Goal: Share content: Share content

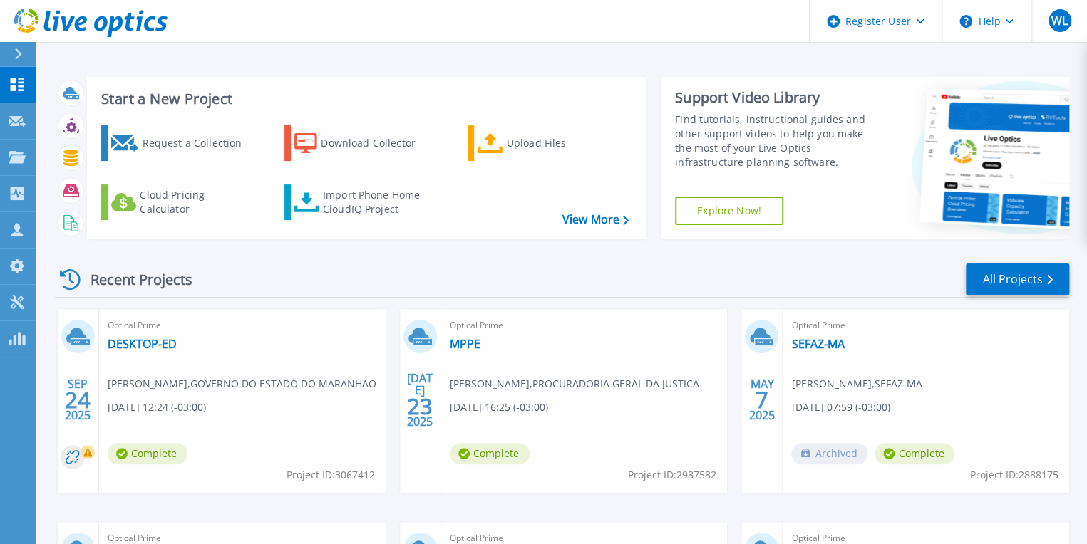
scroll to position [107, 0]
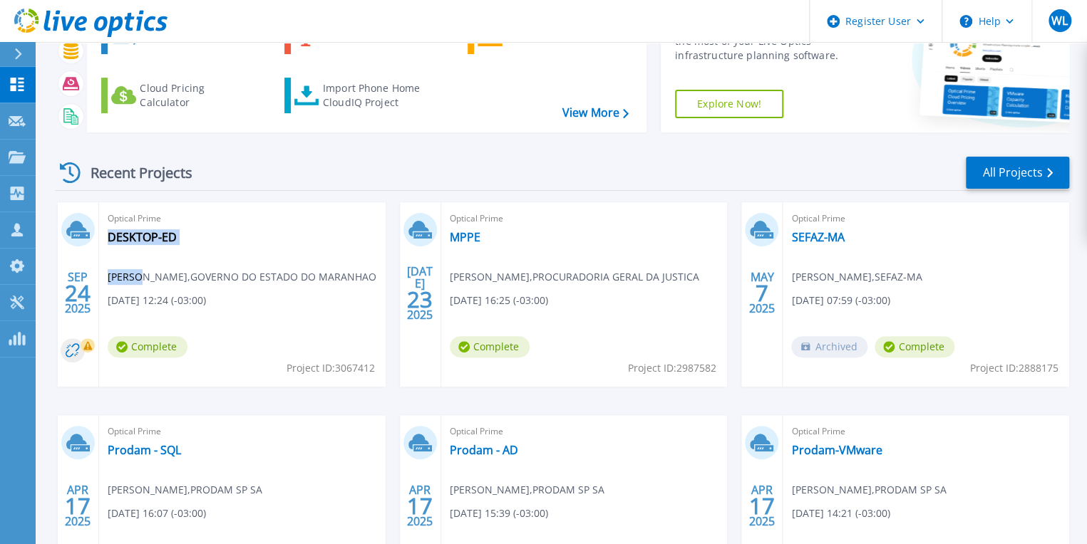
drag, startPoint x: 133, startPoint y: 276, endPoint x: 106, endPoint y: 276, distance: 27.1
click at [106, 276] on div "Optical Prime DESKTOP-ED Edinilson Santos , GOVERNO DO ESTADO DO MARANHAO 09/24…" at bounding box center [242, 294] width 286 height 185
click at [110, 276] on span "Edinilson Santos , GOVERNO DO ESTADO DO MARANHAO" at bounding box center [242, 277] width 269 height 16
copy span "Edinilson"
click at [219, 410] on div "SEP 24 2025 Optical Prime DESKTOP-ED Edinilson Santos , GOVERNO DO ESTADO DO MA…" at bounding box center [555, 415] width 1025 height 426
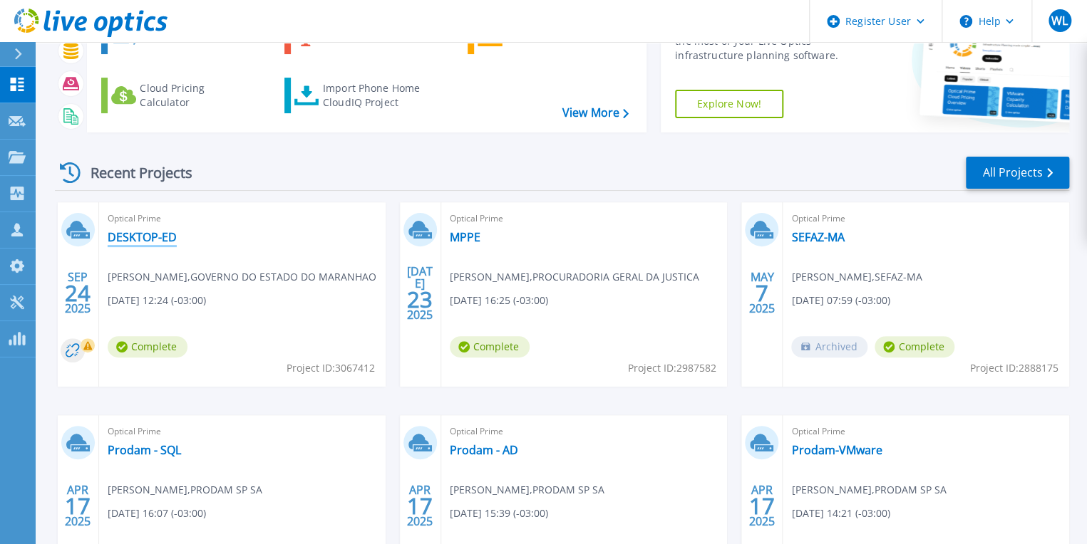
click at [141, 236] on link "DESKTOP-ED" at bounding box center [142, 237] width 69 height 14
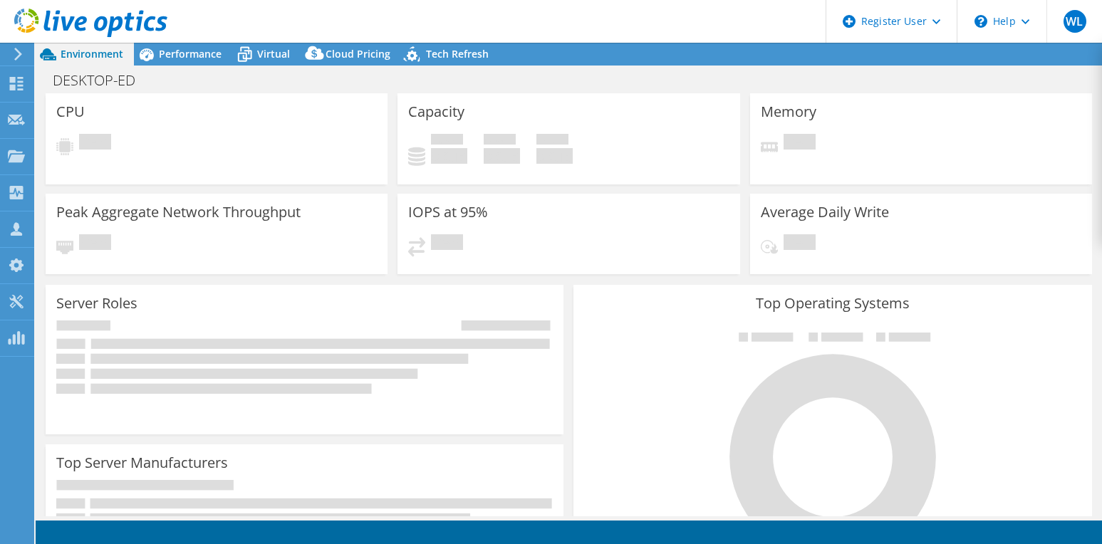
select select "USD"
select select "SouthAmerica"
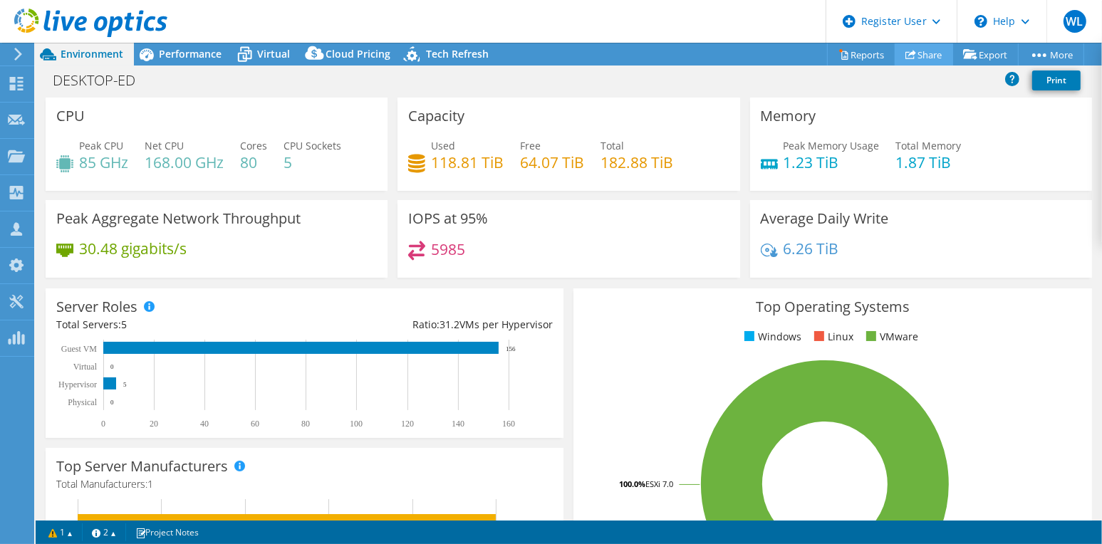
click at [921, 58] on link "Share" at bounding box center [924, 54] width 58 height 22
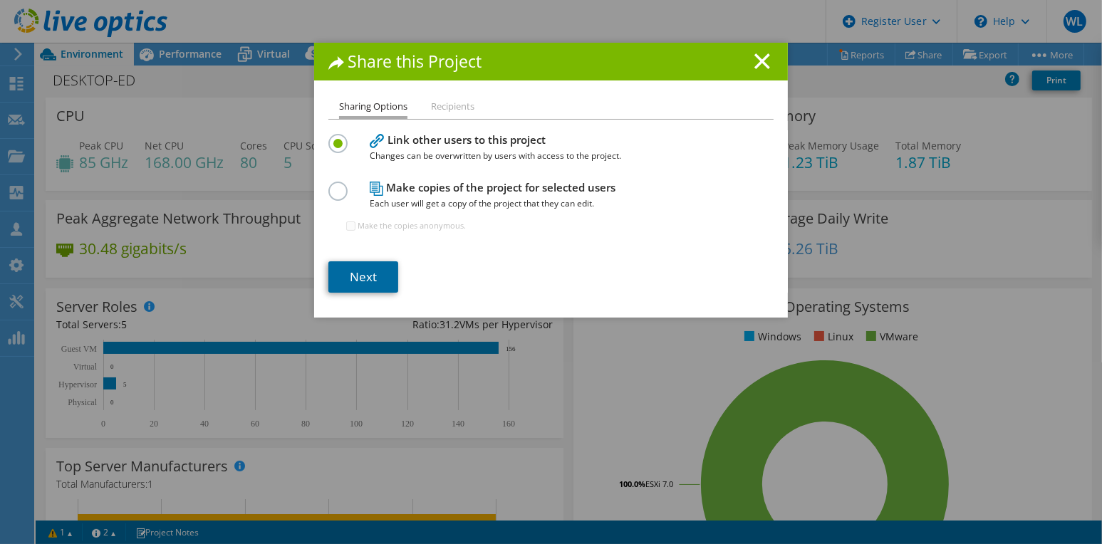
click at [365, 269] on link "Next" at bounding box center [364, 277] width 70 height 31
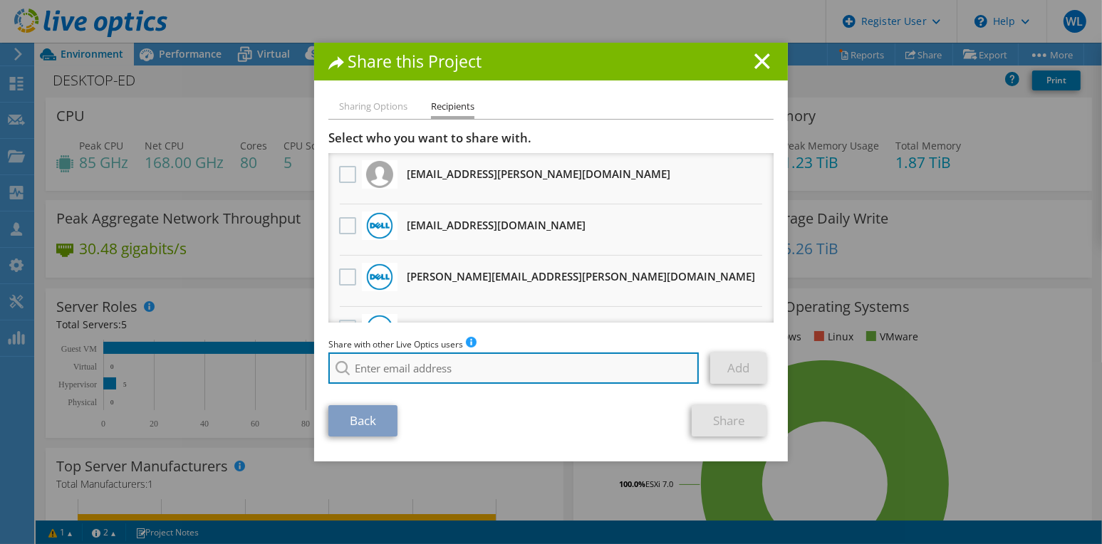
click at [402, 370] on input "search" at bounding box center [514, 368] width 371 height 31
paste input "Max Pereira;"
type input "Max Pereira;"
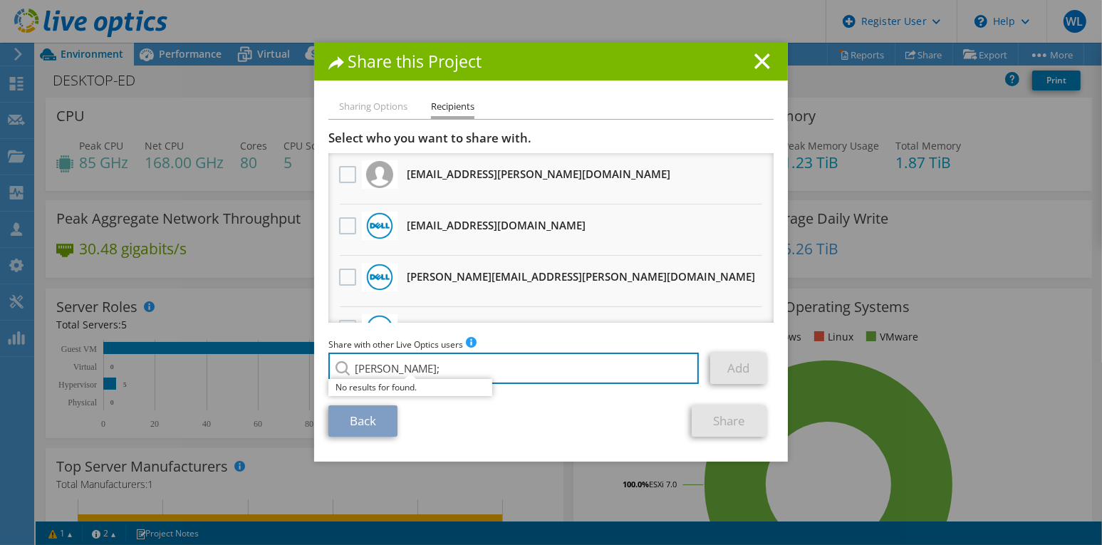
drag, startPoint x: 341, startPoint y: 367, endPoint x: 330, endPoint y: 366, distance: 11.5
click at [330, 366] on div "Max Pereira; No results for found." at bounding box center [514, 368] width 371 height 31
drag, startPoint x: 417, startPoint y: 371, endPoint x: 289, endPoint y: 376, distance: 128.4
click at [287, 376] on div "Share this Project Sharing Options Recipients Link other users to this project …" at bounding box center [551, 273] width 1102 height 460
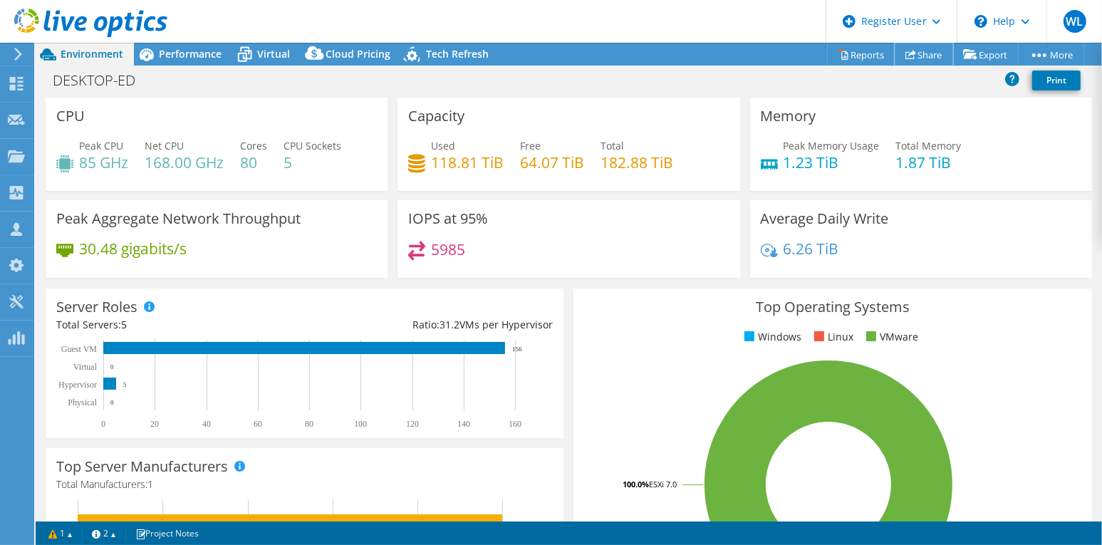
drag, startPoint x: 908, startPoint y: 56, endPoint x: 893, endPoint y: 66, distance: 17.6
click at [906, 56] on icon at bounding box center [911, 54] width 11 height 11
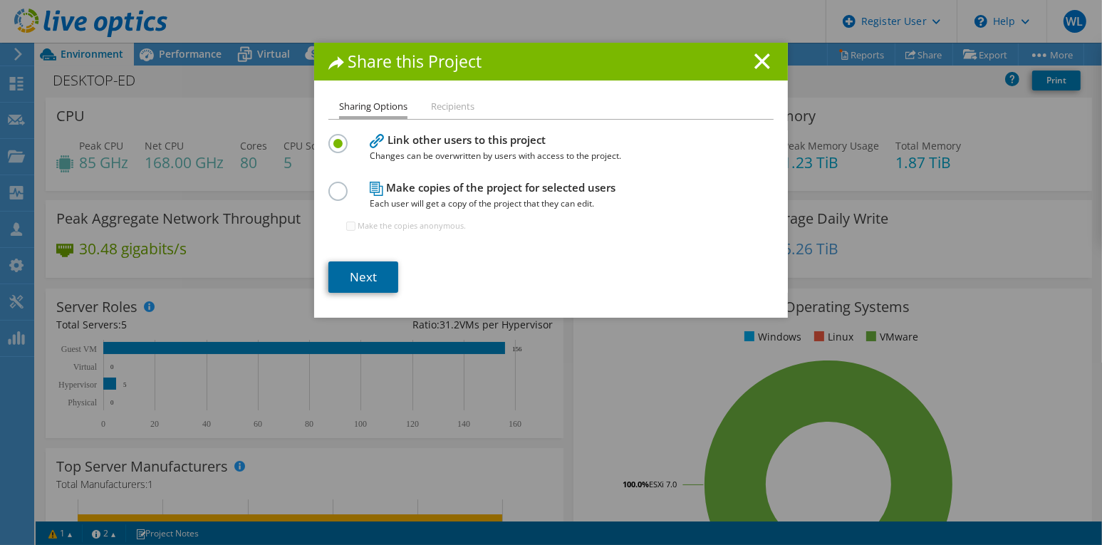
click at [353, 281] on link "Next" at bounding box center [364, 277] width 70 height 31
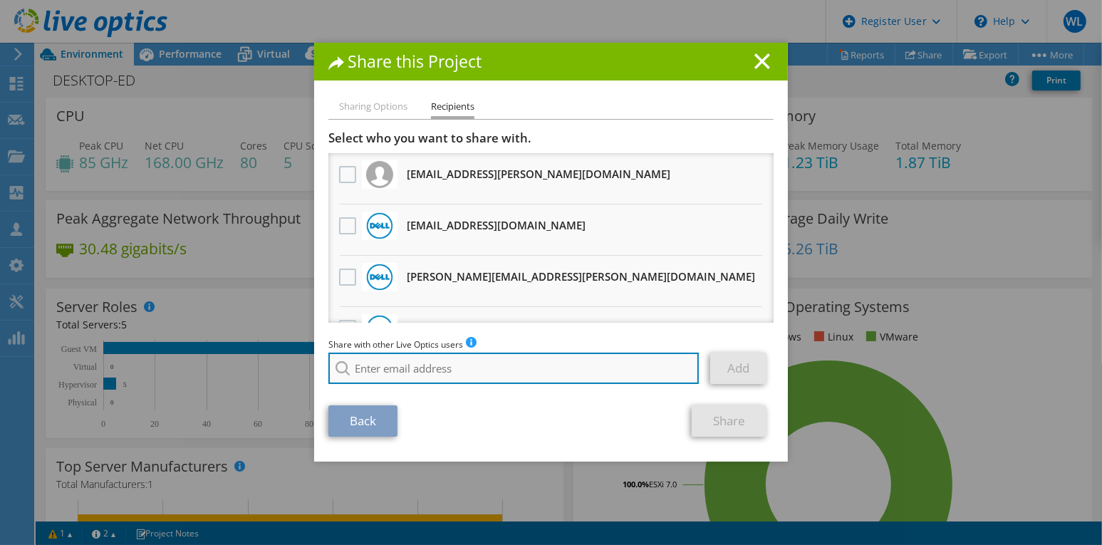
click at [444, 366] on input "search" at bounding box center [514, 368] width 371 height 31
paste input "[EMAIL_ADDRESS][DOMAIN_NAME]"
type input "[EMAIL_ADDRESS][DOMAIN_NAME]"
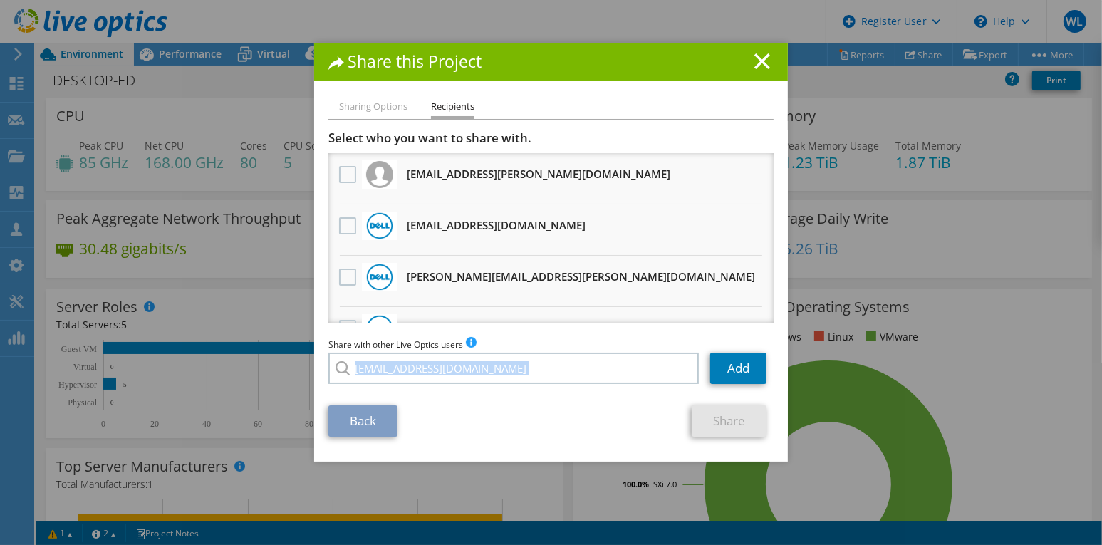
click at [465, 384] on div "Share with other Live Optics users Enter a single email address and click add. …" at bounding box center [551, 364] width 445 height 54
click at [339, 175] on label at bounding box center [349, 174] width 21 height 17
click at [0, 0] on input "checkbox" at bounding box center [0, 0] width 0 height 0
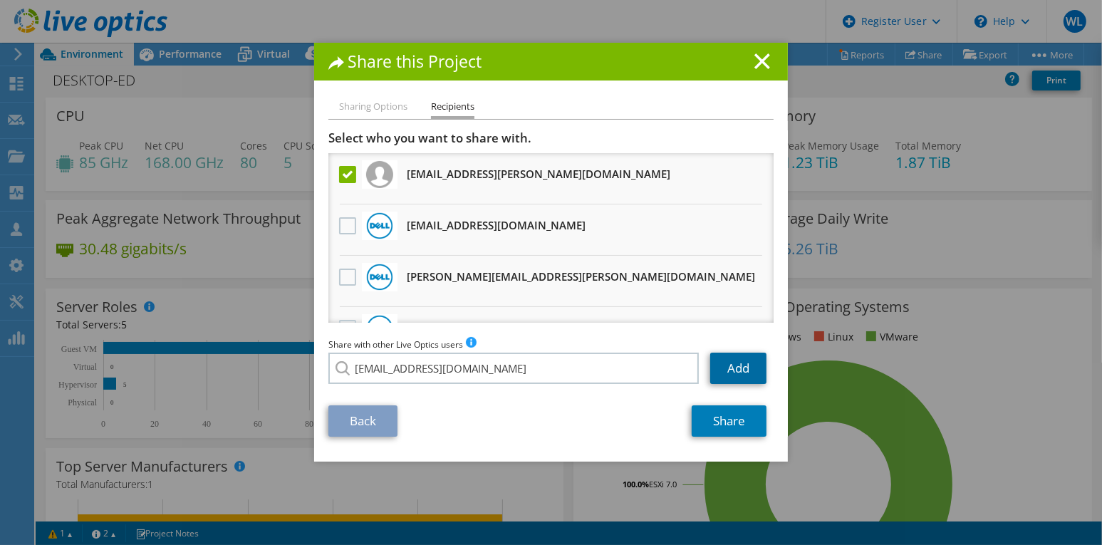
click at [715, 369] on link "Add" at bounding box center [738, 368] width 56 height 31
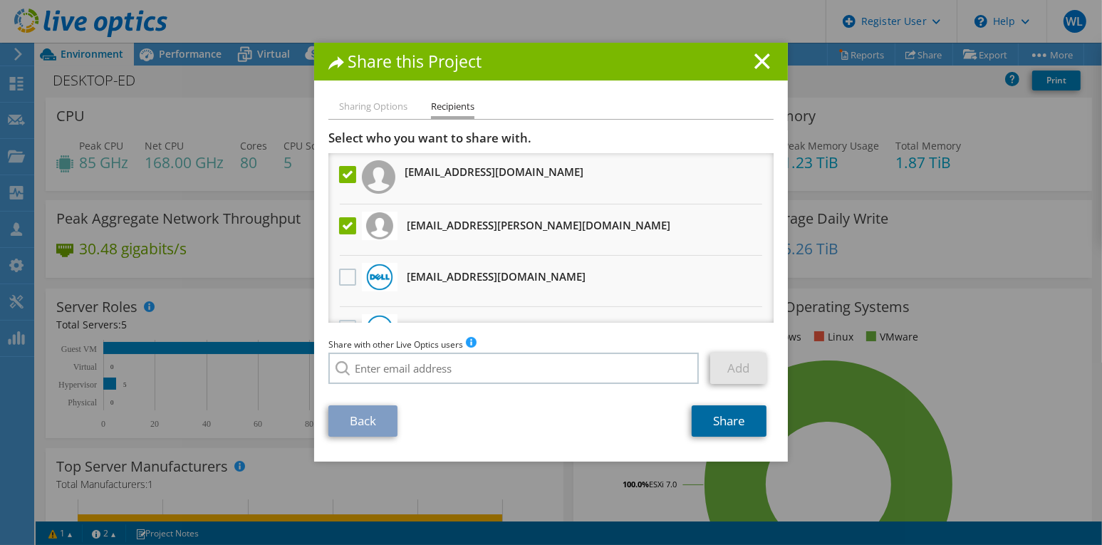
click at [720, 427] on link "Share" at bounding box center [729, 420] width 75 height 31
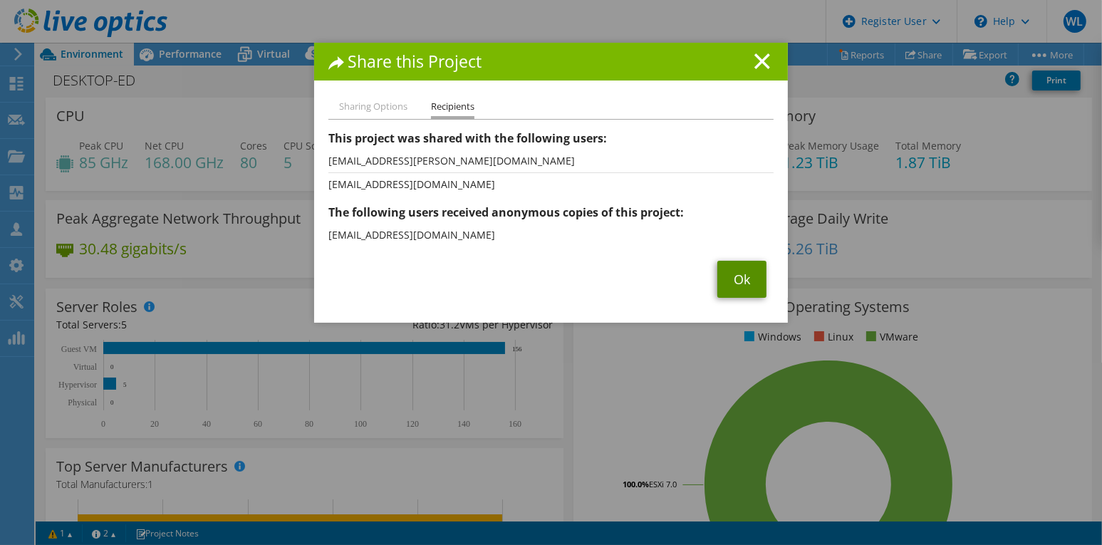
click at [723, 287] on link "Ok" at bounding box center [742, 279] width 49 height 37
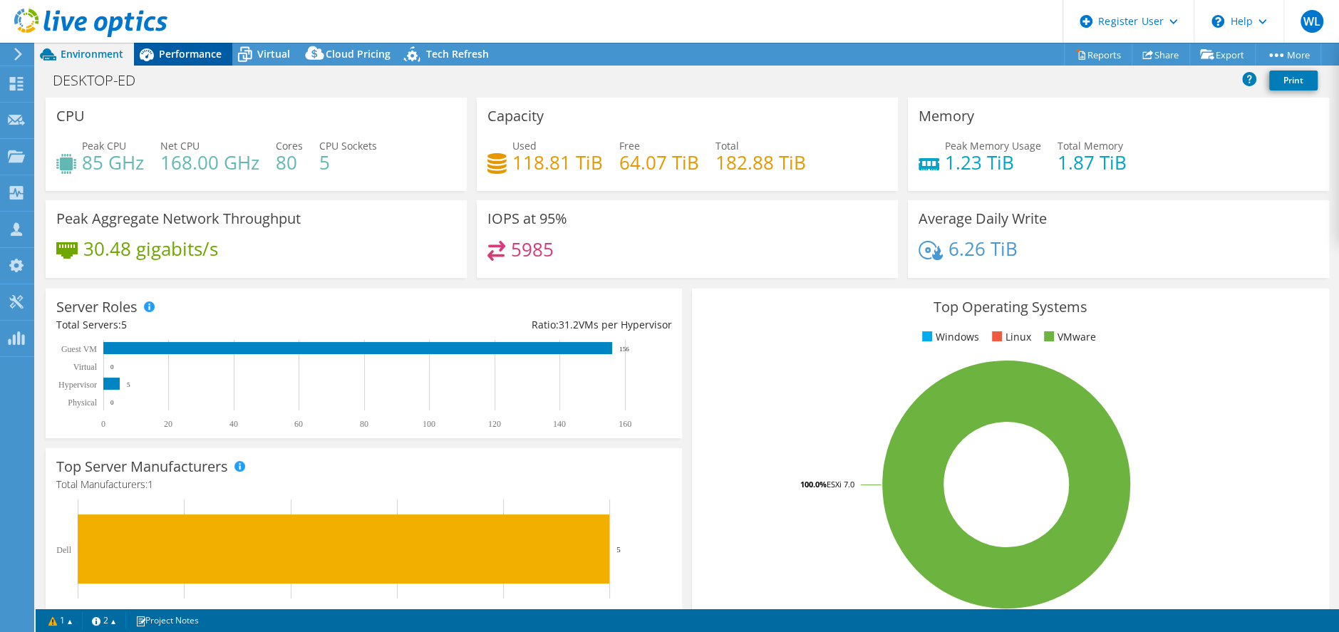
click at [184, 47] on span "Performance" at bounding box center [190, 54] width 63 height 14
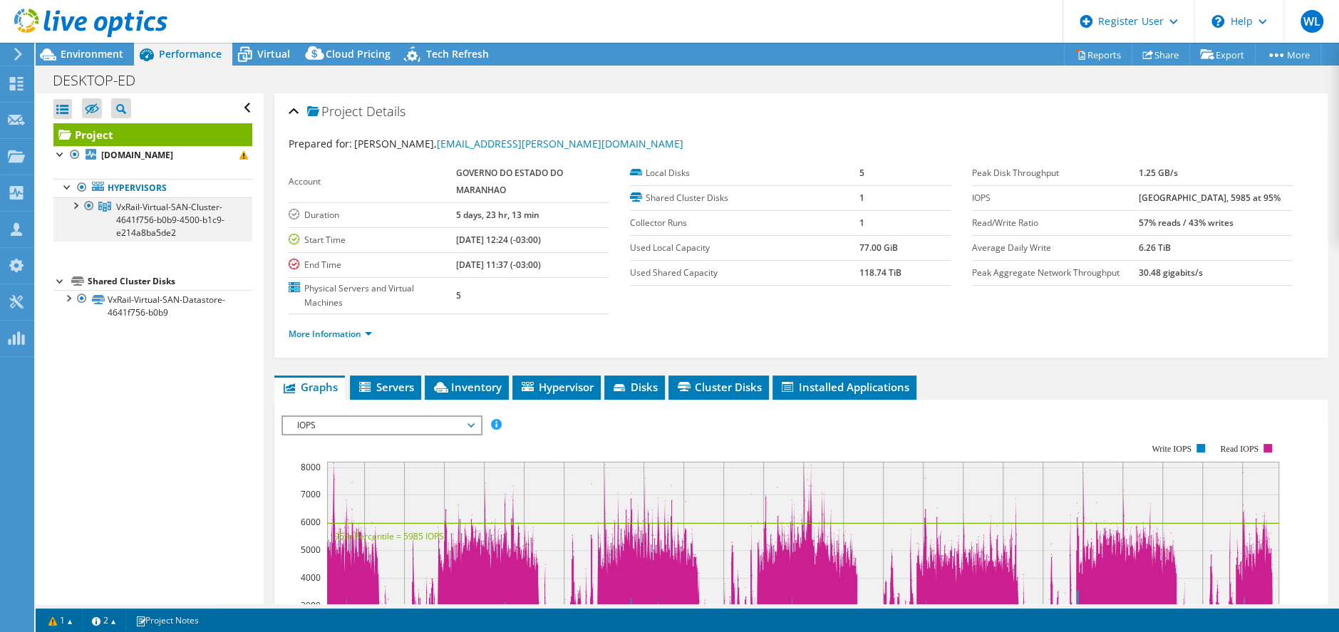
click at [76, 212] on div at bounding box center [75, 204] width 14 height 14
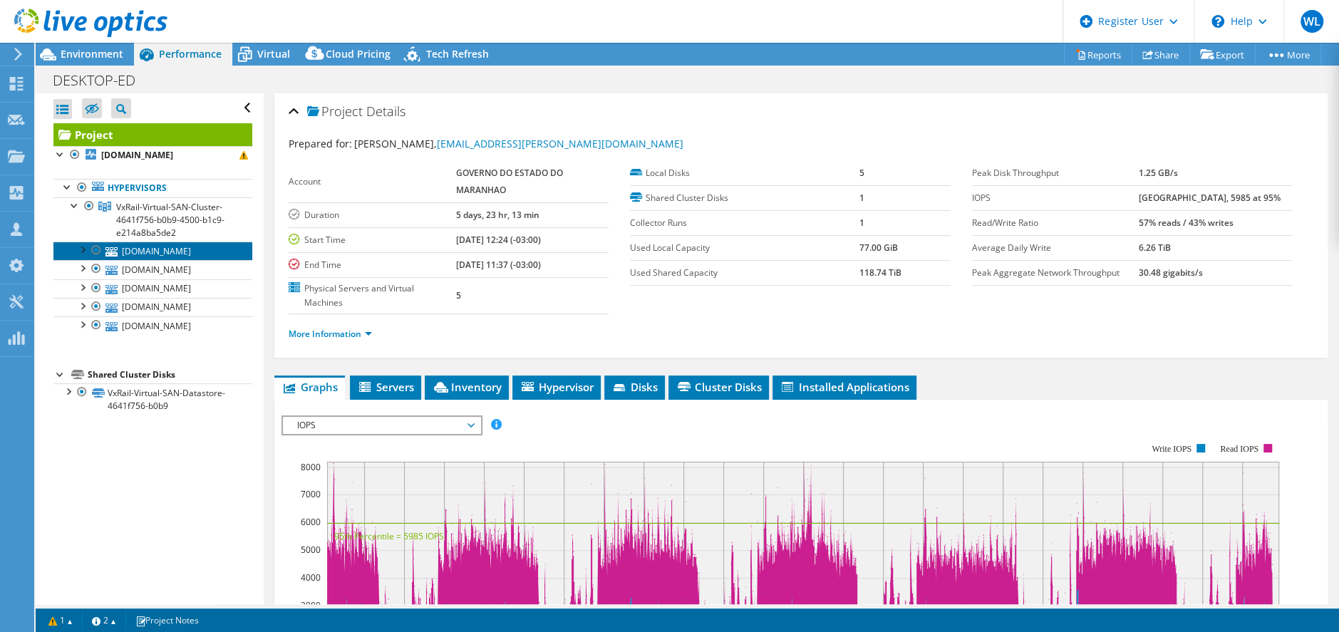
click at [197, 260] on link "[DOMAIN_NAME]" at bounding box center [152, 251] width 199 height 19
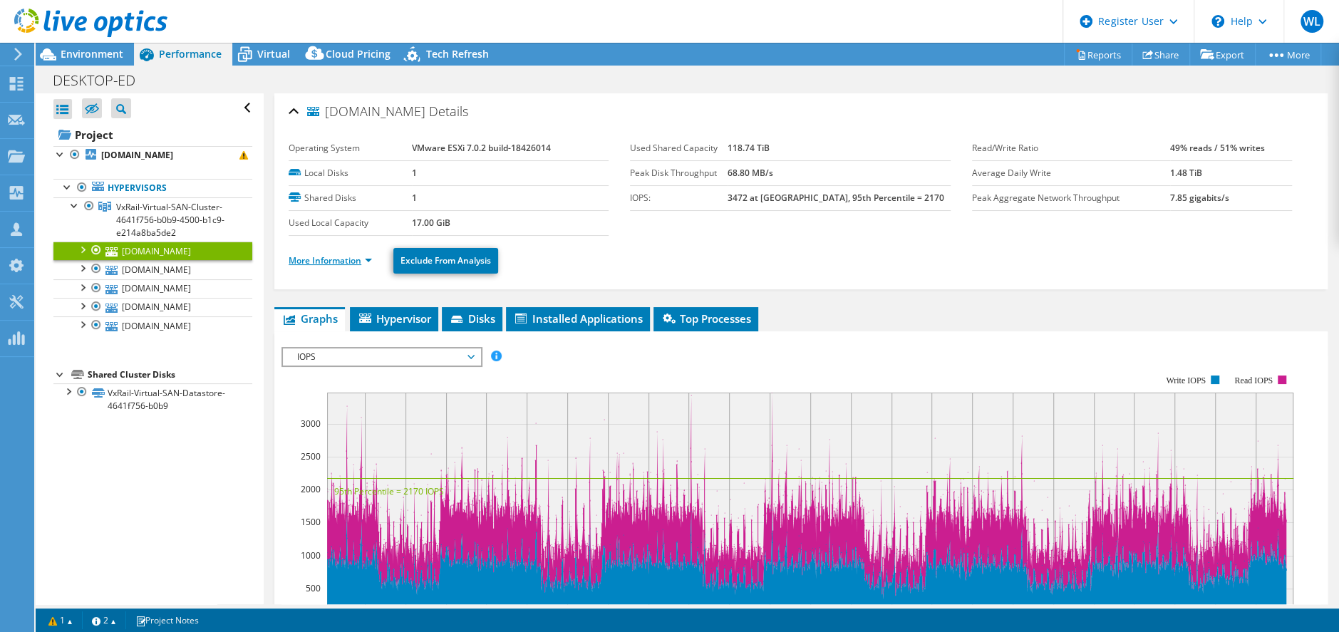
click at [346, 260] on link "More Information" at bounding box center [330, 260] width 83 height 12
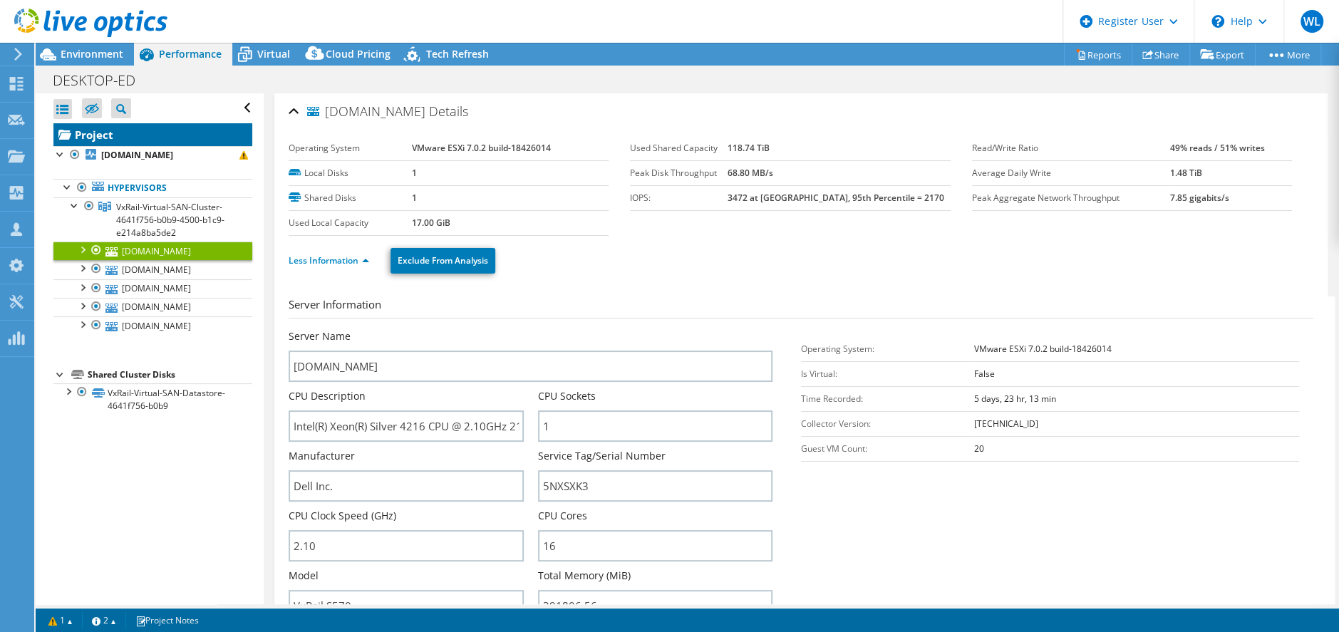
click at [103, 128] on link "Project" at bounding box center [152, 134] width 199 height 23
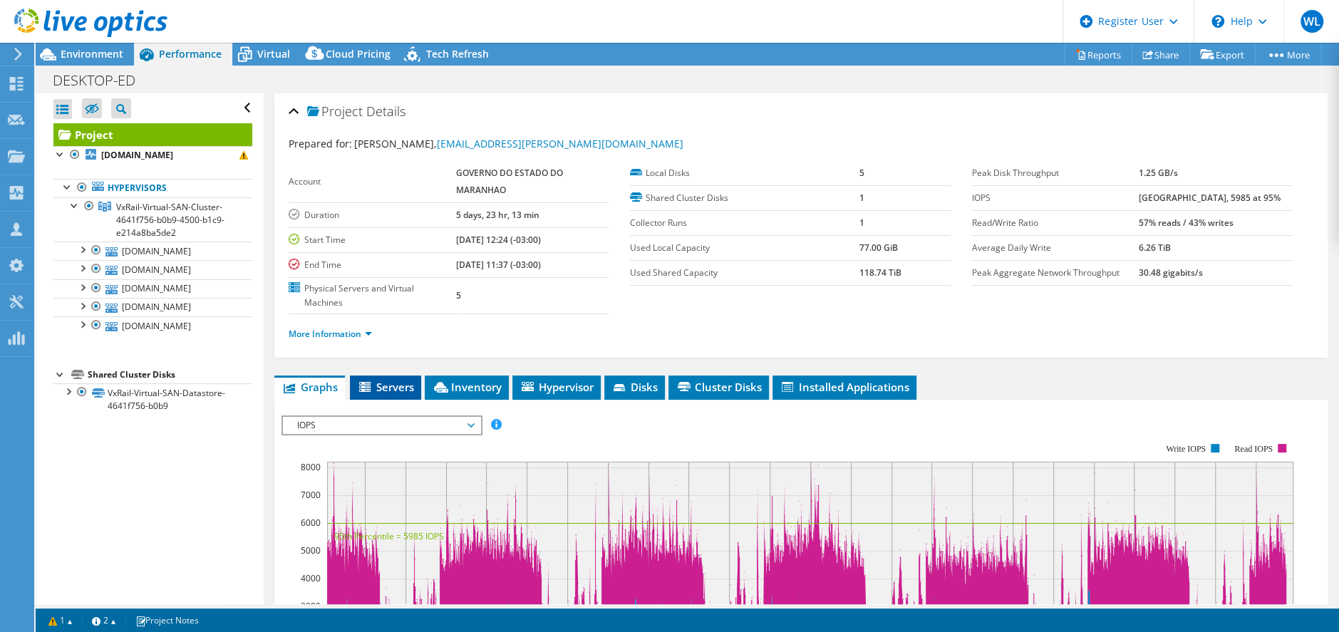
click at [401, 393] on li "Servers" at bounding box center [385, 388] width 71 height 24
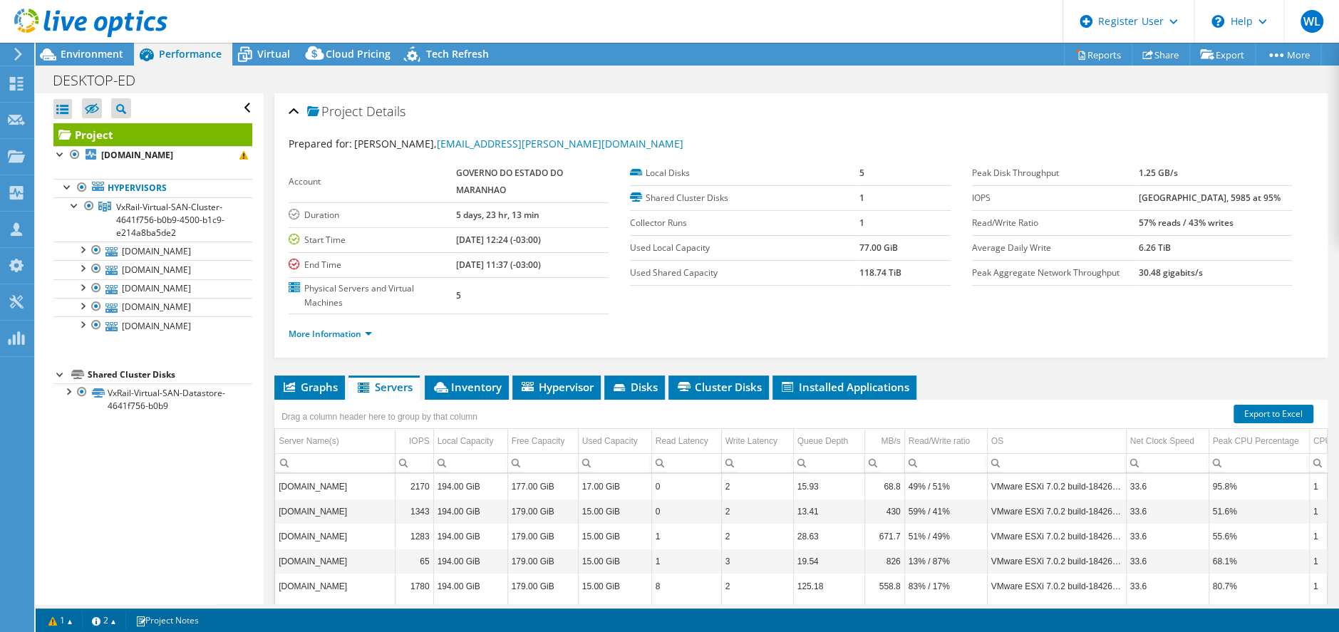
scroll to position [152, 0]
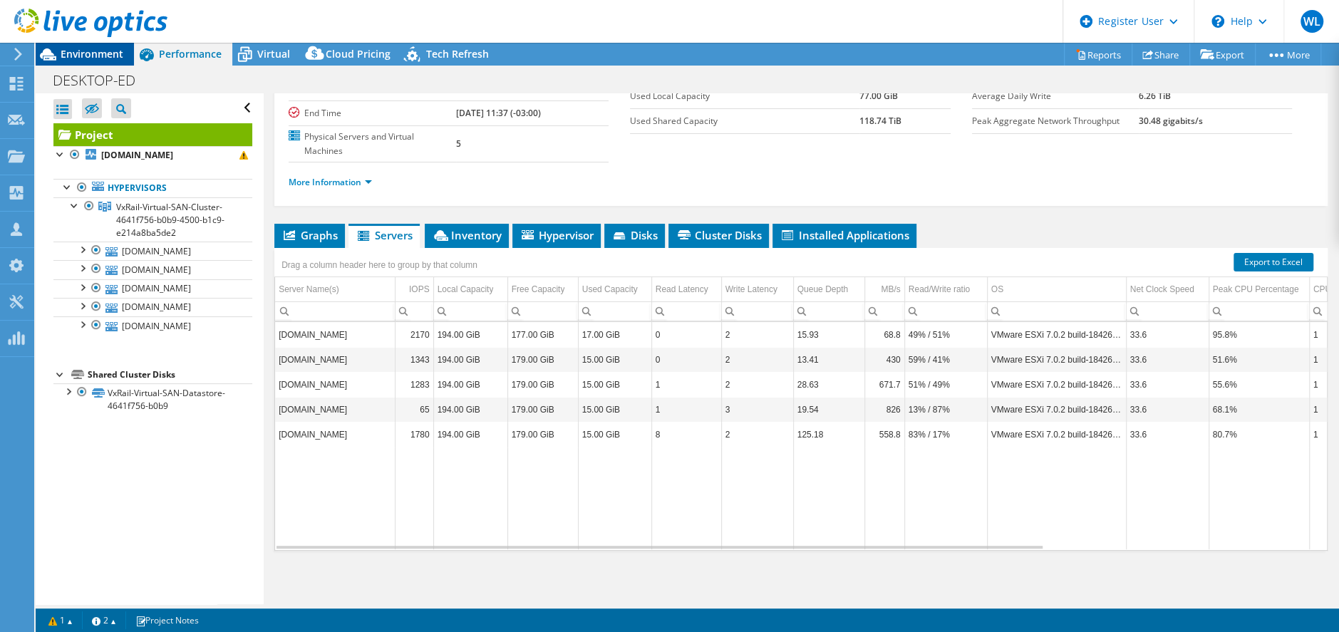
click at [87, 49] on span "Environment" at bounding box center [92, 54] width 63 height 14
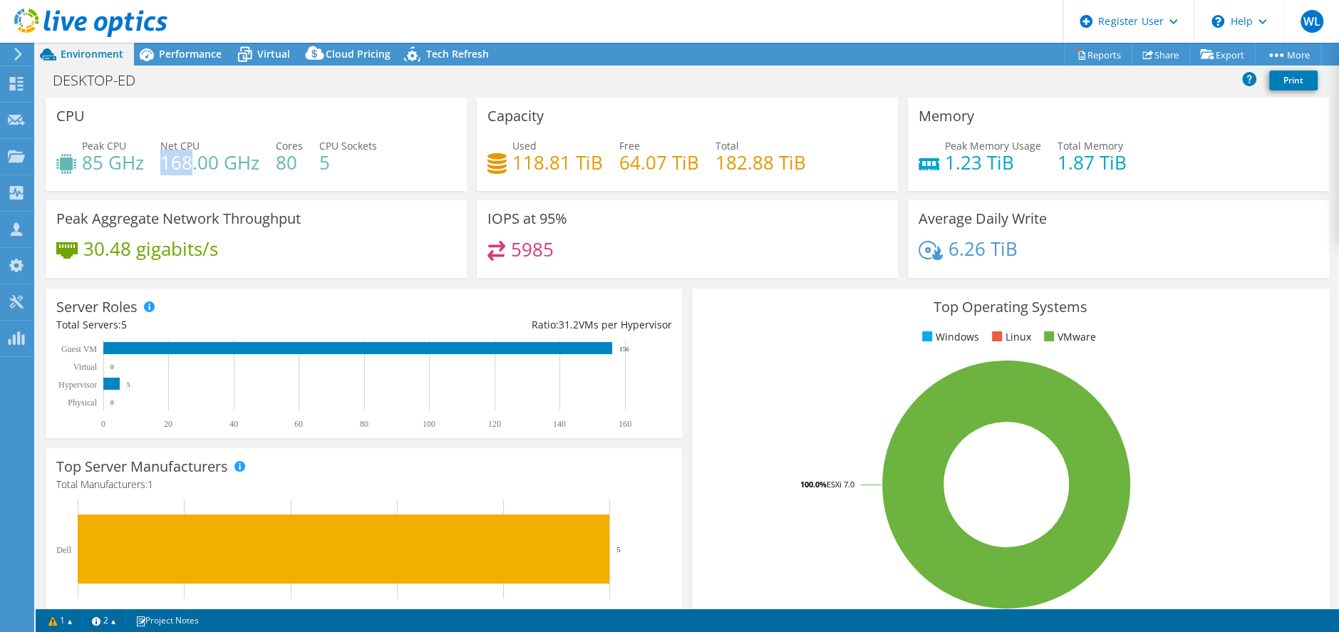
drag, startPoint x: 189, startPoint y: 166, endPoint x: 163, endPoint y: 165, distance: 25.7
click at [163, 165] on h4 "168.00 GHz" at bounding box center [209, 163] width 99 height 16
drag, startPoint x: 163, startPoint y: 165, endPoint x: 395, endPoint y: 155, distance: 232.5
click at [395, 155] on div "Peak CPU 85 GHz Net CPU 168.00 GHz Cores 80 CPU Sockets 5" at bounding box center [256, 161] width 400 height 46
drag, startPoint x: 289, startPoint y: 163, endPoint x: 275, endPoint y: 167, distance: 14.2
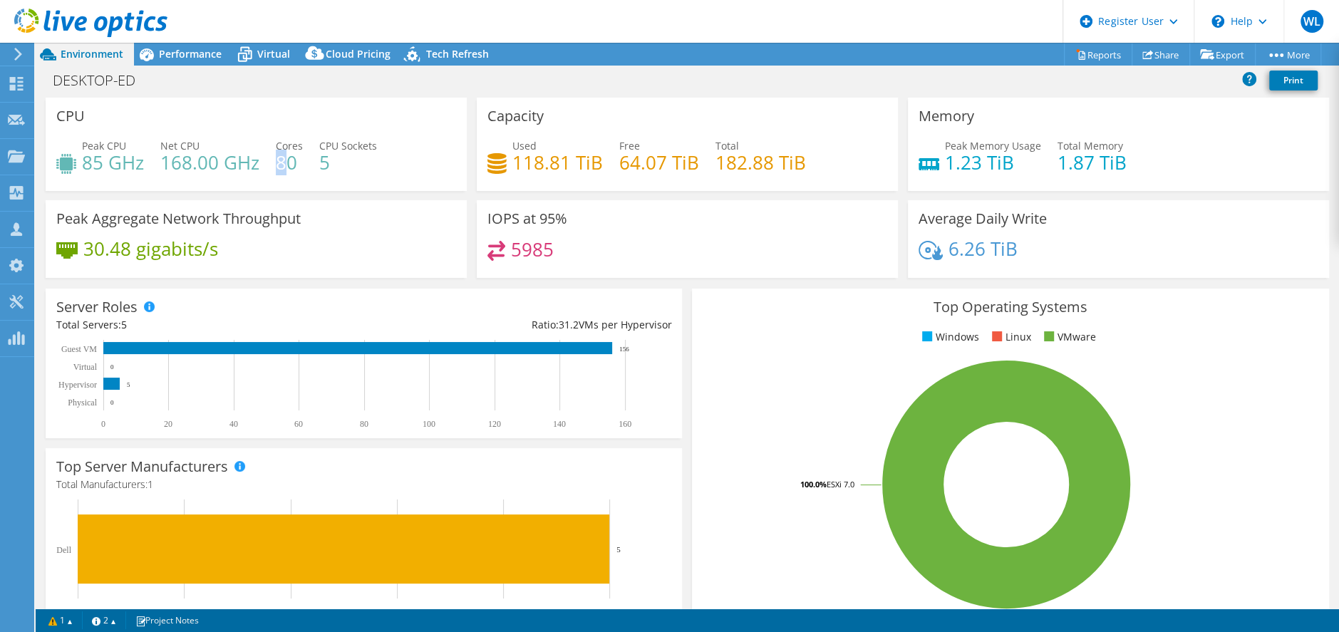
click at [276, 167] on h4 "80" at bounding box center [289, 163] width 27 height 16
drag, startPoint x: 269, startPoint y: 168, endPoint x: 161, endPoint y: 166, distance: 107.6
click at [161, 166] on h4 "168.00 GHz" at bounding box center [209, 163] width 99 height 16
drag, startPoint x: 161, startPoint y: 166, endPoint x: 84, endPoint y: 164, distance: 77.0
click at [83, 165] on h4 "85 GHz" at bounding box center [113, 163] width 62 height 16
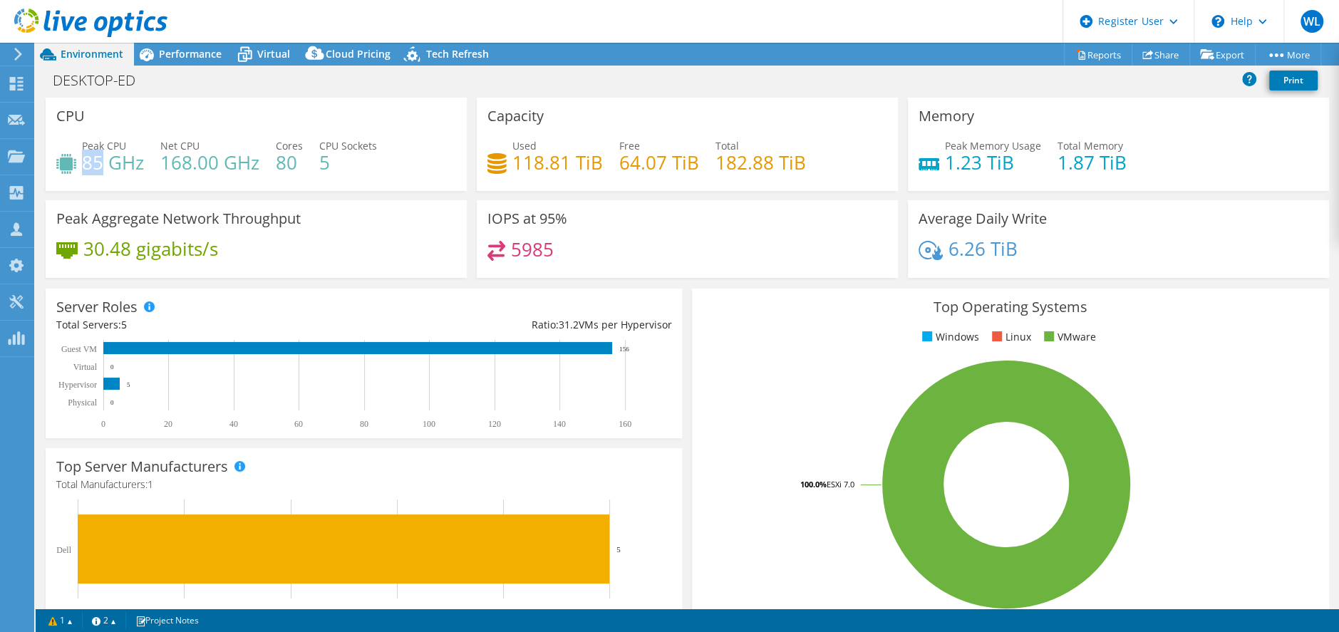
drag, startPoint x: 84, startPoint y: 164, endPoint x: 234, endPoint y: 175, distance: 150.0
click at [234, 170] on h4 "168.00 GHz" at bounding box center [209, 163] width 99 height 16
drag, startPoint x: 740, startPoint y: 165, endPoint x: 708, endPoint y: 167, distance: 32.8
click at [715, 167] on h4 "182.88 TiB" at bounding box center [760, 163] width 91 height 16
drag, startPoint x: 708, startPoint y: 167, endPoint x: 693, endPoint y: 230, distance: 64.3
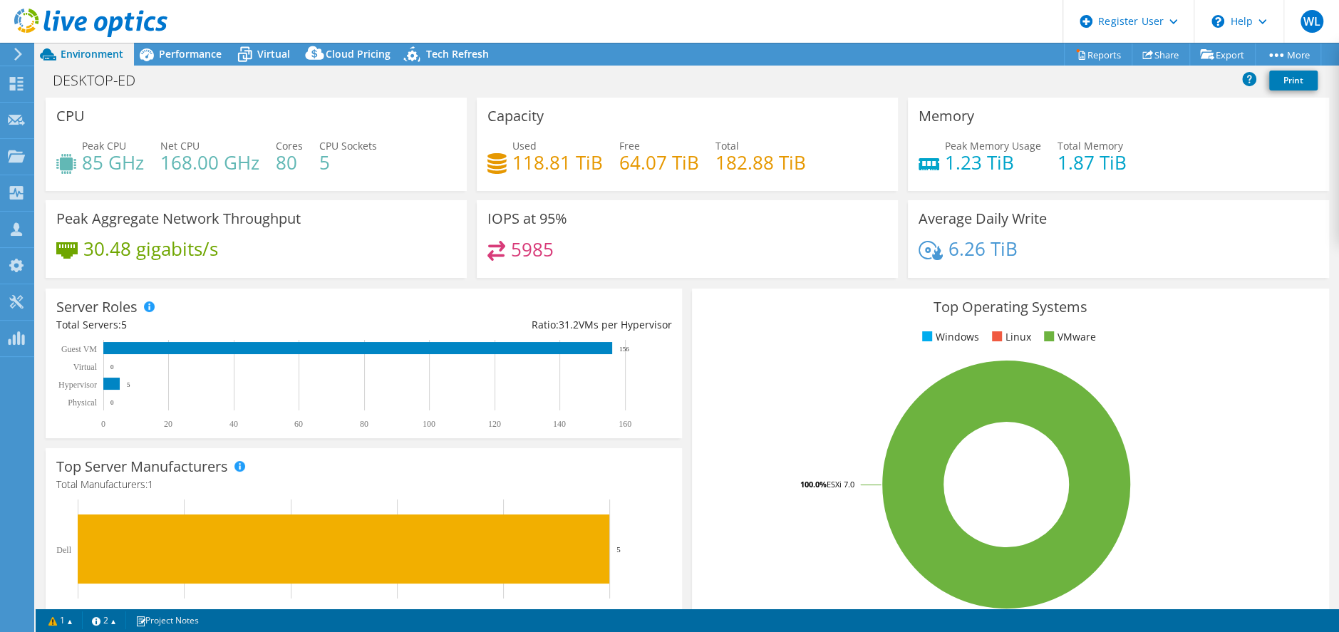
click at [693, 230] on div "IOPS at 95% 5985" at bounding box center [687, 239] width 421 height 78
drag, startPoint x: 537, startPoint y: 170, endPoint x: 507, endPoint y: 167, distance: 30.1
click at [512, 167] on h4 "118.81 TiB" at bounding box center [557, 163] width 91 height 16
drag, startPoint x: 508, startPoint y: 166, endPoint x: 812, endPoint y: 124, distance: 306.5
click at [812, 124] on div "Capacity Used 118.81 TiB Free 64.07 TiB Total 182.88 TiB" at bounding box center [687, 144] width 421 height 93
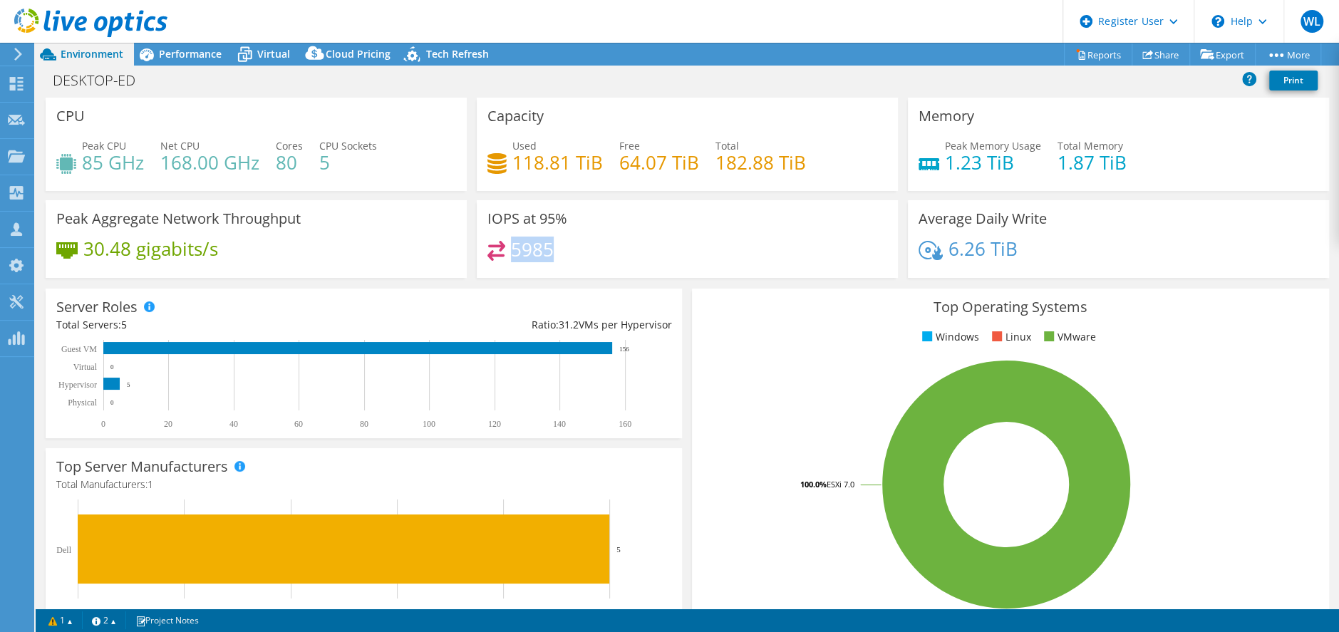
drag, startPoint x: 550, startPoint y: 256, endPoint x: 506, endPoint y: 255, distance: 44.2
click at [506, 255] on div "5985" at bounding box center [687, 256] width 400 height 31
drag, startPoint x: 513, startPoint y: 253, endPoint x: 718, endPoint y: 247, distance: 205.3
click at [718, 247] on div "5985" at bounding box center [687, 256] width 400 height 31
drag, startPoint x: 972, startPoint y: 165, endPoint x: 933, endPoint y: 169, distance: 39.4
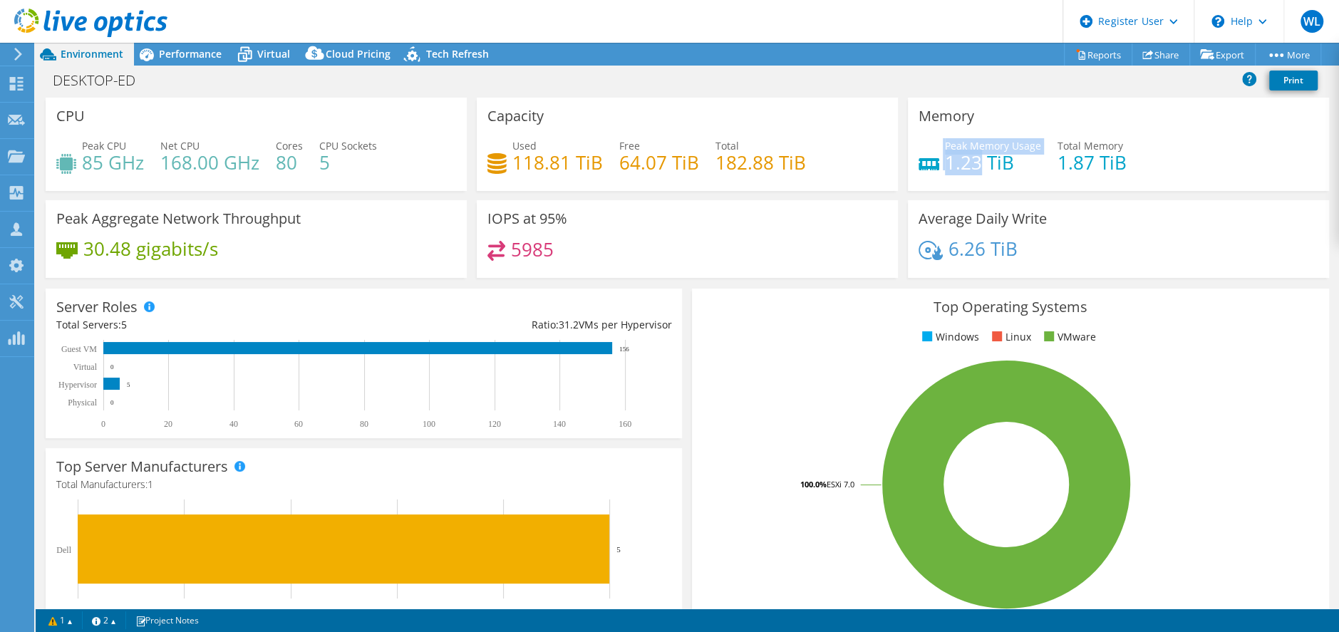
click at [933, 169] on div "Peak Memory Usage 1.23 TiB" at bounding box center [980, 154] width 123 height 32
drag, startPoint x: 934, startPoint y: 169, endPoint x: 1047, endPoint y: 180, distance: 113.9
click at [1040, 182] on div "Peak Memory Usage 1.23 TiB Total Memory 1.87 TiB" at bounding box center [1119, 161] width 400 height 46
drag, startPoint x: 1086, startPoint y: 168, endPoint x: 1065, endPoint y: 168, distance: 20.7
click at [1057, 170] on h4 "1.87 TiB" at bounding box center [1091, 163] width 69 height 16
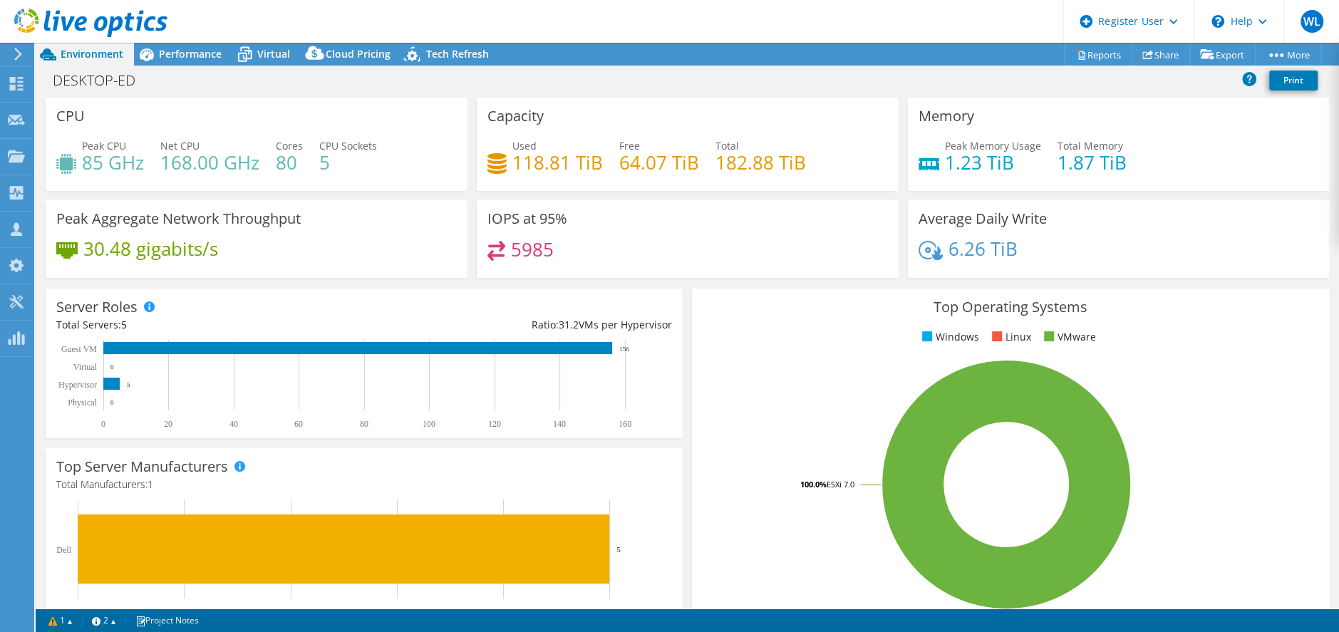
drag, startPoint x: 1065, startPoint y: 168, endPoint x: 1152, endPoint y: 172, distance: 86.3
click at [1102, 172] on div "Peak Memory Usage 1.23 TiB Total Memory 1.87 TiB" at bounding box center [1119, 161] width 400 height 46
click at [256, 60] on icon at bounding box center [244, 54] width 25 height 25
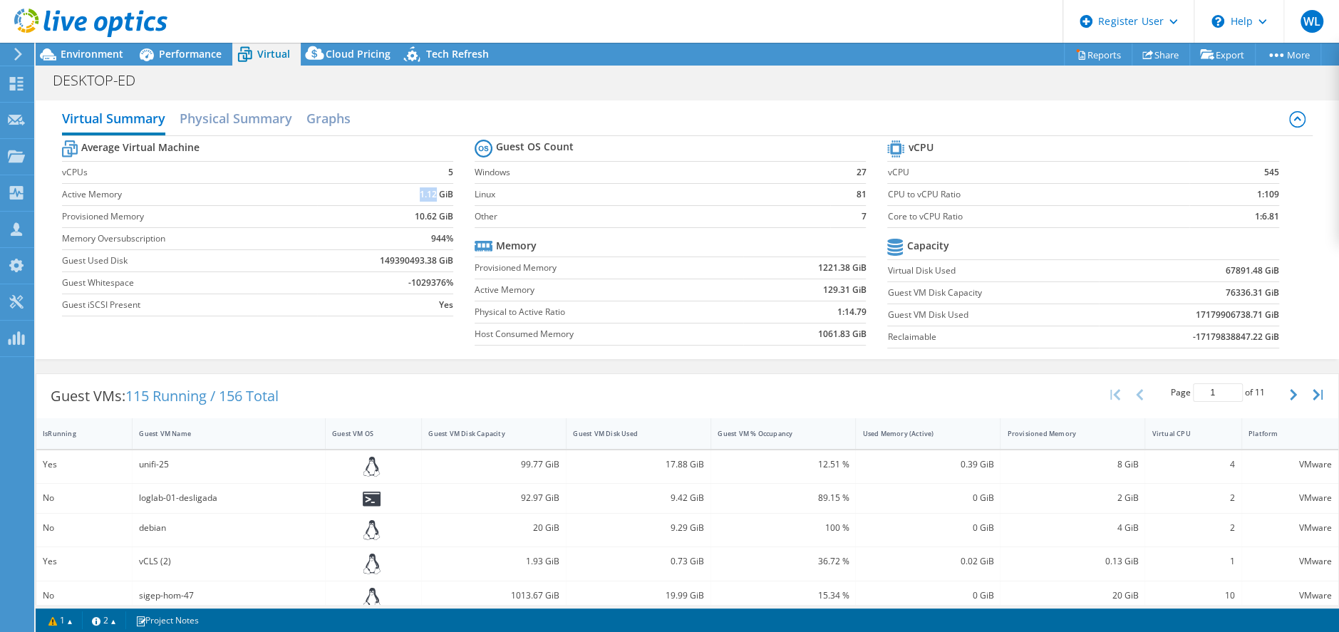
drag, startPoint x: 414, startPoint y: 193, endPoint x: 430, endPoint y: 192, distance: 16.4
click at [430, 192] on b "1.12 GiB" at bounding box center [436, 194] width 33 height 14
drag, startPoint x: 430, startPoint y: 192, endPoint x: 453, endPoint y: 201, distance: 24.4
click at [453, 201] on section "Average Virtual Machine vCPUs 5 Active Memory 1.12 GiB Provisioned Memory 10.62…" at bounding box center [268, 230] width 413 height 187
drag, startPoint x: 411, startPoint y: 212, endPoint x: 443, endPoint y: 212, distance: 31.4
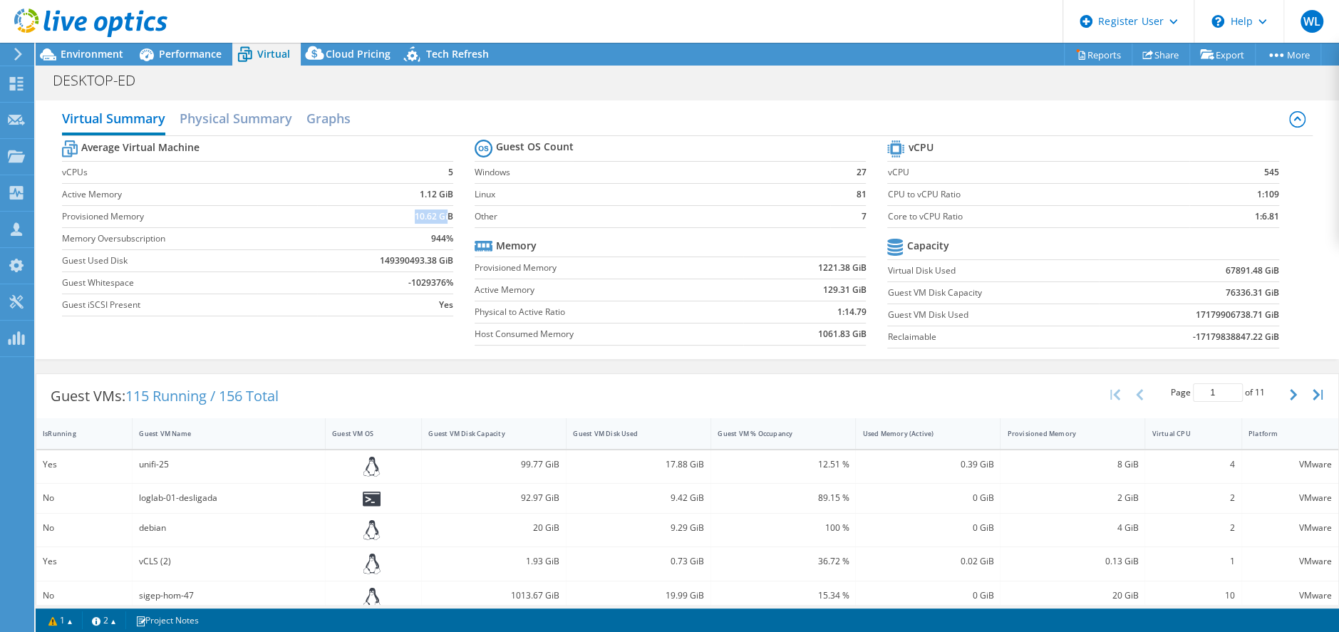
click at [443, 212] on b "10.62 GiB" at bounding box center [434, 217] width 38 height 14
drag, startPoint x: 443, startPoint y: 212, endPoint x: 458, endPoint y: 217, distance: 16.2
click at [459, 217] on section "Average Virtual Machine vCPUs 5 Active Memory 1.12 GiB Provisioned Memory 10.62…" at bounding box center [268, 230] width 413 height 187
drag, startPoint x: 470, startPoint y: 174, endPoint x: 858, endPoint y: 214, distance: 390.5
click at [858, 214] on section "Guest OS Count Windows 27 Linux 81 Other 7 Memory Provisioned Memory 1221.38 Gi…" at bounding box center [681, 244] width 413 height 217
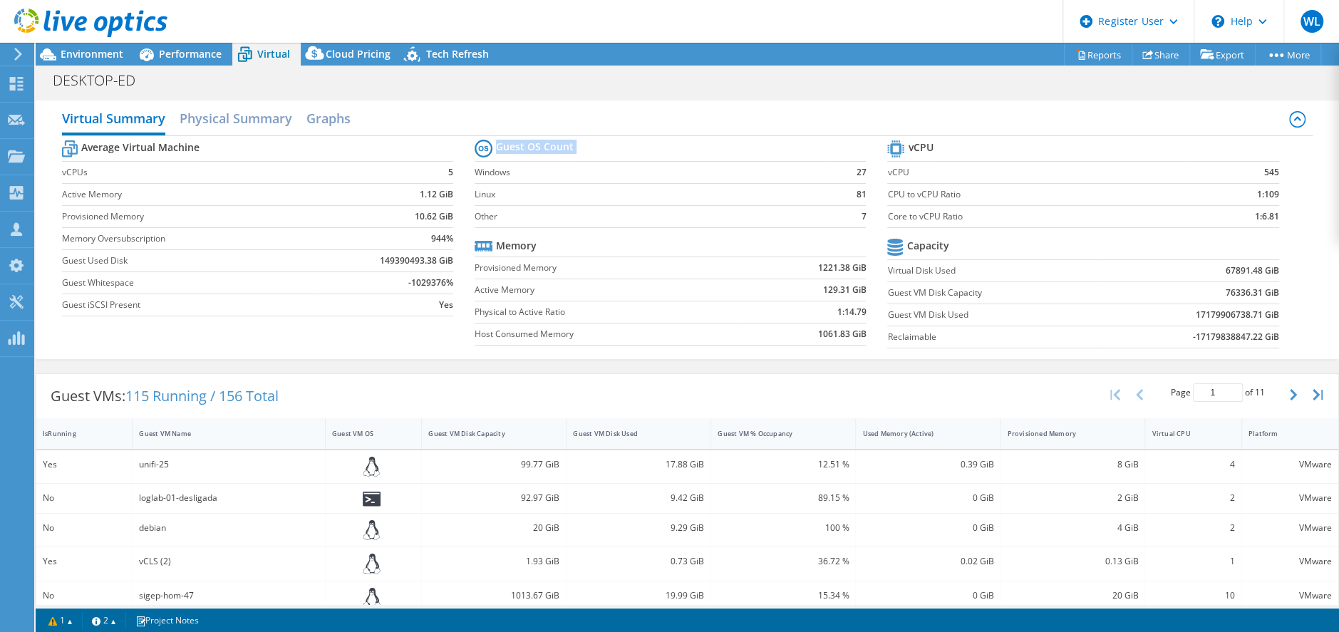
drag, startPoint x: 858, startPoint y: 212, endPoint x: 779, endPoint y: 172, distance: 88.6
click at [777, 170] on label "Windows" at bounding box center [653, 172] width 356 height 14
click at [931, 168] on label "vCPU" at bounding box center [1038, 172] width 302 height 14
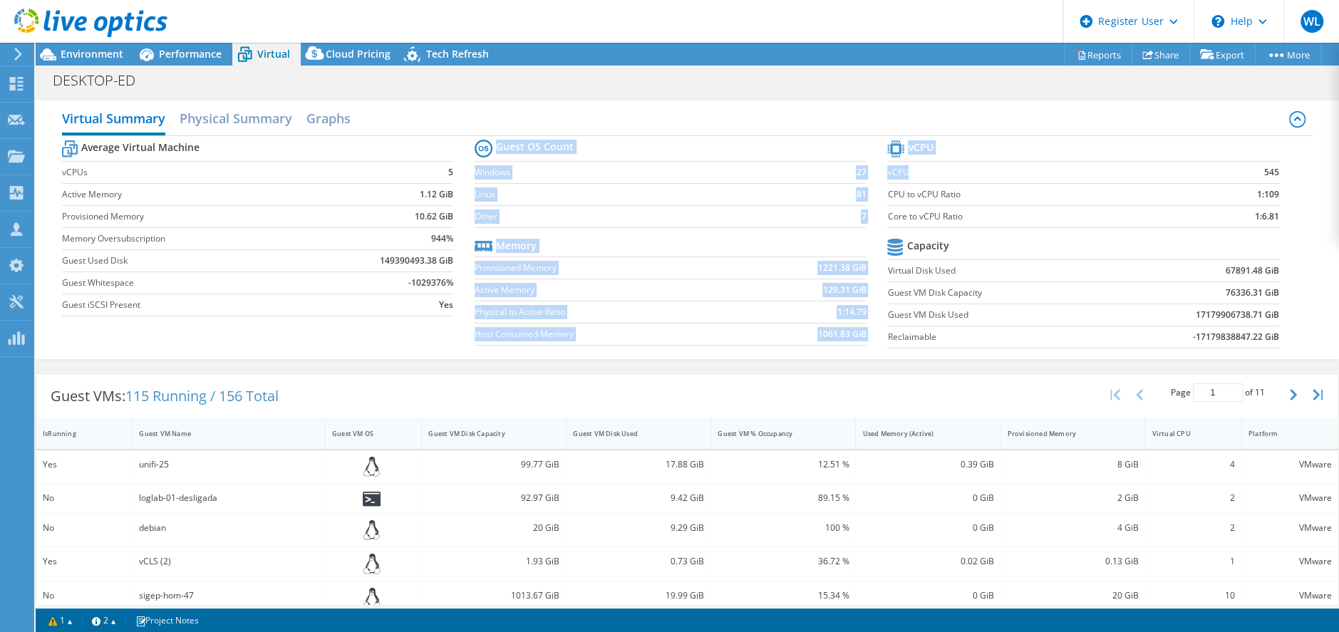
drag, startPoint x: 875, startPoint y: 170, endPoint x: 972, endPoint y: 170, distance: 96.9
click at [958, 171] on div "Average Virtual Machine vCPUs 5 Active Memory 1.12 GiB Provisioned Memory 10.62…" at bounding box center [687, 245] width 1251 height 219
drag, startPoint x: 972, startPoint y: 170, endPoint x: 1057, endPoint y: 177, distance: 85.0
click at [1057, 177] on label "vCPU" at bounding box center [1038, 172] width 302 height 14
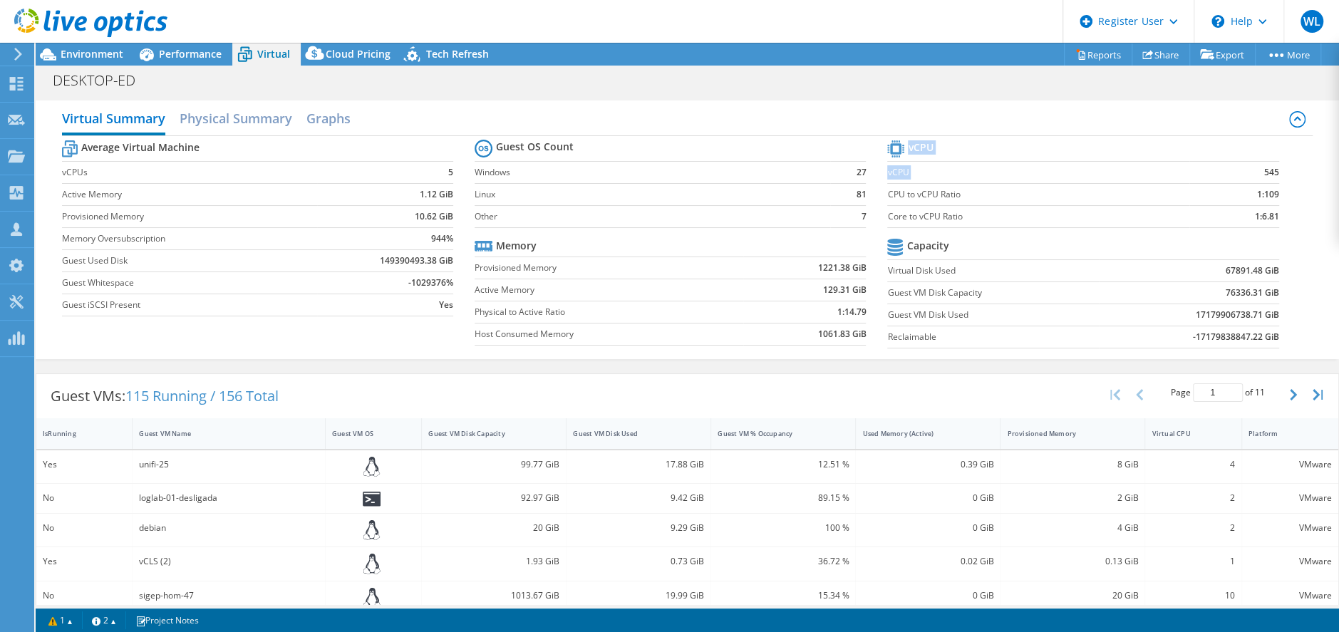
drag, startPoint x: 1275, startPoint y: 170, endPoint x: 1244, endPoint y: 174, distance: 30.8
click at [1102, 174] on section "vCPU vCPU 545 CPU to vCPU Ratio 1:109 Core to vCPU Ratio 1:6.81 Capacity Virtua…" at bounding box center [1093, 246] width 413 height 219
drag, startPoint x: 1285, startPoint y: 177, endPoint x: 1293, endPoint y: 182, distance: 9.7
click at [1102, 182] on div "Average Virtual Machine vCPUs 5 Active Memory 1.12 GiB Provisioned Memory 10.62…" at bounding box center [687, 245] width 1251 height 219
drag, startPoint x: 1260, startPoint y: 216, endPoint x: 1244, endPoint y: 216, distance: 15.7
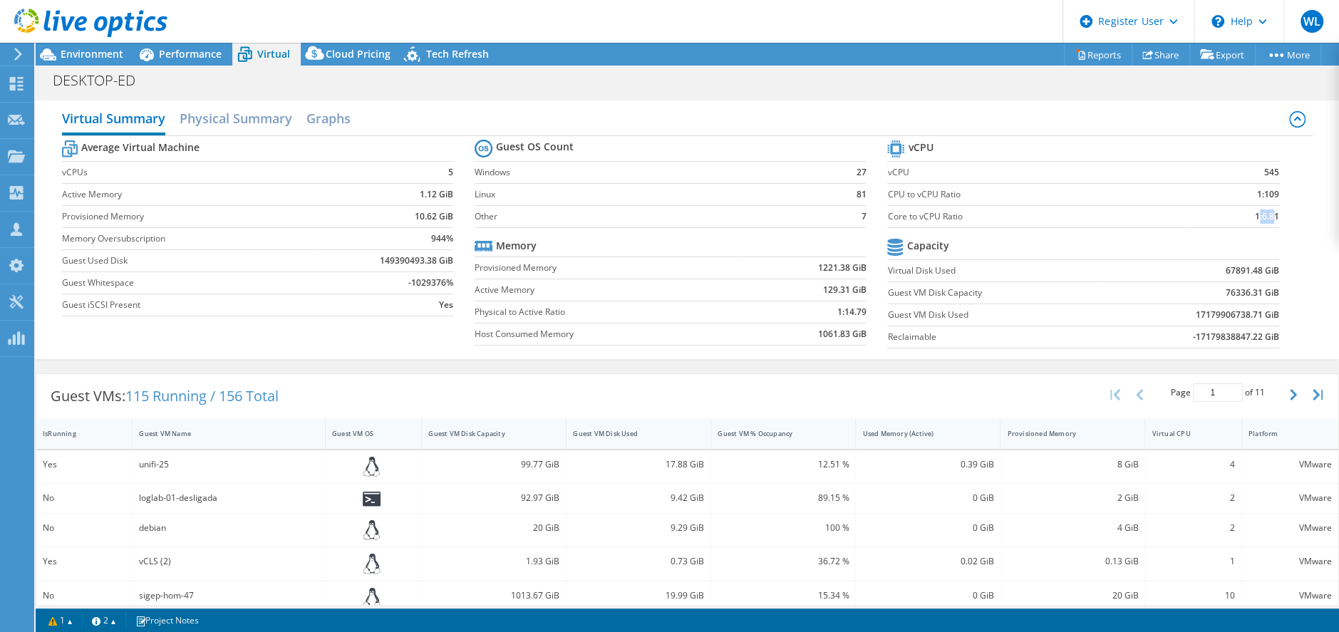
click at [1102, 216] on b "1:6.81" at bounding box center [1267, 217] width 24 height 14
drag, startPoint x: 1258, startPoint y: 217, endPoint x: 1273, endPoint y: 220, distance: 15.2
click at [1102, 220] on section "vCPU vCPU 545 CPU to vCPU Ratio 1:109 Core to vCPU Ratio 1:6.81 Capacity Virtua…" at bounding box center [1093, 246] width 413 height 219
click at [200, 51] on span "Performance" at bounding box center [190, 54] width 63 height 14
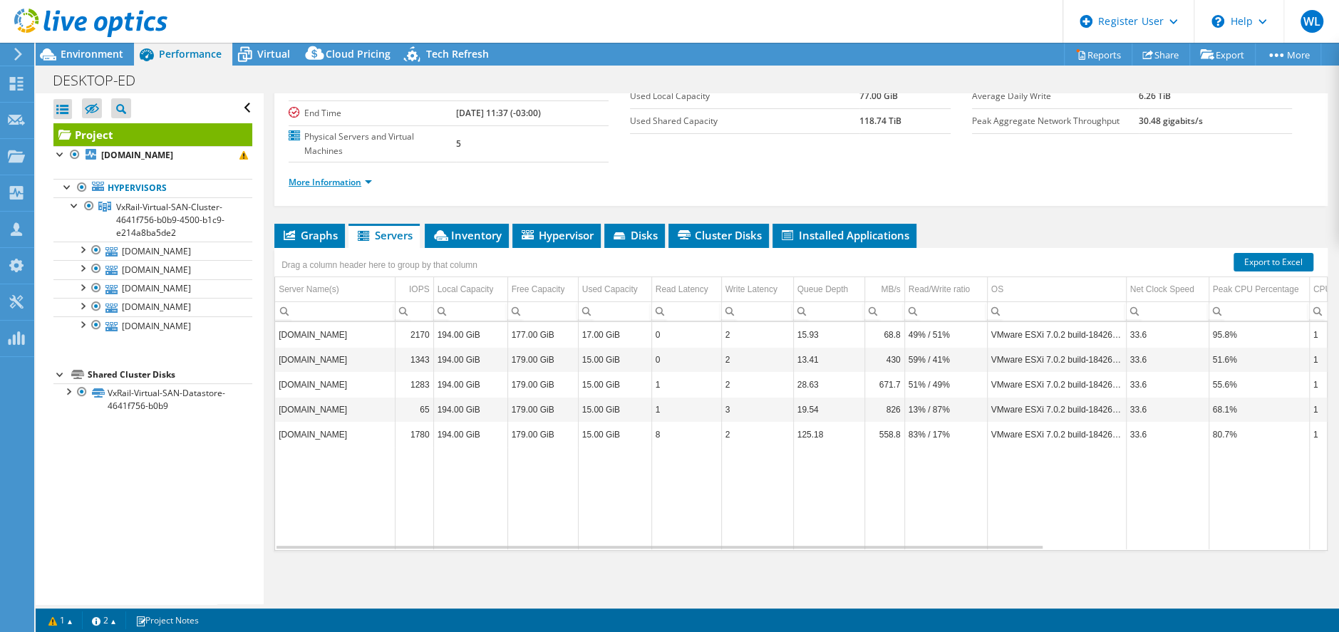
click at [333, 185] on link "More Information" at bounding box center [330, 182] width 83 height 12
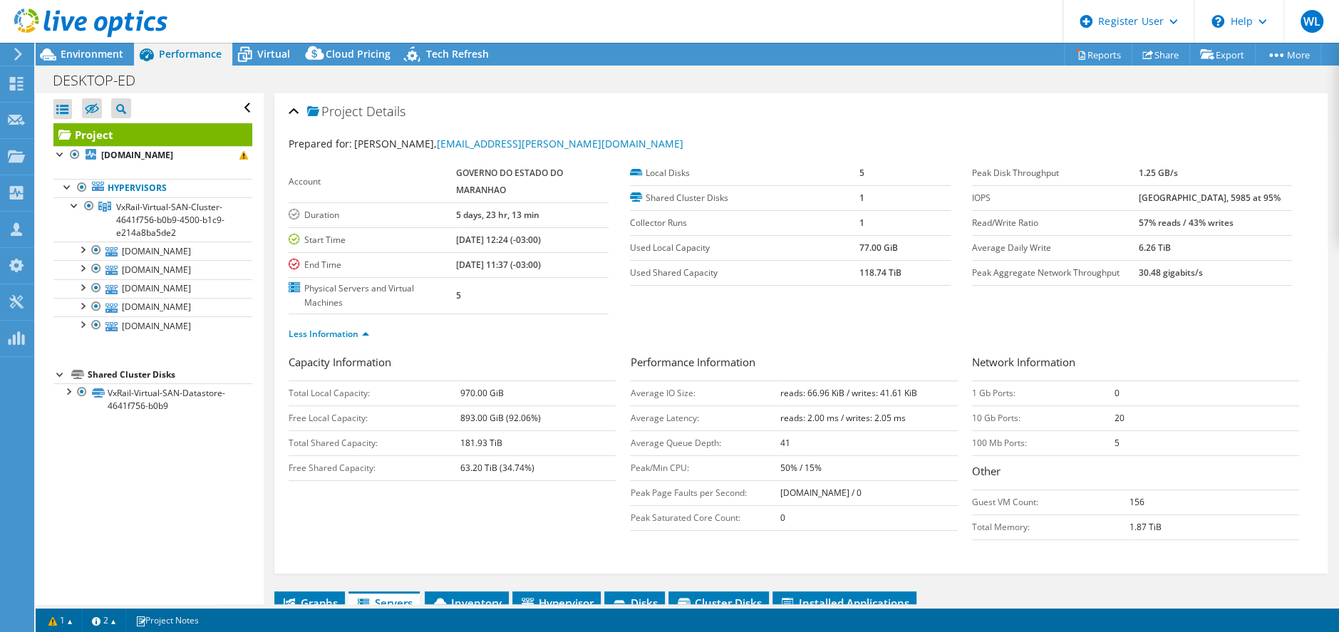
drag, startPoint x: 1146, startPoint y: 200, endPoint x: 1169, endPoint y: 199, distance: 23.5
click at [1102, 199] on tr "IOPS 8198 at Peak, 5985 at 95%" at bounding box center [1132, 197] width 320 height 25
drag, startPoint x: 1169, startPoint y: 199, endPoint x: 1222, endPoint y: 195, distance: 52.9
click at [1102, 195] on b "[GEOGRAPHIC_DATA], 5985 at 95%" at bounding box center [1210, 198] width 142 height 12
drag, startPoint x: 1222, startPoint y: 195, endPoint x: 1276, endPoint y: 207, distance: 55.5
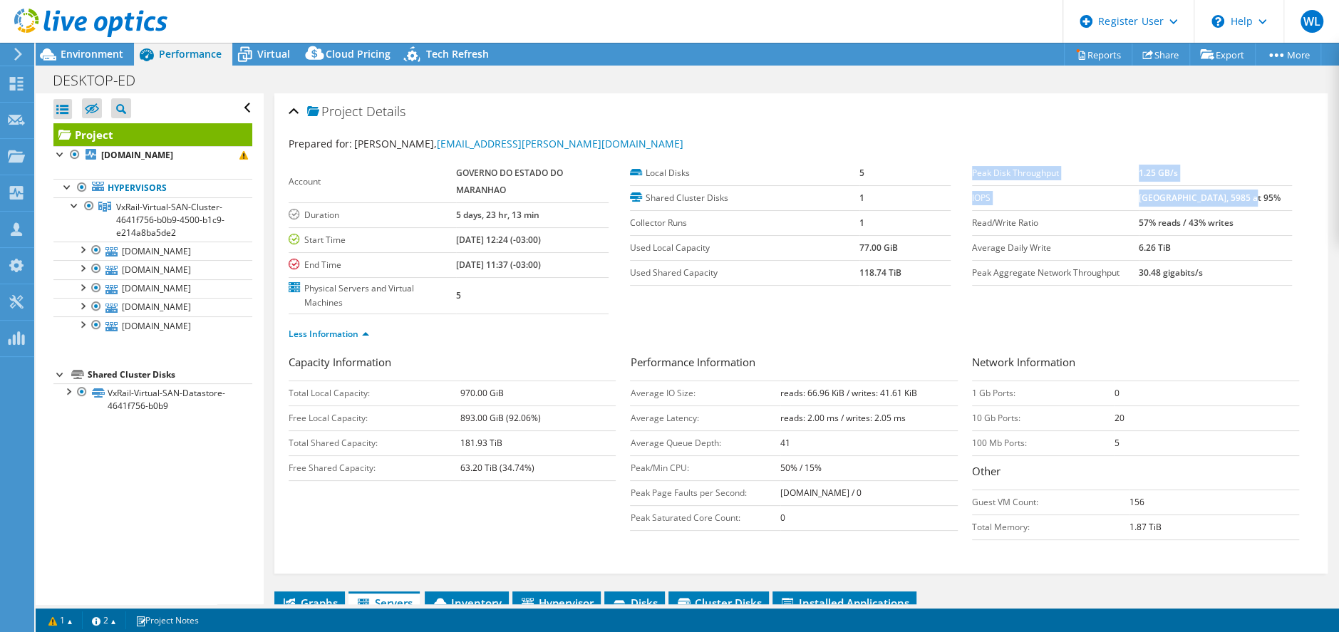
click at [1102, 207] on div "Peak Disk Throughput 1.25 GB/s IOPS 8198 at Peak, 5985 at 95% Read/Write Ratio …" at bounding box center [1142, 223] width 341 height 125
click at [1102, 227] on b "57% reads / 43% writes" at bounding box center [1186, 223] width 95 height 12
drag, startPoint x: 777, startPoint y: 394, endPoint x: 897, endPoint y: 393, distance: 119.7
click at [897, 393] on b "reads: 66.96 KiB / writes: 41.61 KiB" at bounding box center [848, 393] width 137 height 12
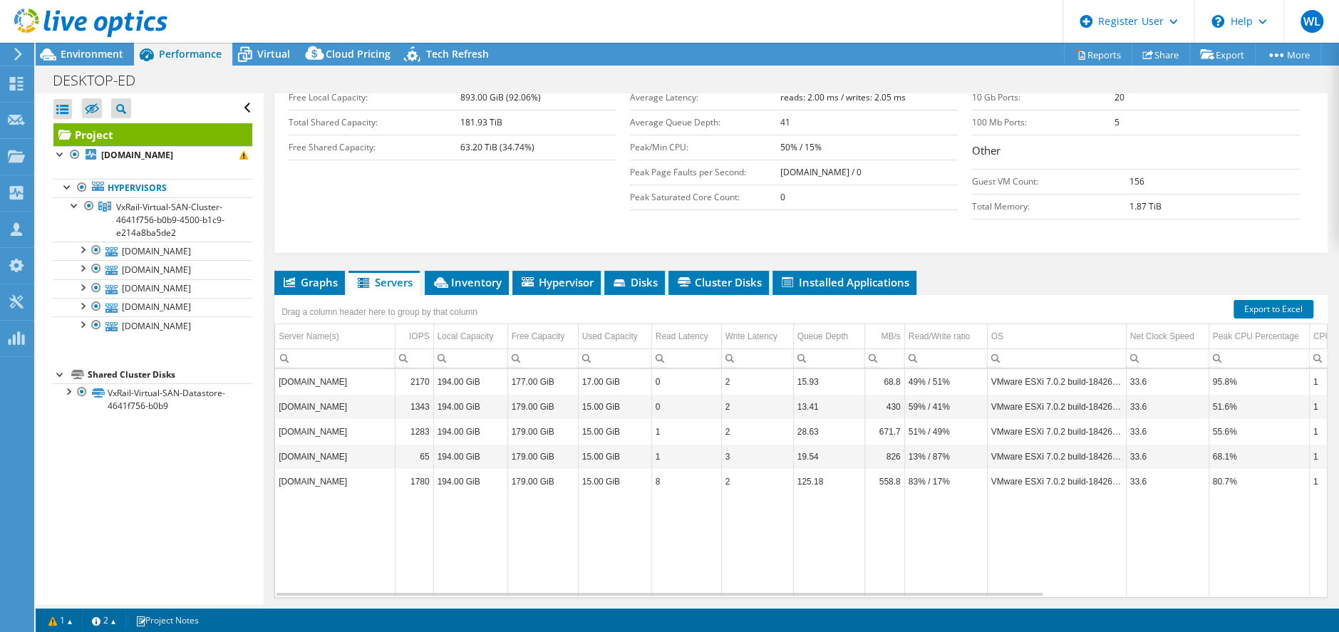
scroll to position [368, 0]
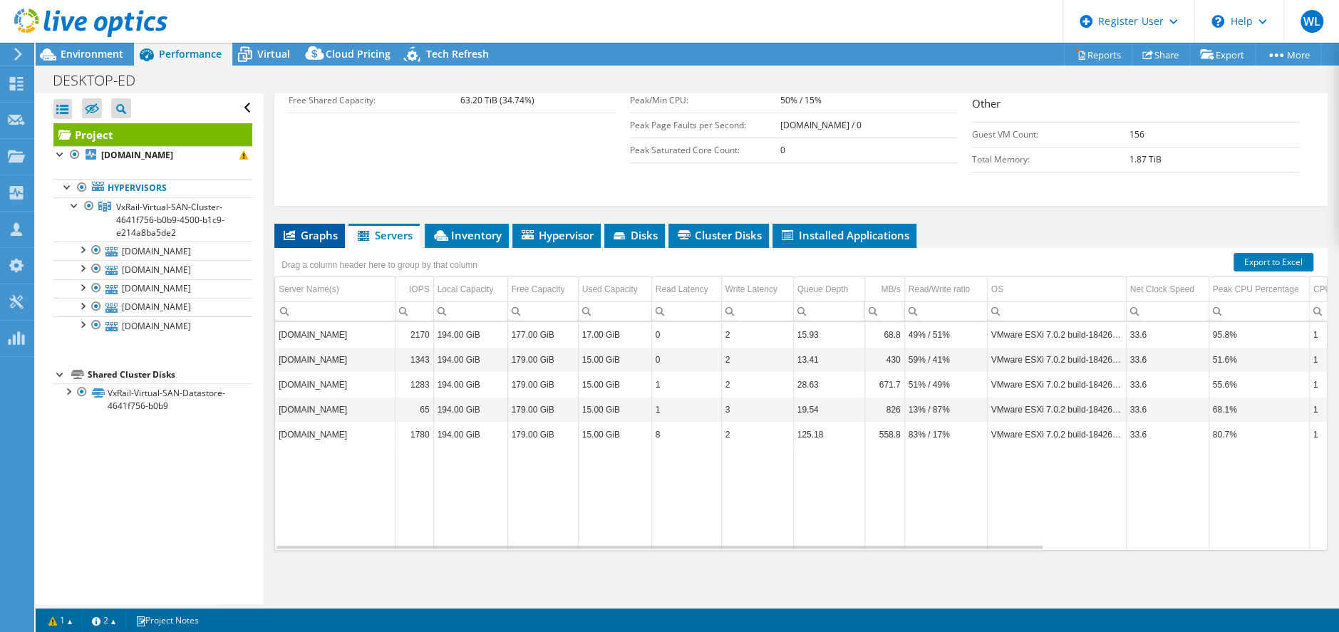
click at [307, 239] on span "Graphs" at bounding box center [309, 235] width 56 height 14
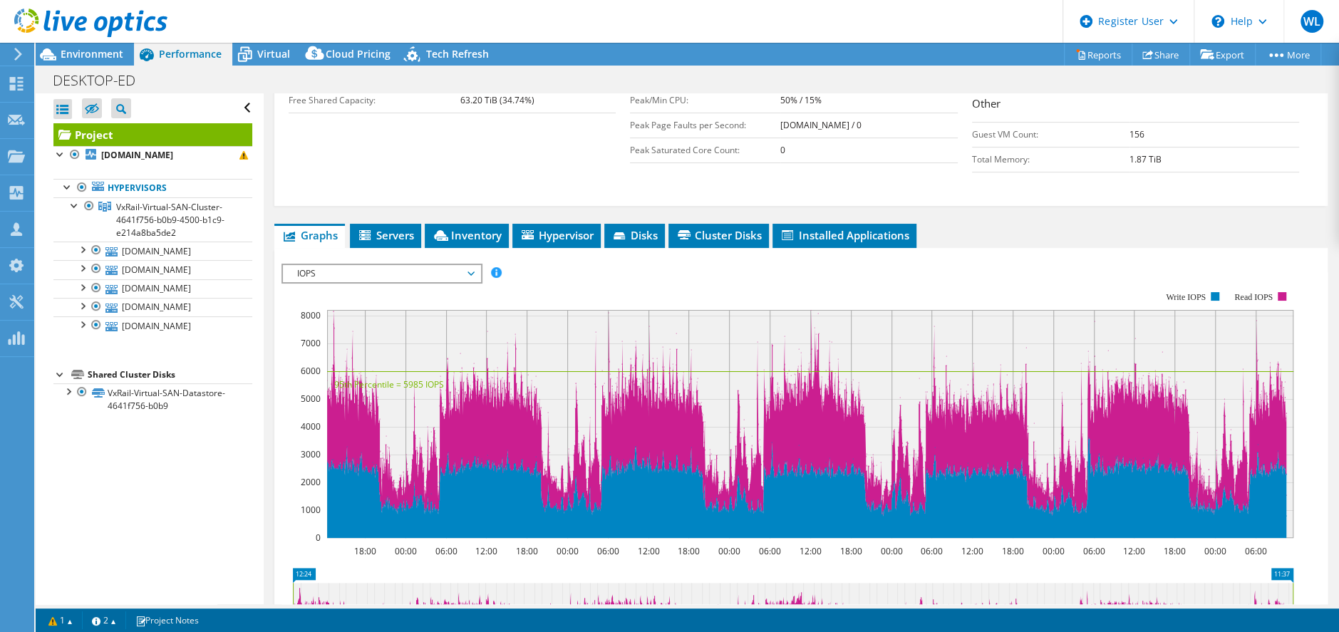
click at [470, 276] on span "IOPS" at bounding box center [381, 273] width 183 height 17
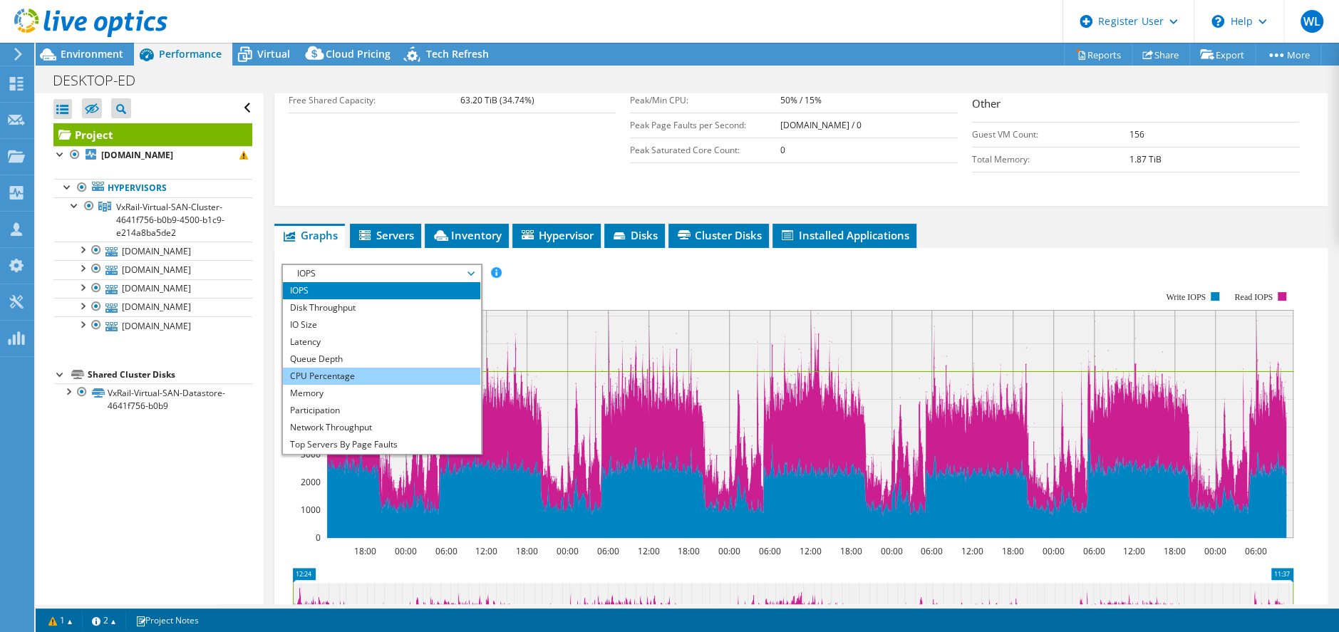
click at [383, 375] on li "CPU Percentage" at bounding box center [381, 376] width 197 height 17
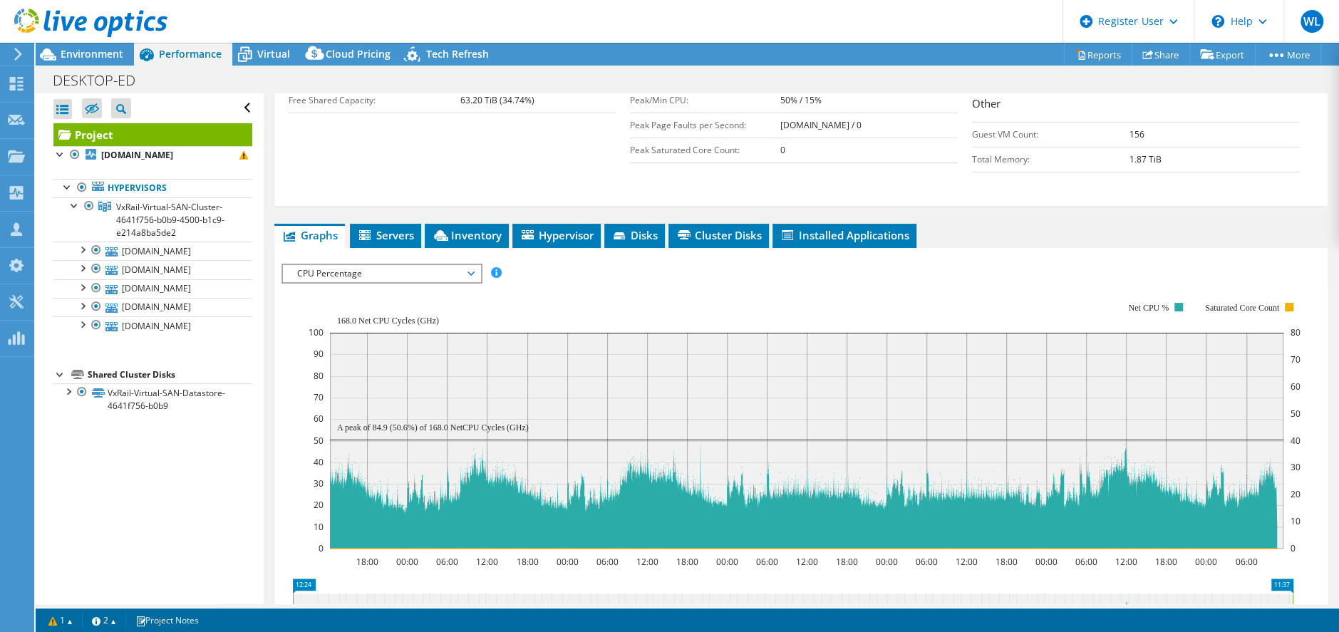
click at [467, 270] on span "CPU Percentage" at bounding box center [381, 273] width 183 height 17
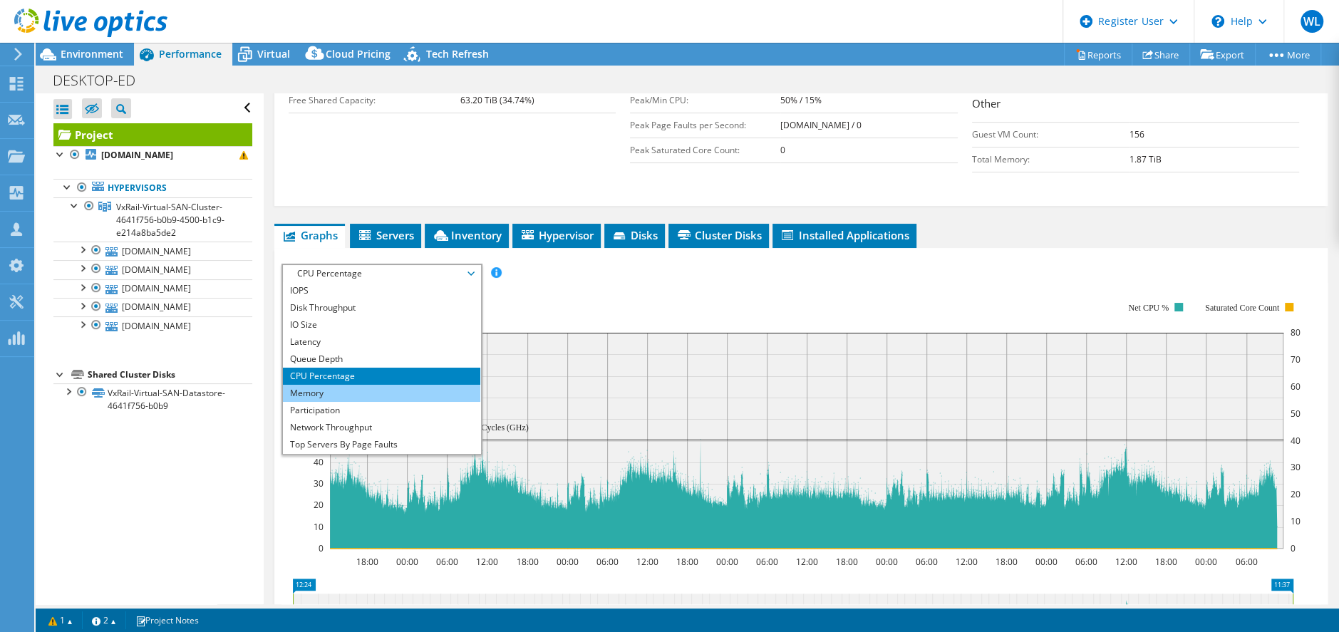
click at [348, 388] on li "Memory" at bounding box center [381, 393] width 197 height 17
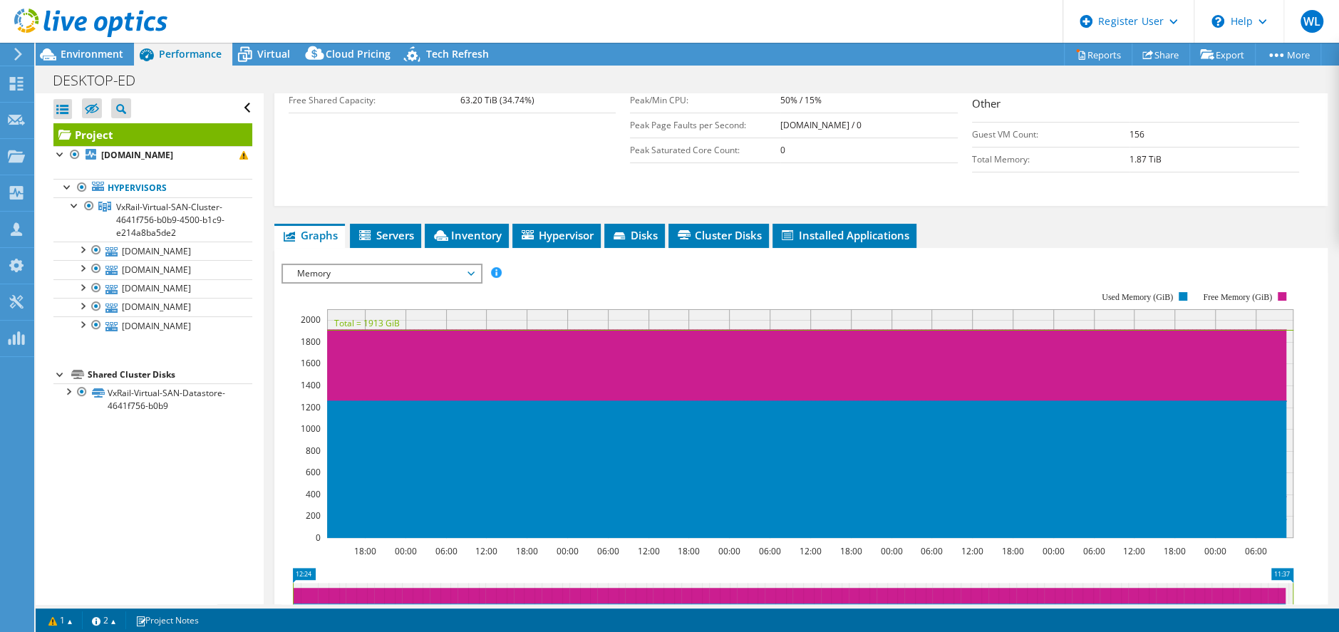
click at [467, 274] on span "Memory" at bounding box center [381, 273] width 183 height 17
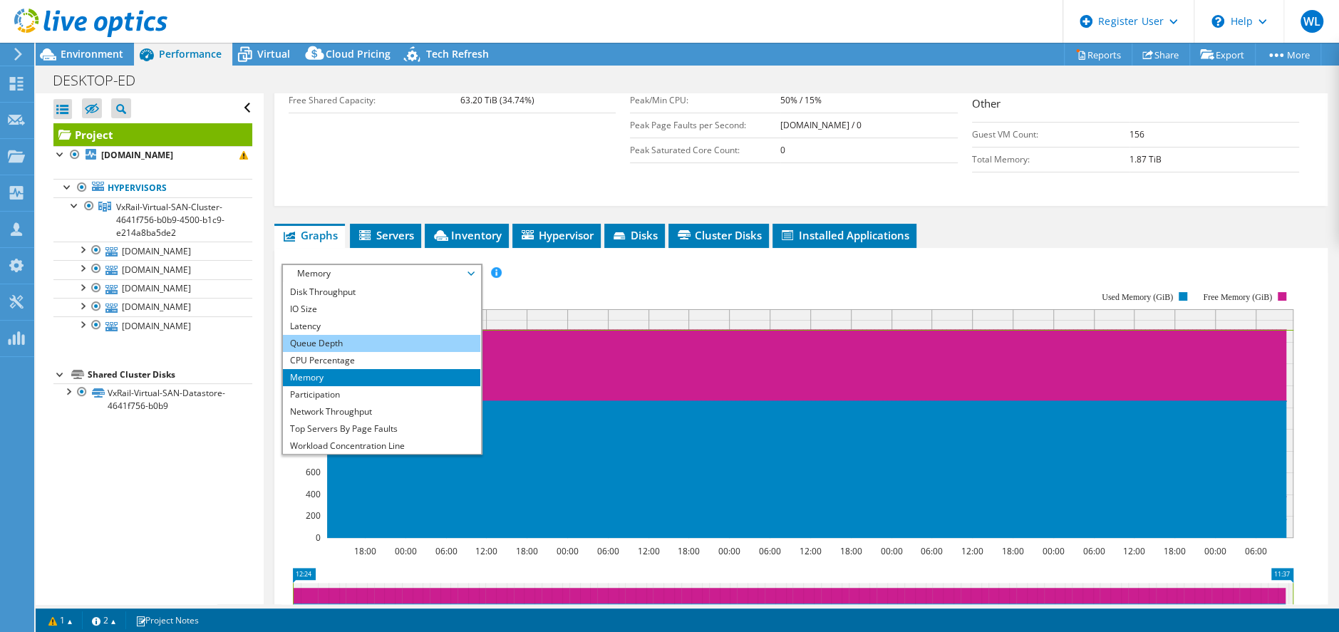
scroll to position [51, 0]
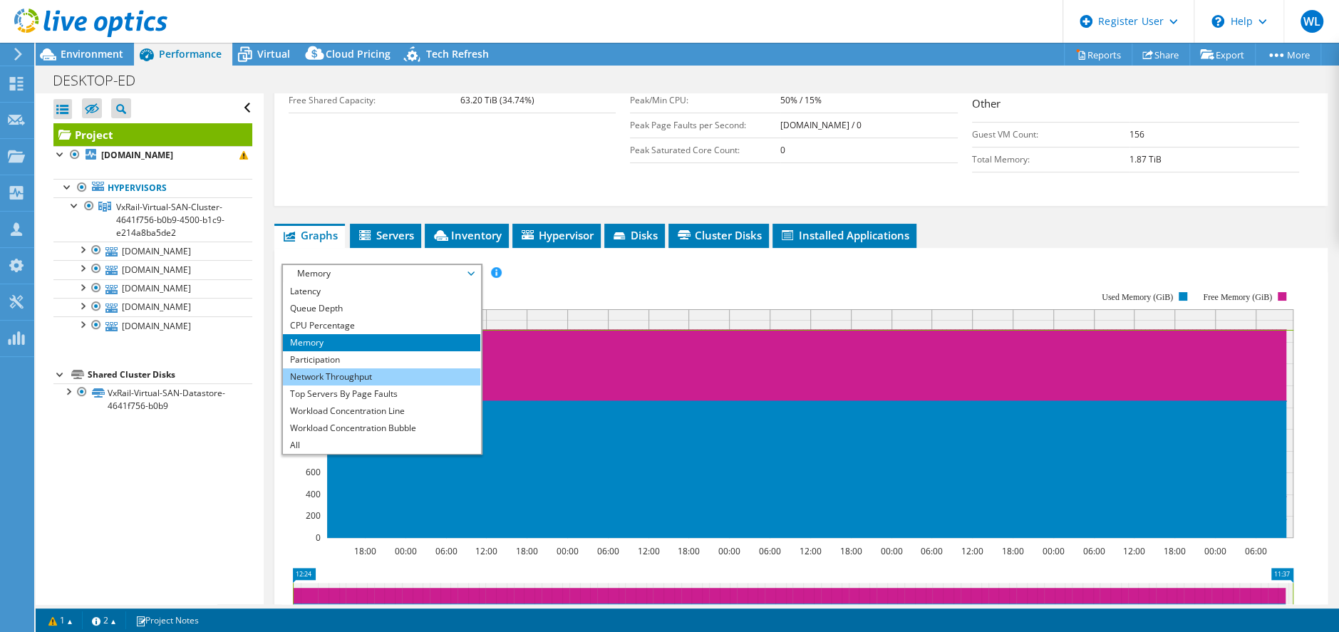
click at [394, 370] on li "Network Throughput" at bounding box center [381, 376] width 197 height 17
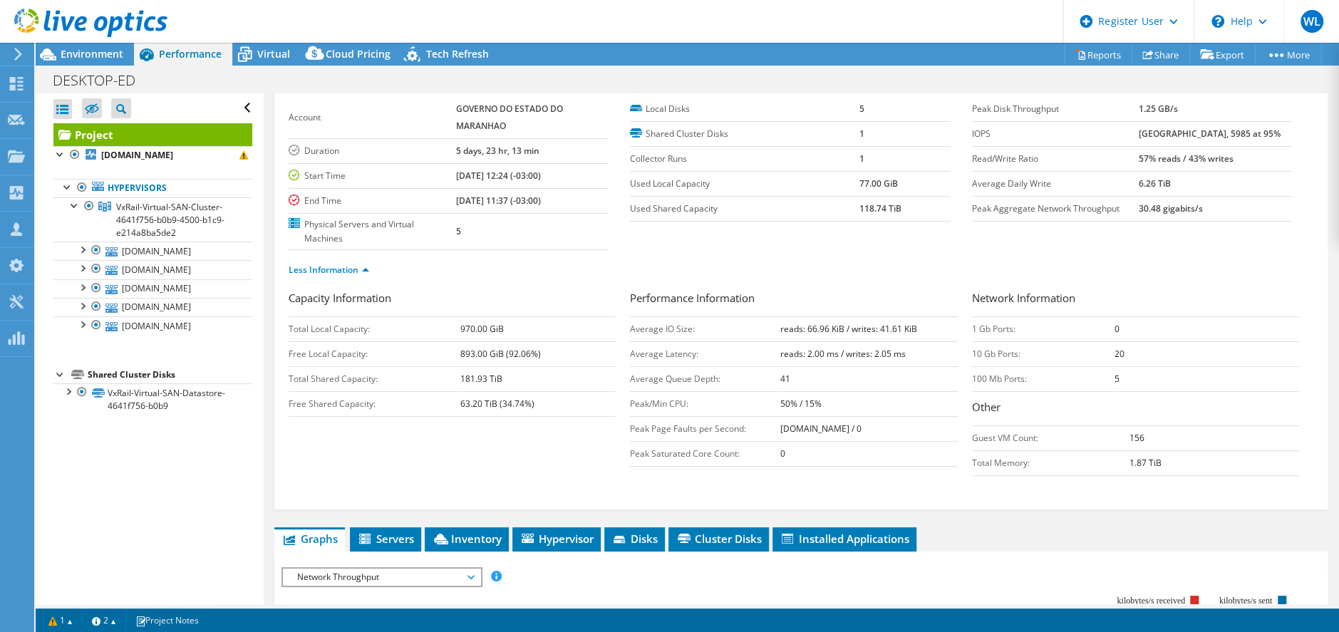
scroll to position [107, 0]
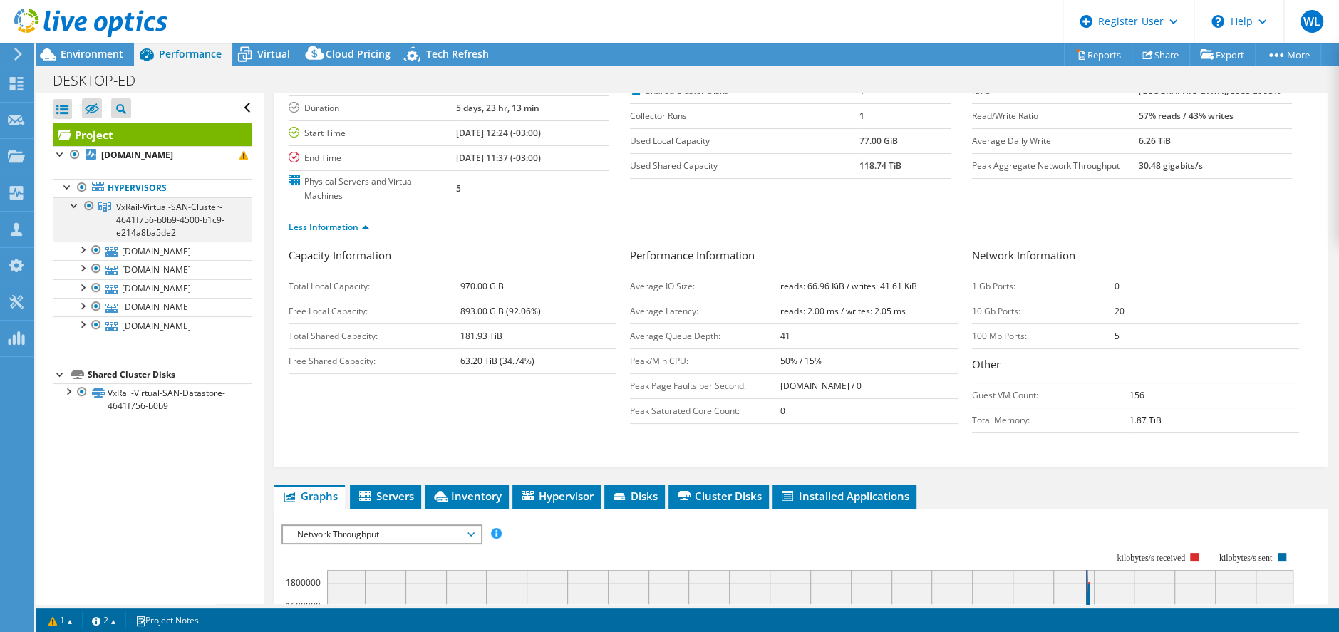
click at [73, 212] on div at bounding box center [75, 204] width 14 height 14
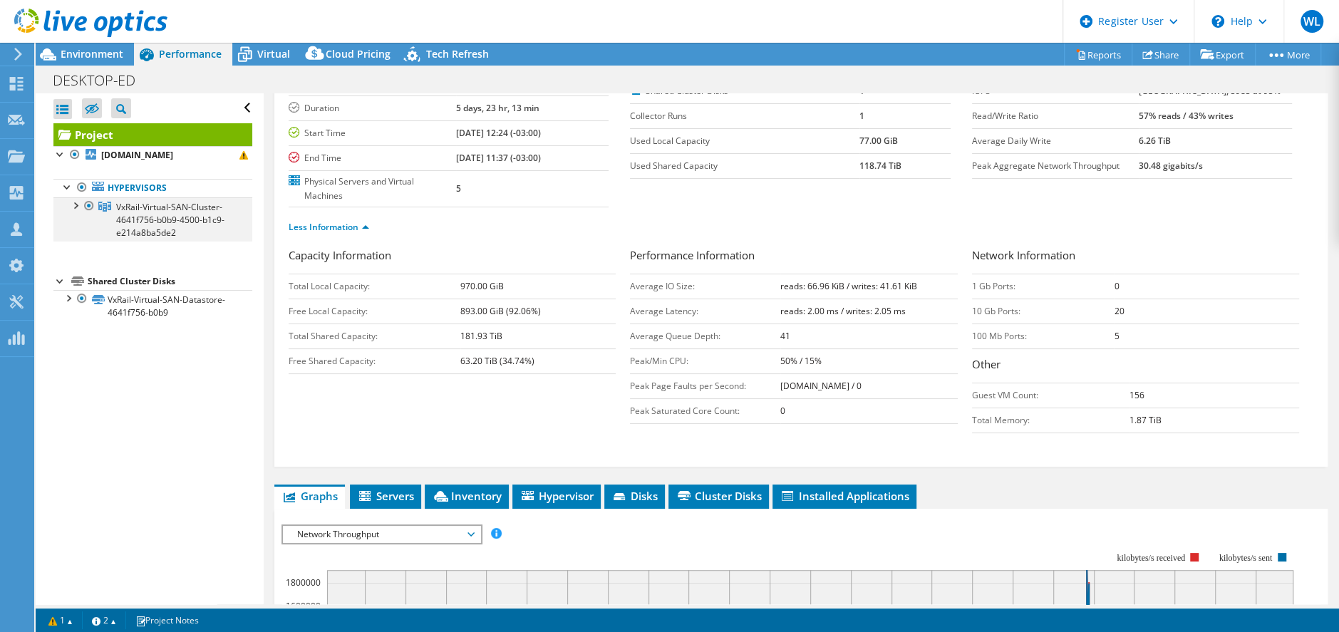
click at [76, 212] on div at bounding box center [75, 204] width 14 height 14
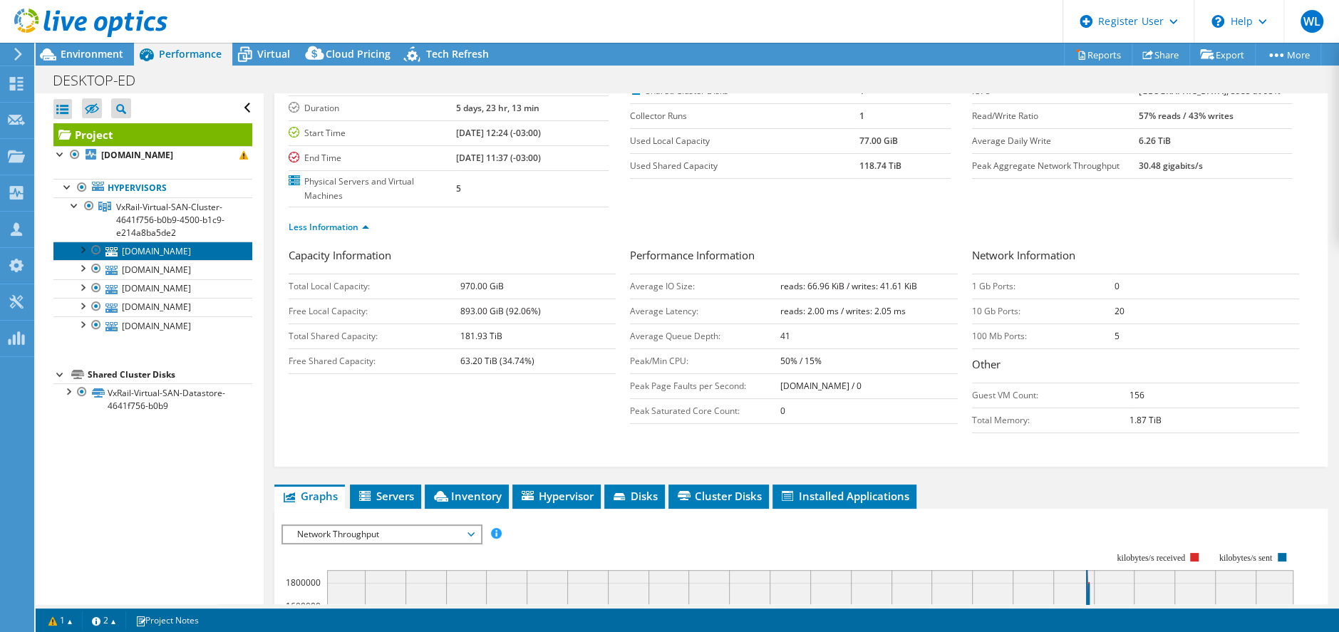
click at [152, 260] on link "[DOMAIN_NAME]" at bounding box center [152, 251] width 199 height 19
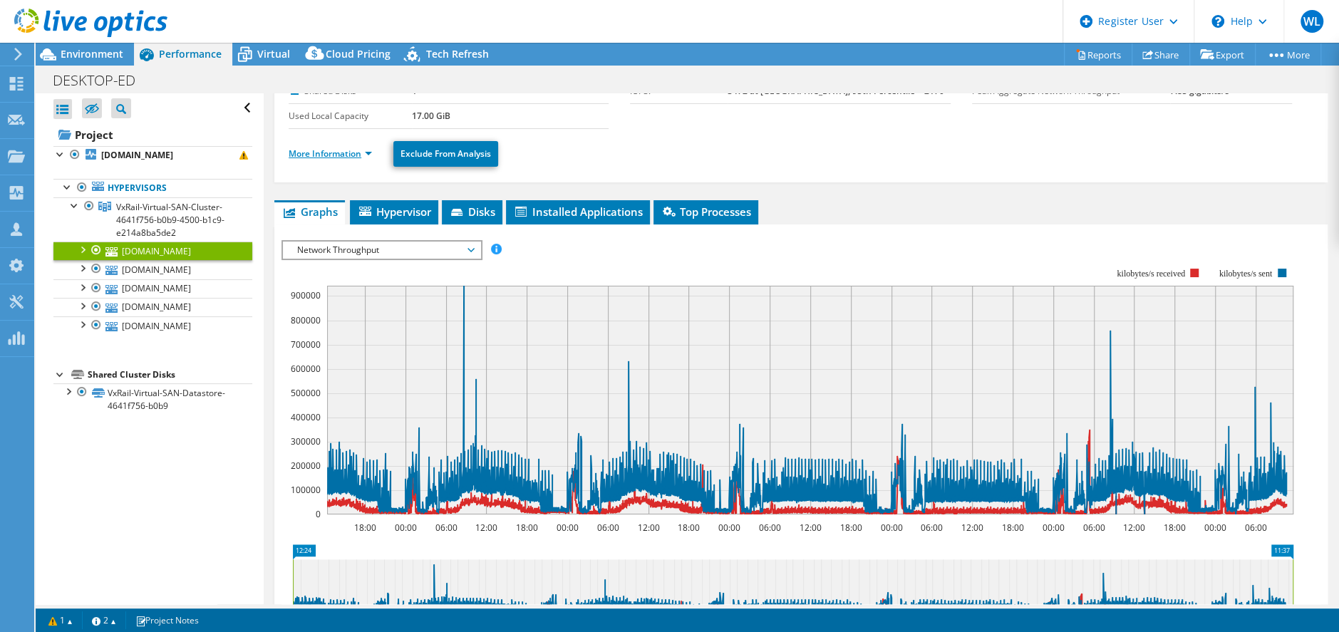
scroll to position [0, 0]
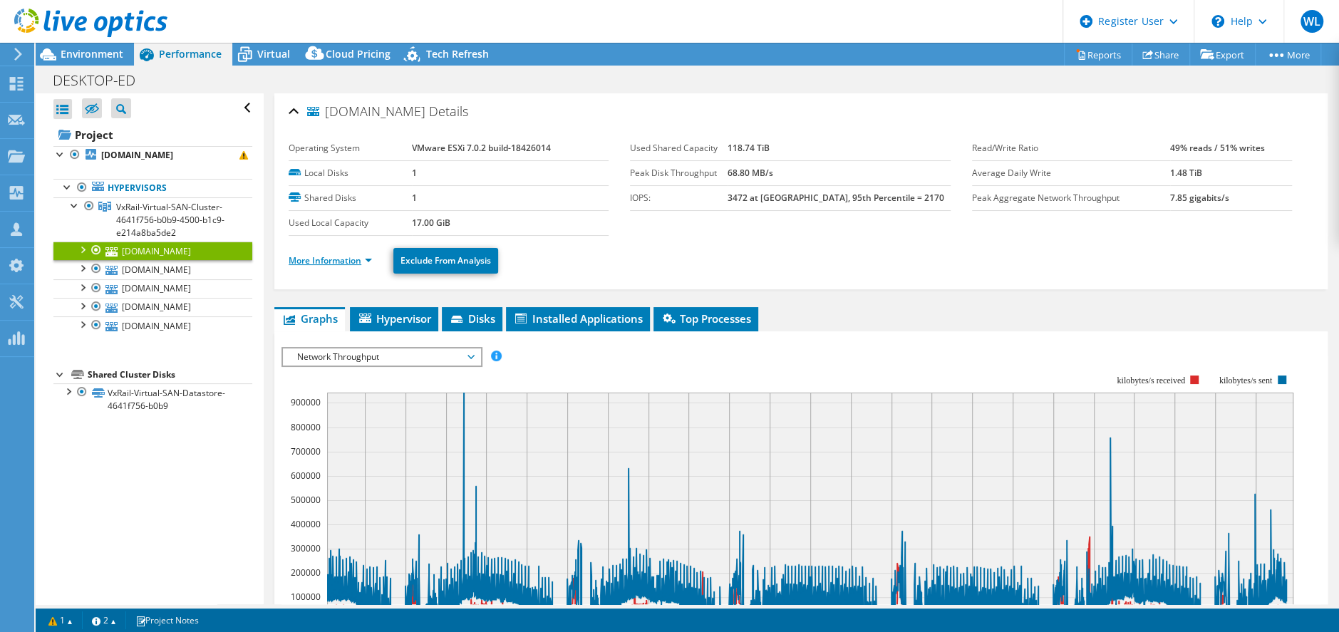
click at [338, 261] on link "More Information" at bounding box center [330, 260] width 83 height 12
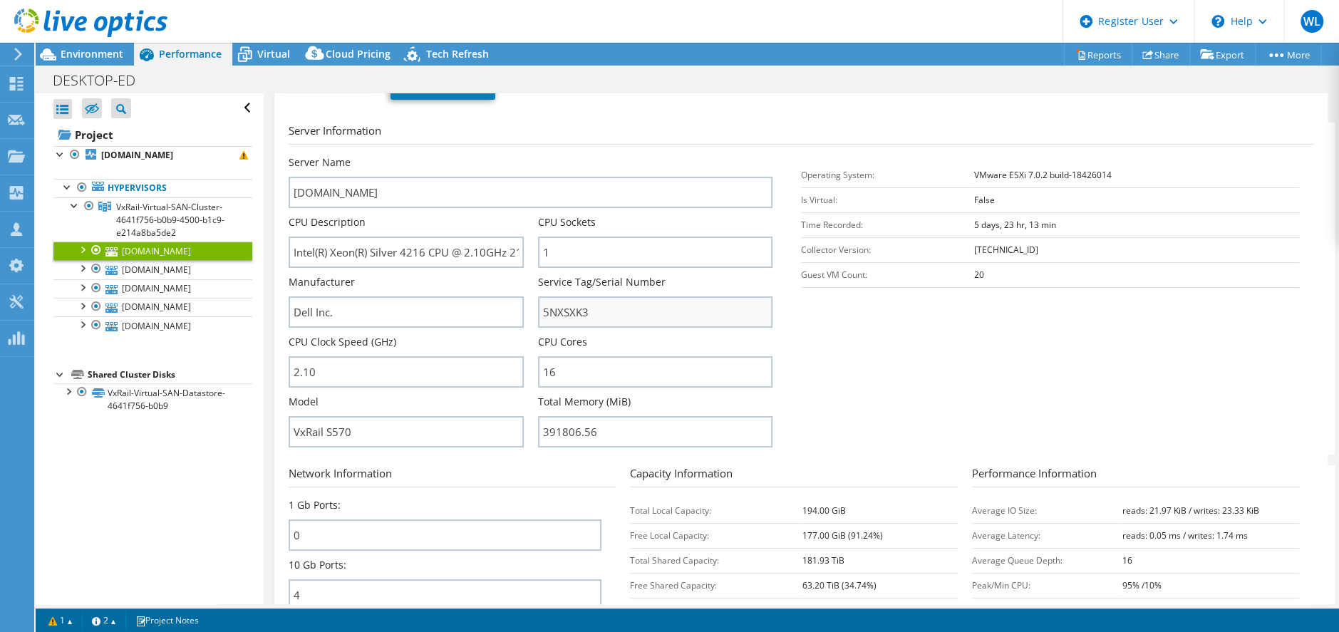
scroll to position [213, 0]
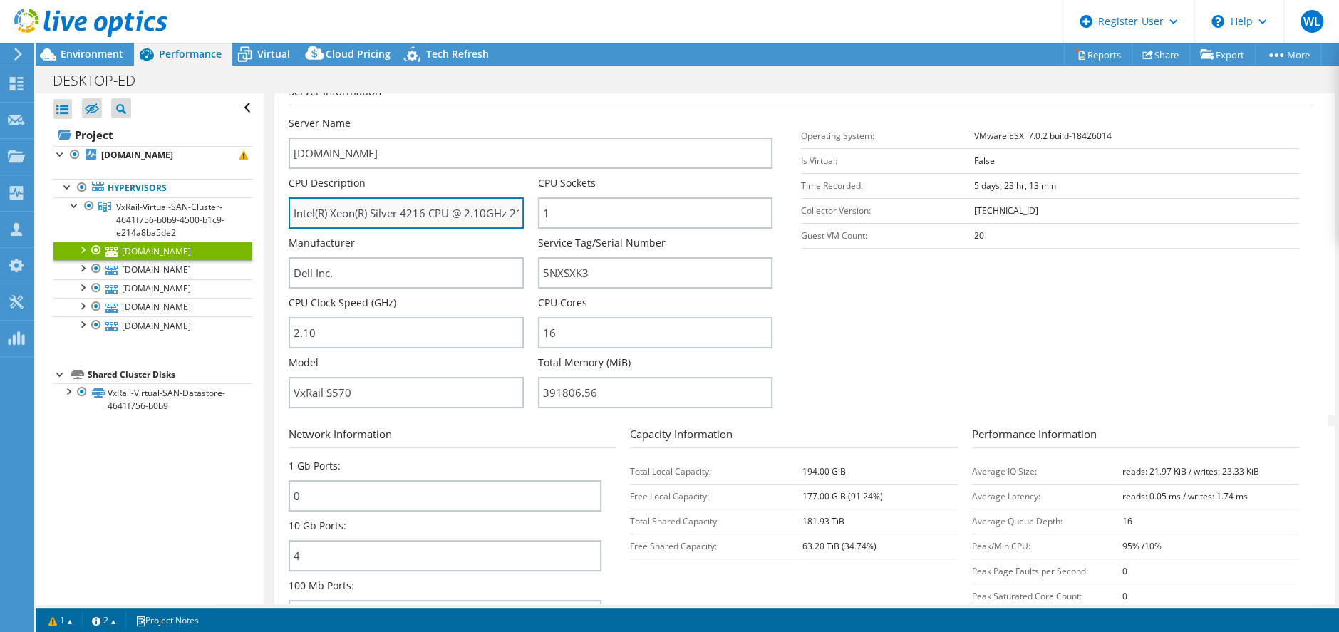
drag, startPoint x: 419, startPoint y: 209, endPoint x: 501, endPoint y: 217, distance: 82.4
click at [501, 212] on input "Intel(R) Xeon(R) Silver 4216 CPU @ 2.10GHz 210 GHz" at bounding box center [406, 212] width 234 height 31
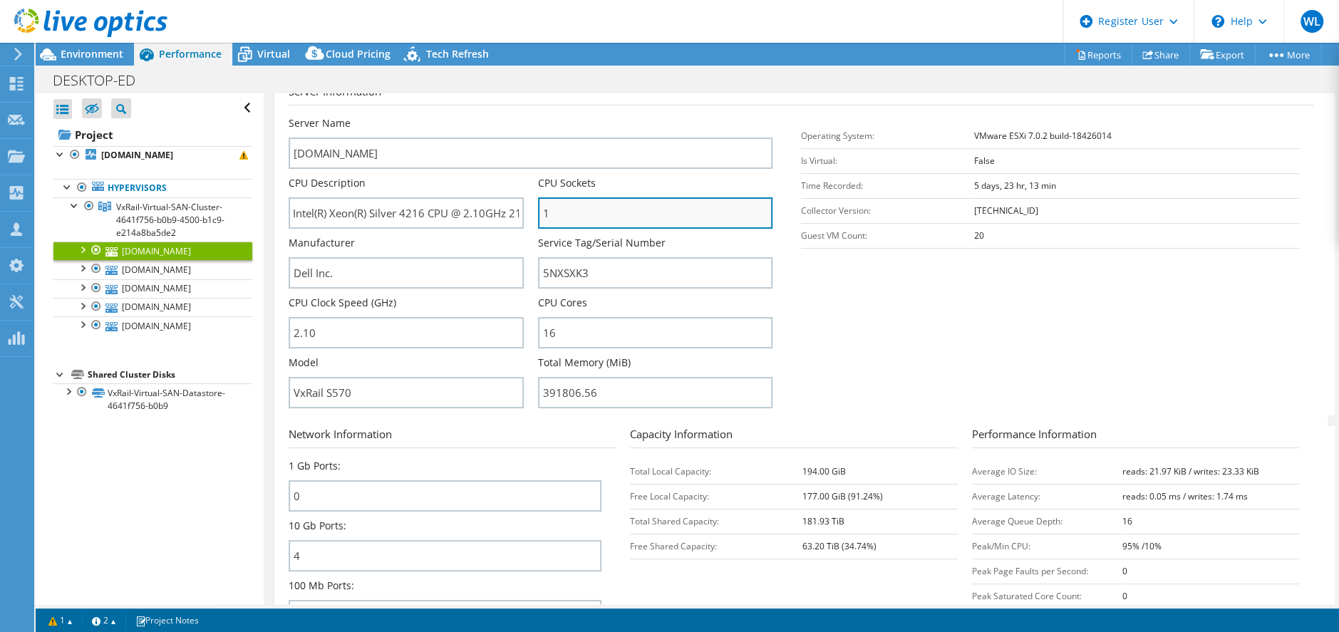
scroll to position [0, 0]
drag, startPoint x: 557, startPoint y: 207, endPoint x: 532, endPoint y: 209, distance: 24.3
click at [532, 116] on div "Server Name slssdvms-81.detran.ma.gov.br CPU Description Intel(R) Xeon(R) Silve…" at bounding box center [538, 116] width 498 height 0
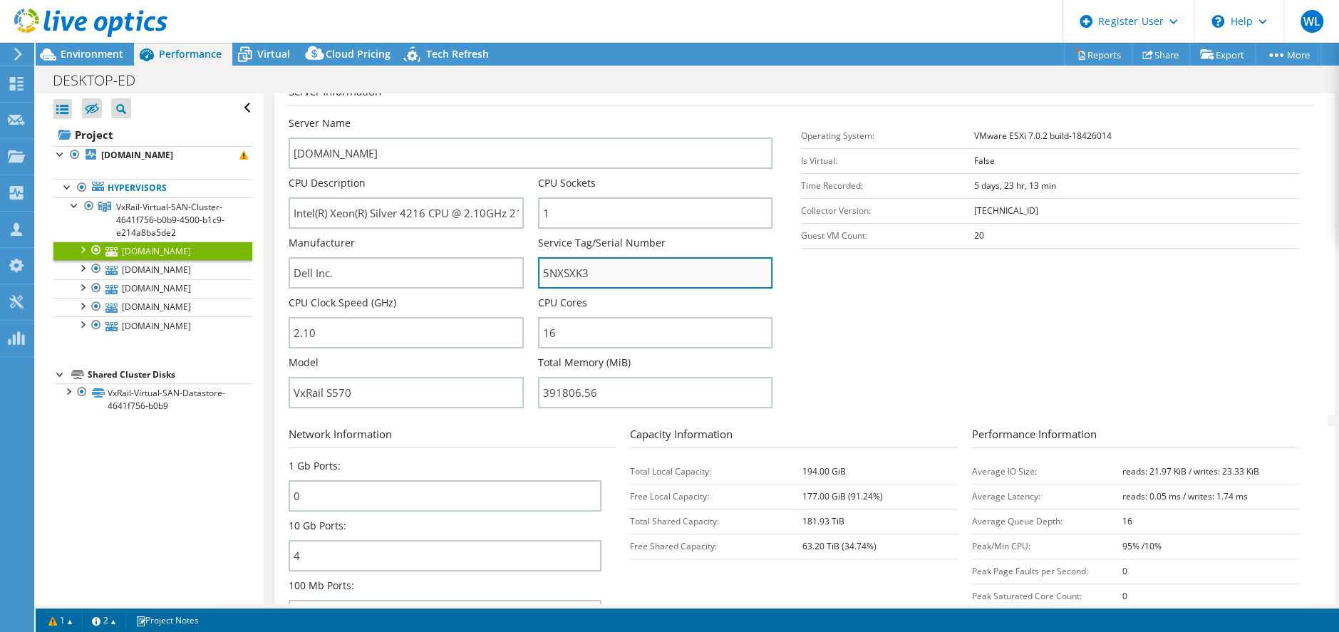
click at [539, 276] on input "5NXSXK3" at bounding box center [655, 272] width 234 height 31
click at [821, 324] on section "Server Information Server Name [DOMAIN_NAME] CPU Description Intel(R) Xeon(R) S…" at bounding box center [805, 249] width 1032 height 332
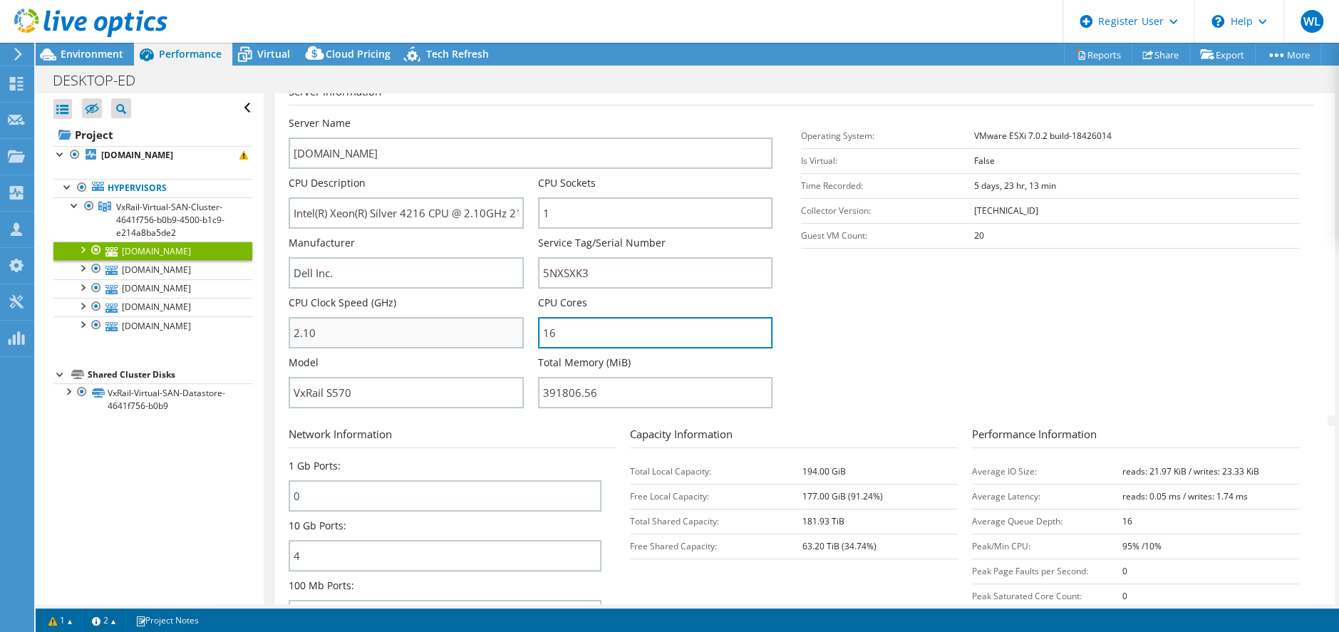
drag, startPoint x: 548, startPoint y: 333, endPoint x: 518, endPoint y: 336, distance: 30.1
click at [541, 332] on input "16" at bounding box center [655, 332] width 234 height 31
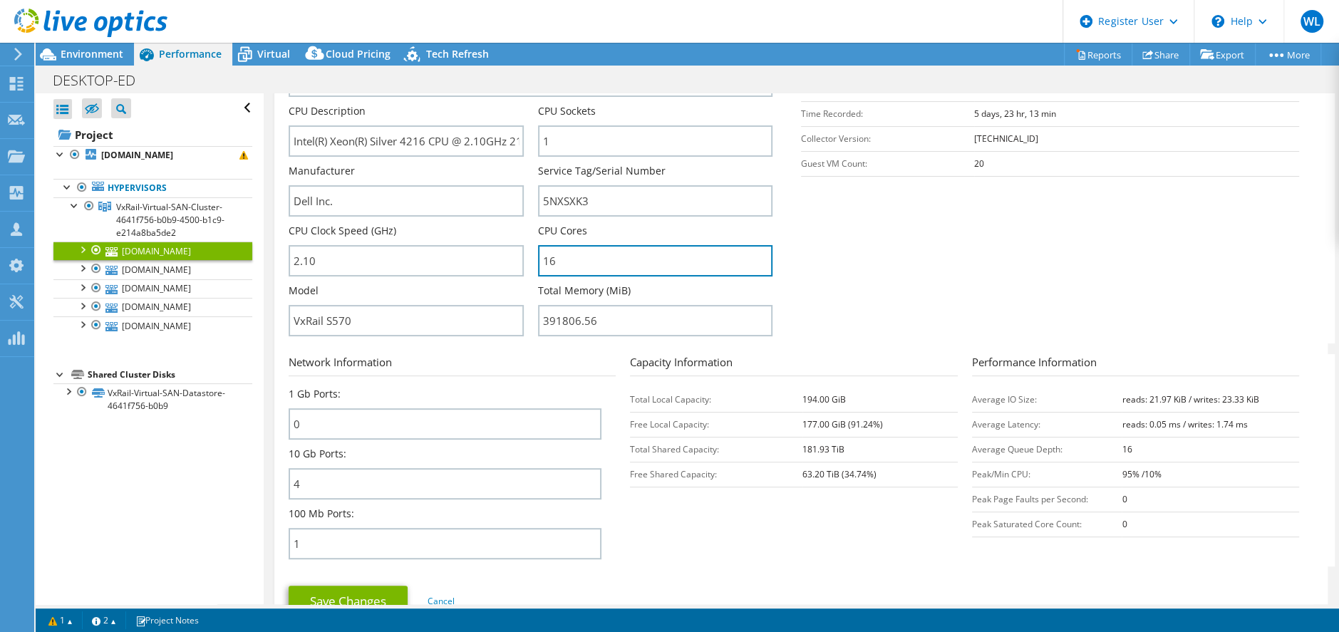
scroll to position [321, 0]
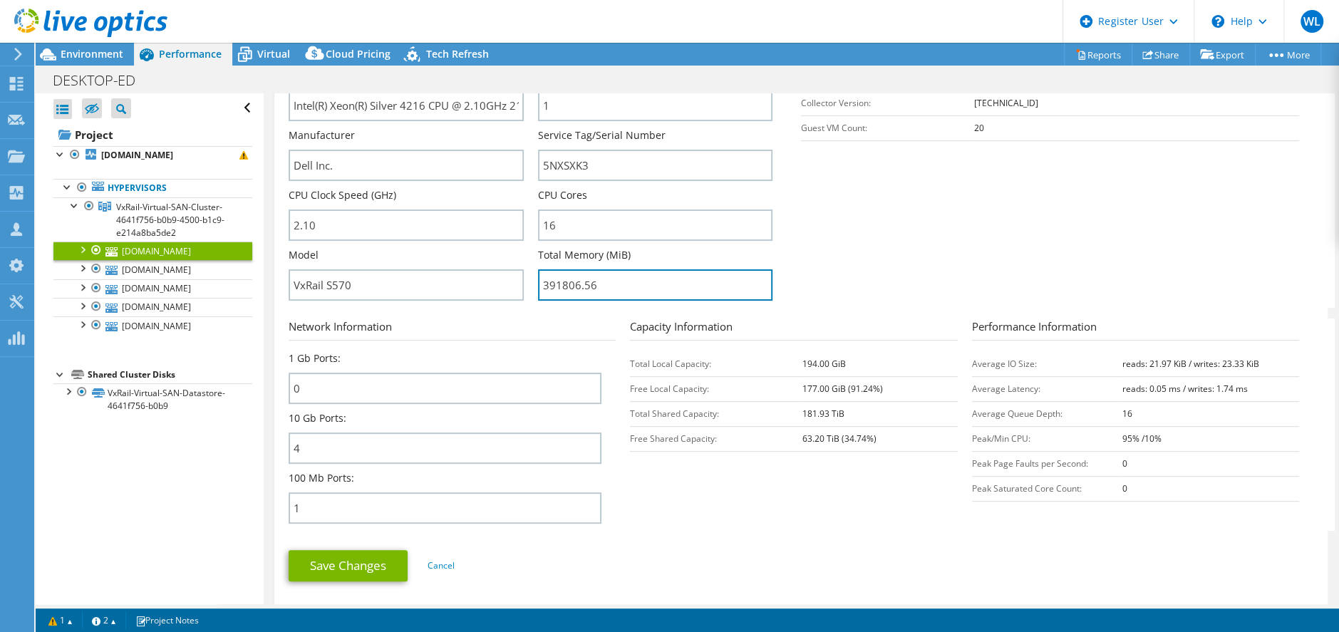
drag, startPoint x: 589, startPoint y: 280, endPoint x: 528, endPoint y: 281, distance: 61.3
click at [528, 9] on div "Server Name slssdvms-81.detran.ma.gov.br CPU Description Intel(R) Xeon(R) Silve…" at bounding box center [538, 9] width 498 height 0
click at [883, 235] on section "Server Information Server Name [DOMAIN_NAME] CPU Description Intel(R) Xeon(R) S…" at bounding box center [805, 142] width 1032 height 332
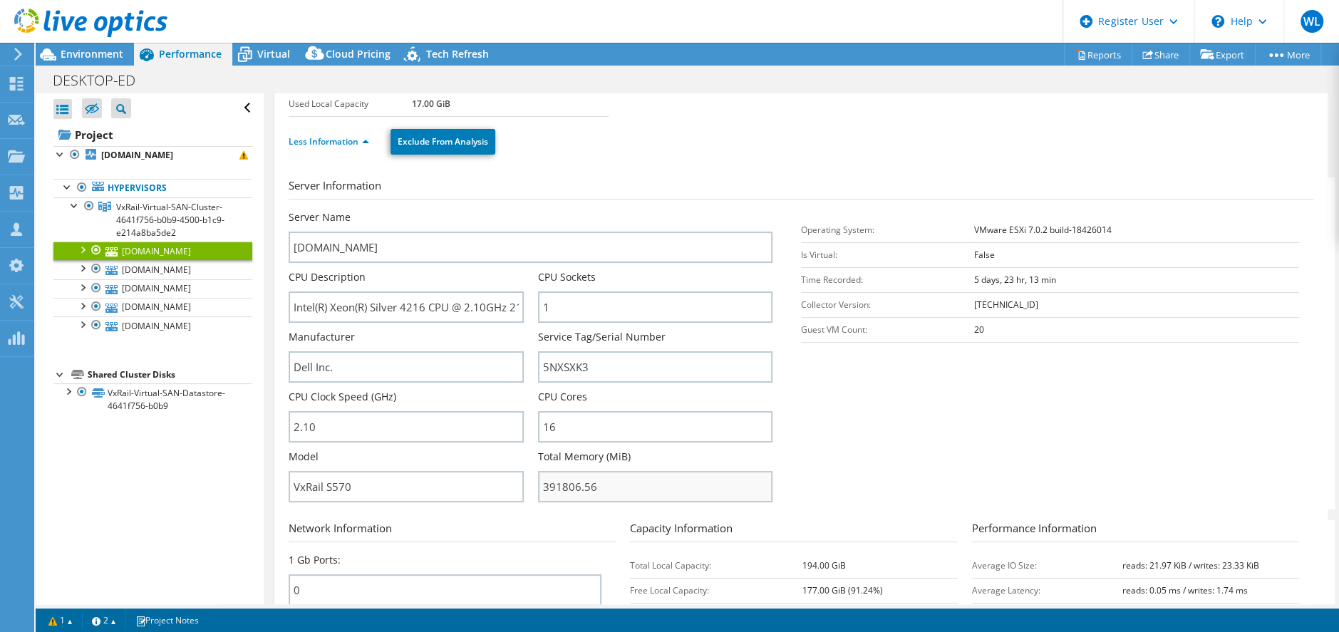
scroll to position [107, 0]
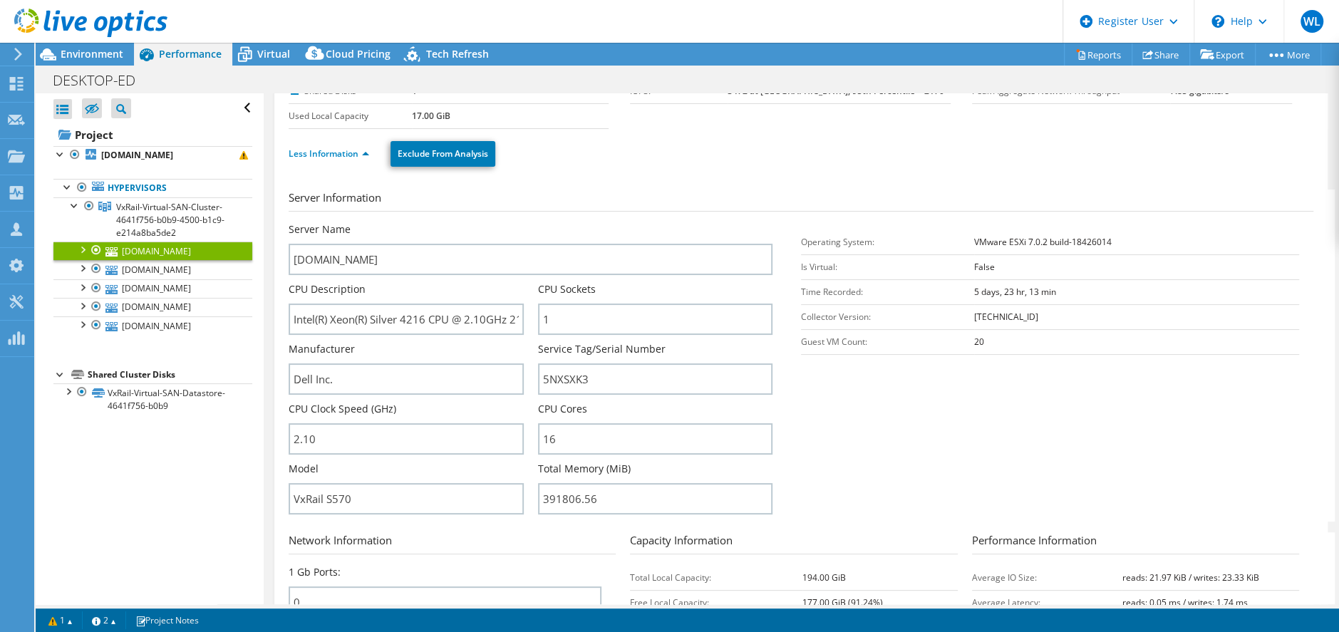
drag, startPoint x: 976, startPoint y: 343, endPoint x: 962, endPoint y: 346, distance: 14.4
click at [962, 346] on tr "Guest VM Count: 20" at bounding box center [1050, 341] width 498 height 25
drag, startPoint x: 962, startPoint y: 346, endPoint x: 952, endPoint y: 381, distance: 36.3
click at [952, 381] on section "Server Information Server Name [DOMAIN_NAME] CPU Description Intel(R) Xeon(R) S…" at bounding box center [805, 356] width 1032 height 332
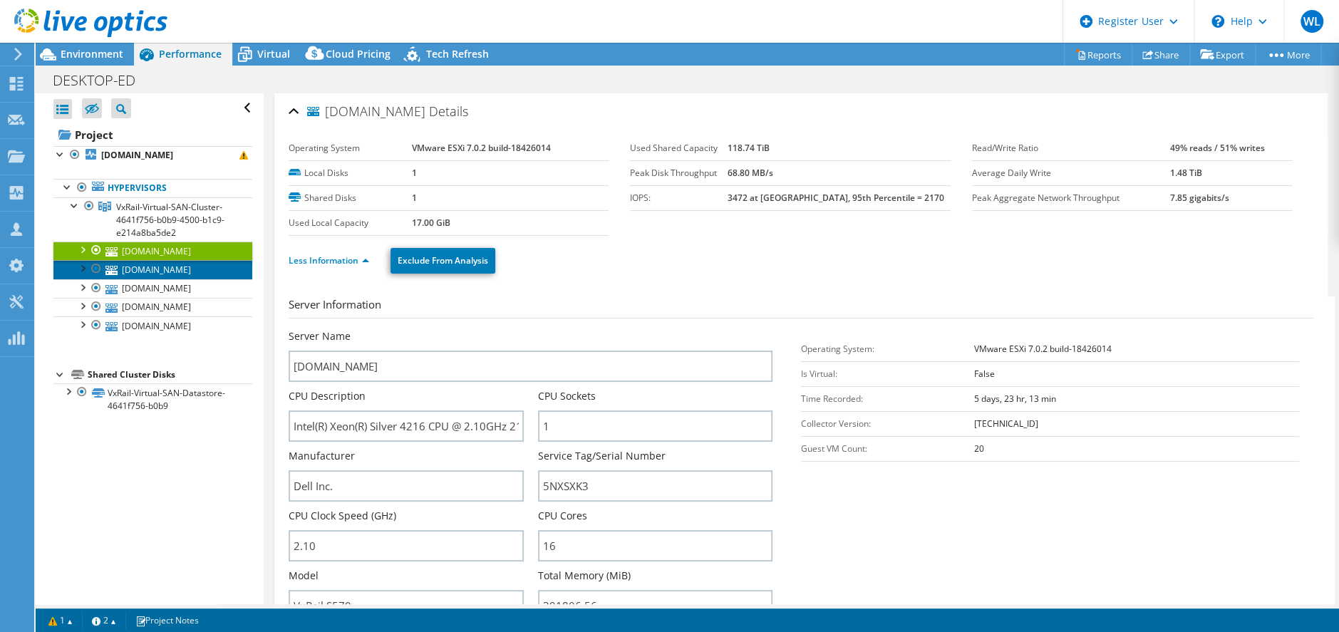
click at [189, 279] on link "[DOMAIN_NAME]" at bounding box center [152, 269] width 199 height 19
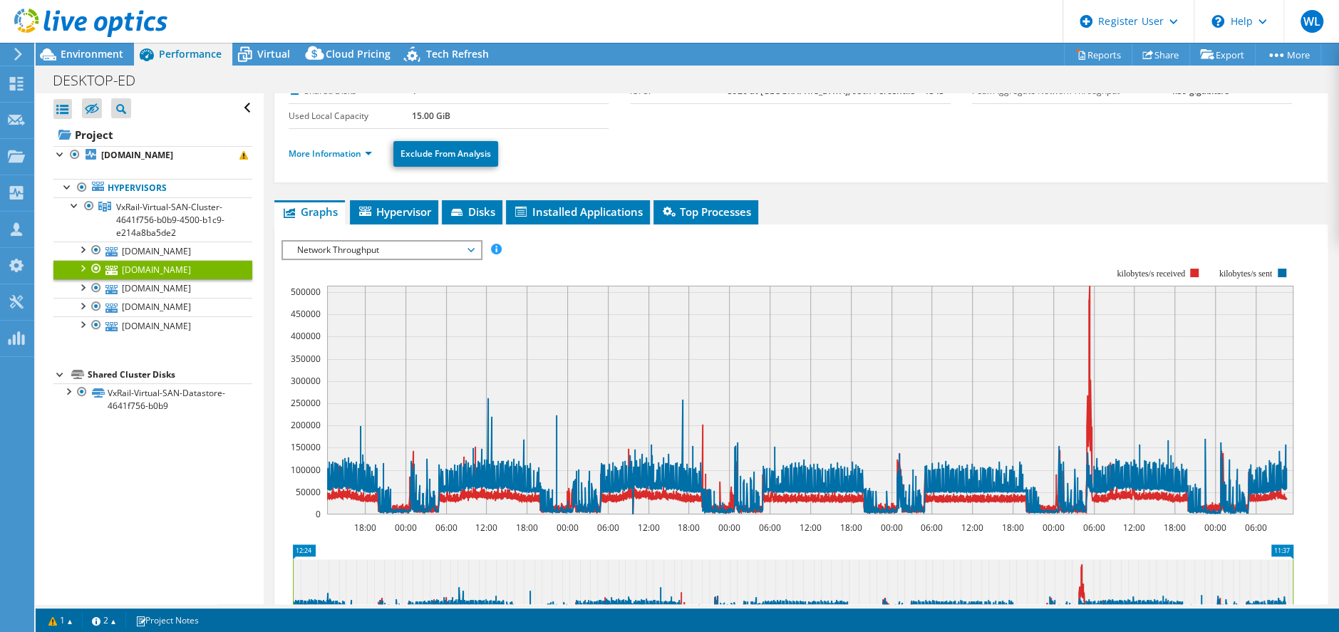
scroll to position [213, 0]
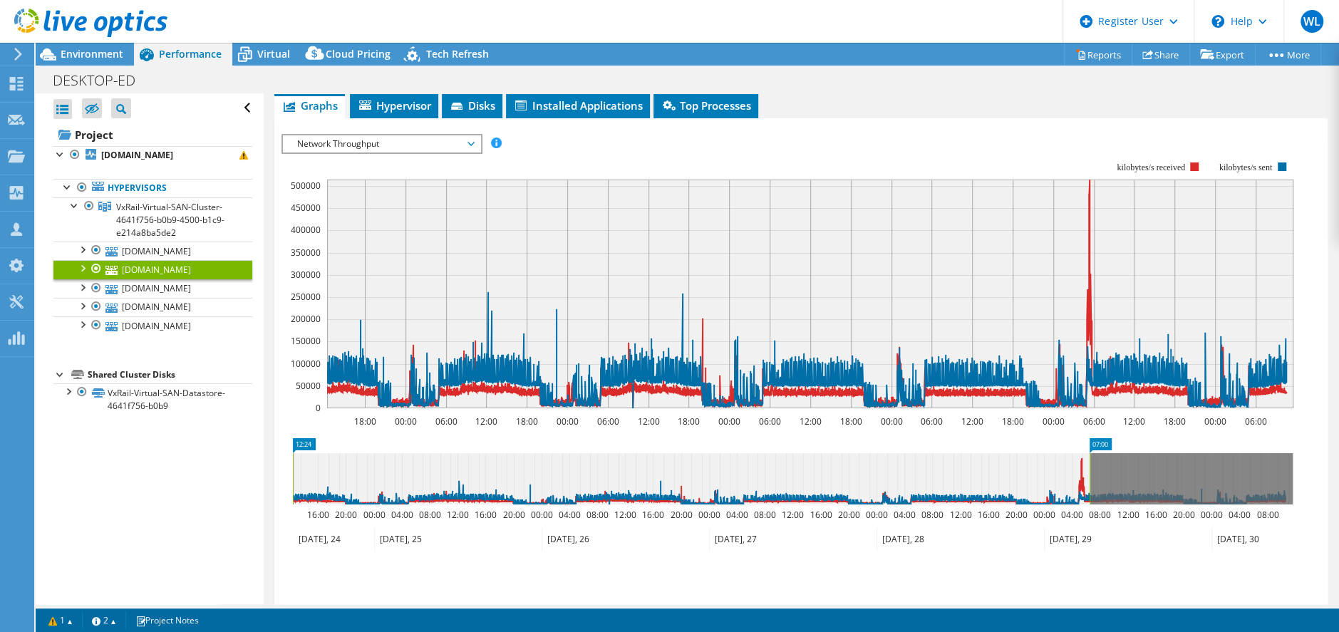
drag, startPoint x: 1282, startPoint y: 440, endPoint x: 1078, endPoint y: 451, distance: 204.1
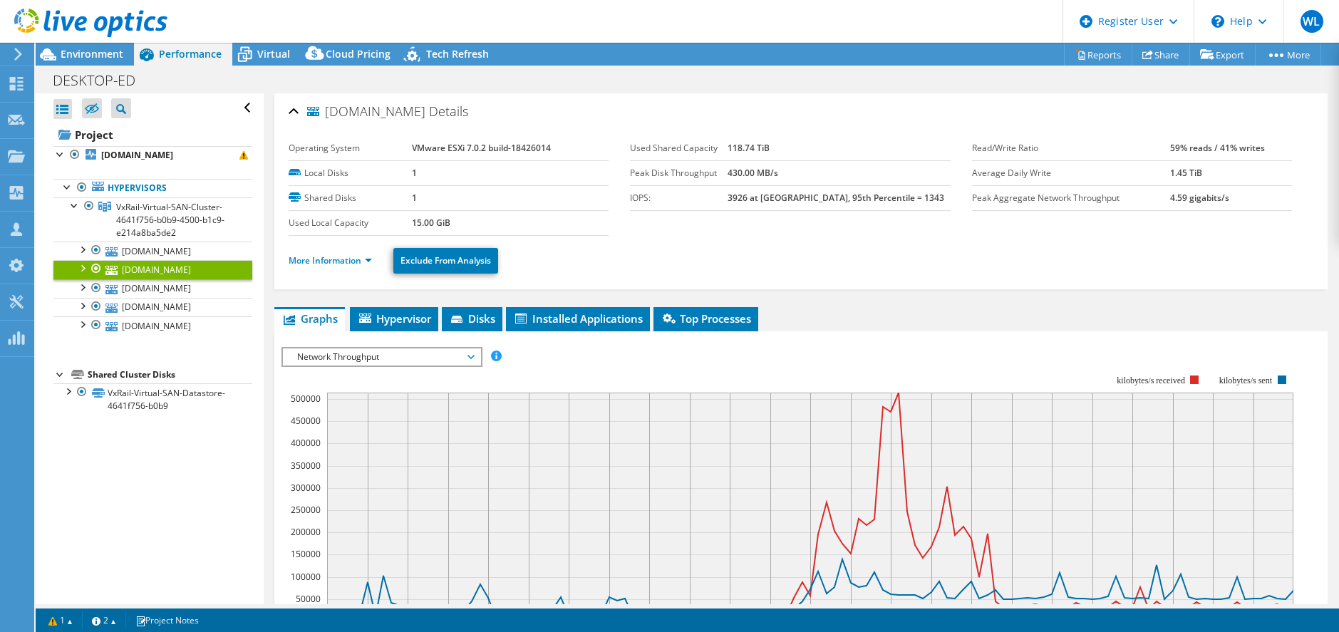
select select "SouthAmerica"
select select "USD"
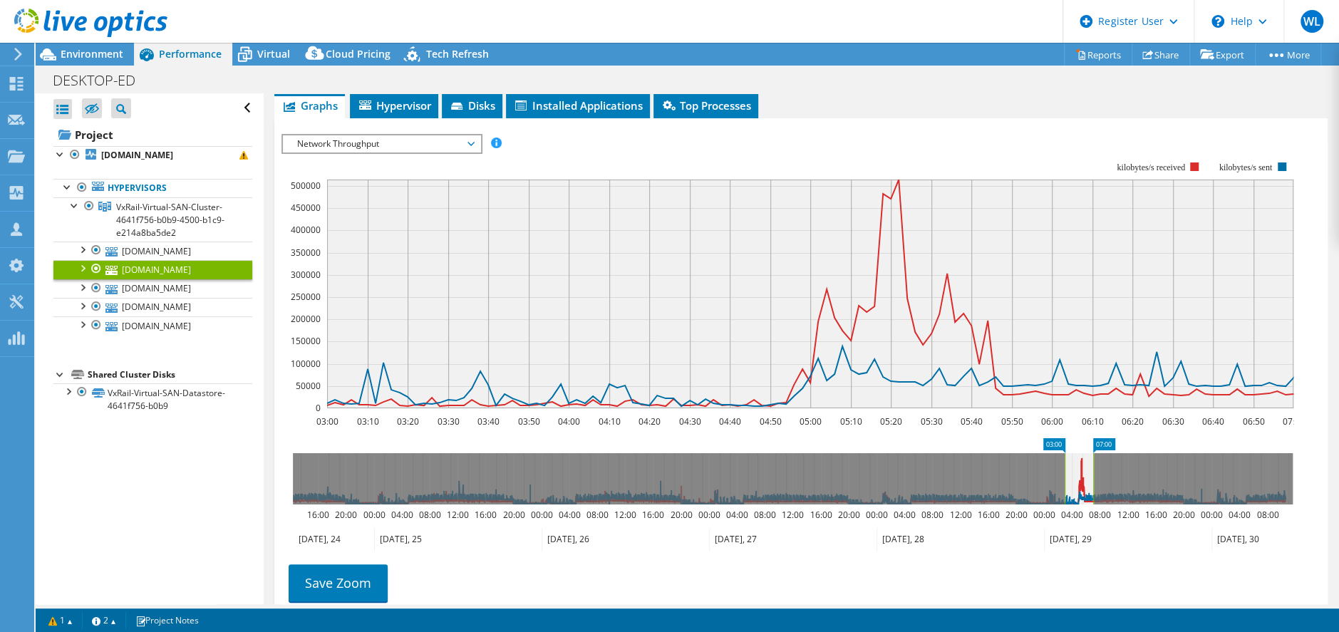
scroll to position [107, 0]
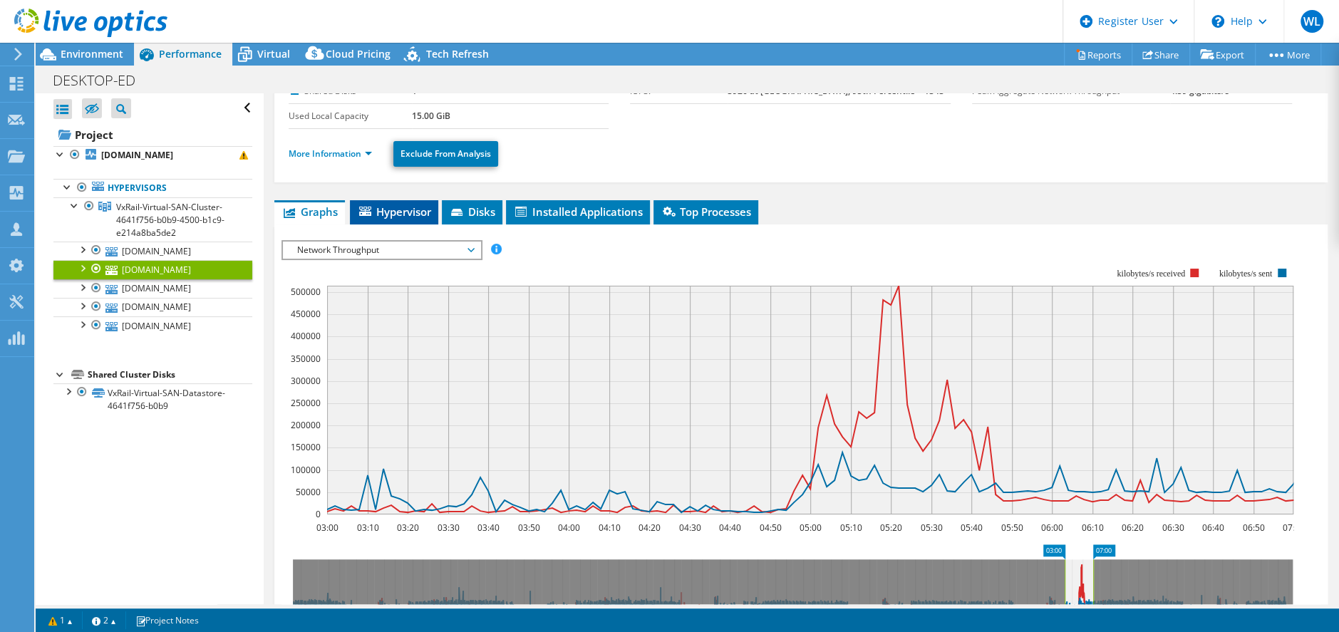
click at [411, 222] on li "Hypervisor" at bounding box center [394, 212] width 88 height 24
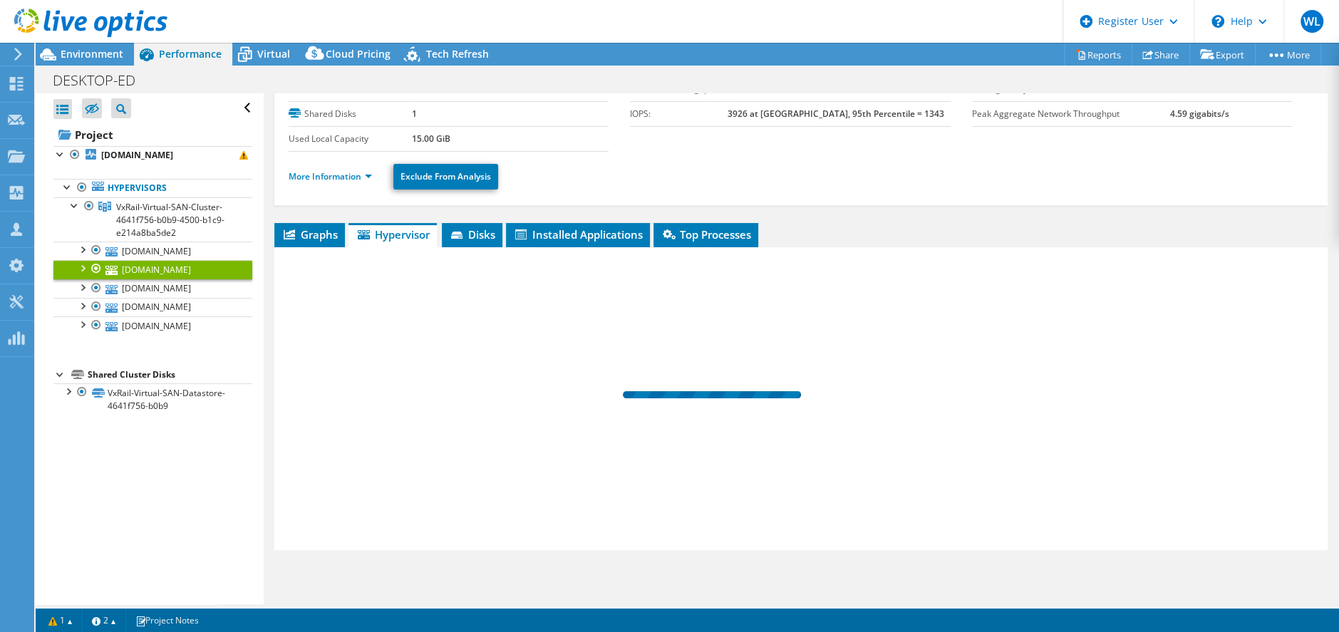
scroll to position [84, 0]
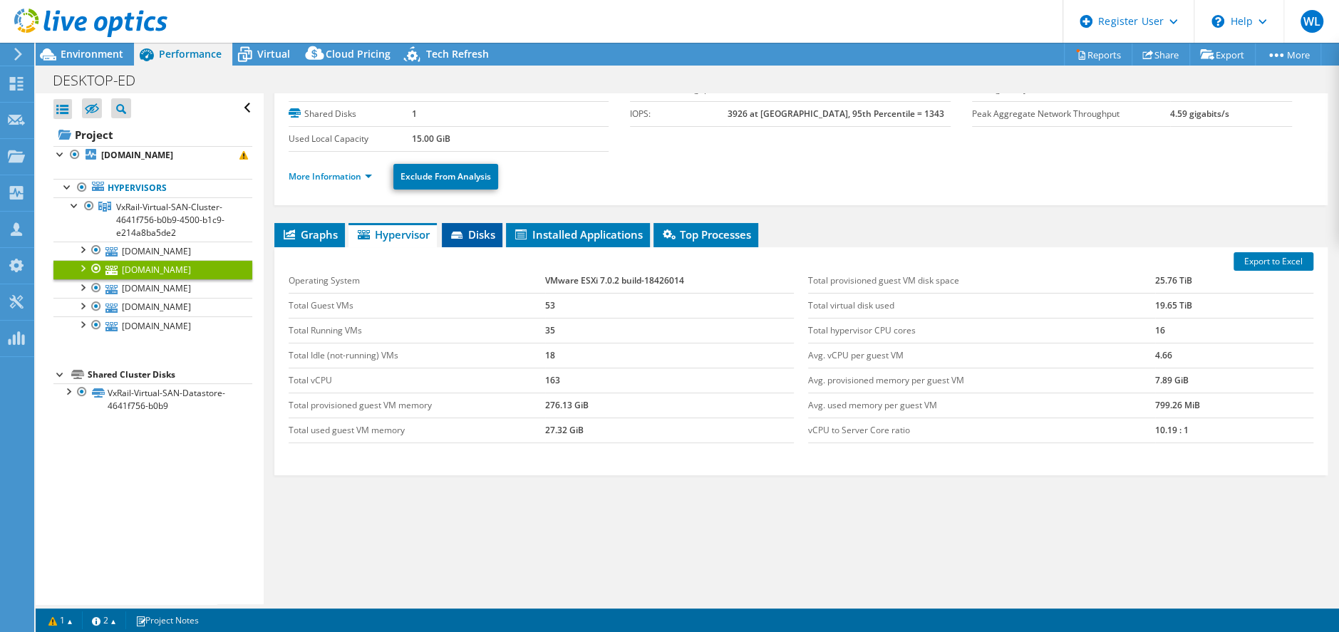
click at [470, 234] on span "Disks" at bounding box center [472, 234] width 46 height 14
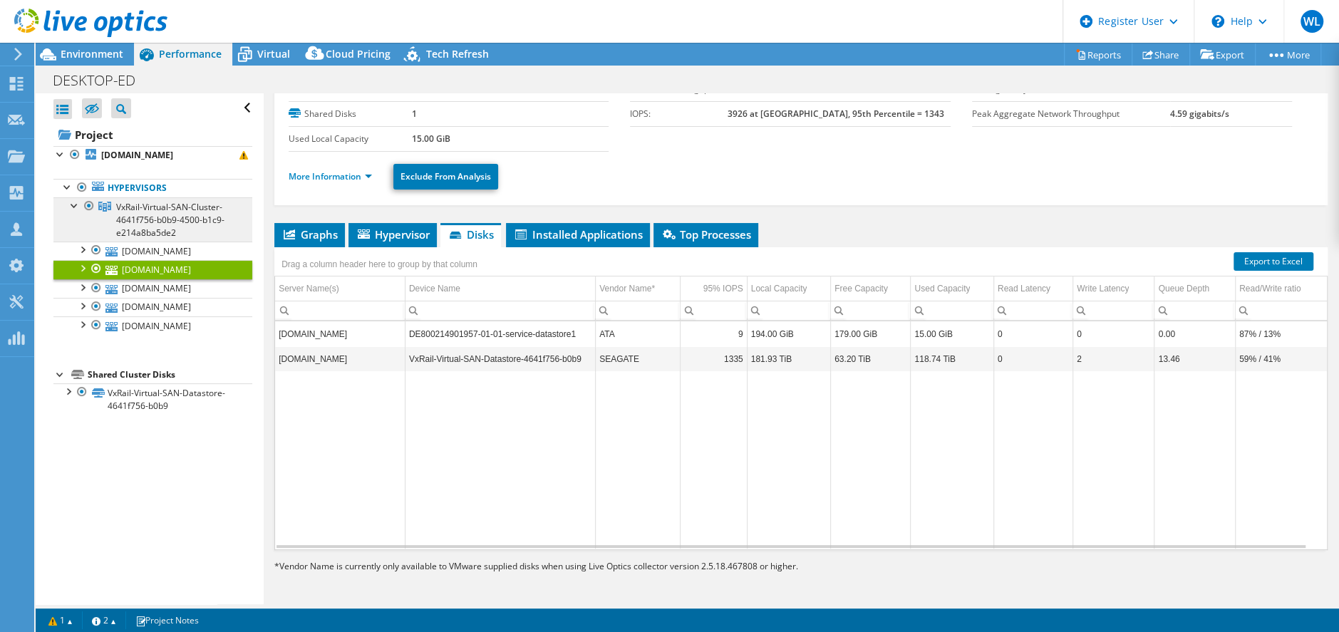
click at [131, 224] on span "VxRail-Virtual-SAN-Cluster-4641f756-b0b9-4500-b1c9-e214a8ba5de2" at bounding box center [170, 220] width 108 height 38
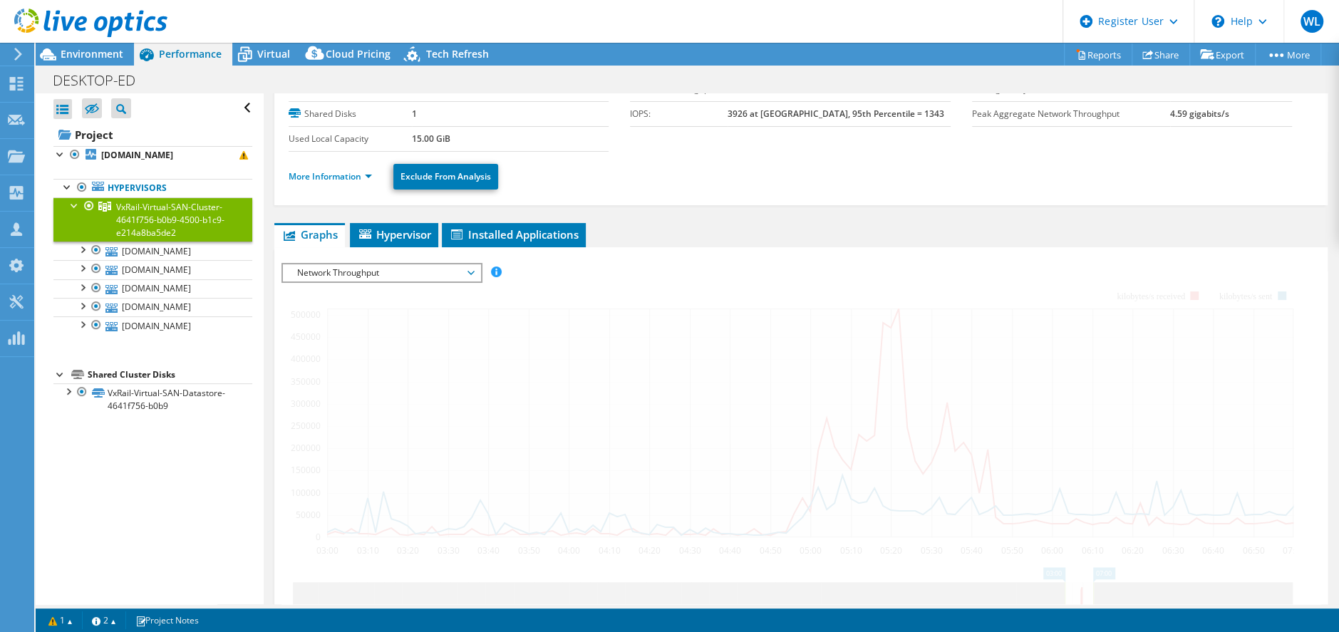
scroll to position [107, 0]
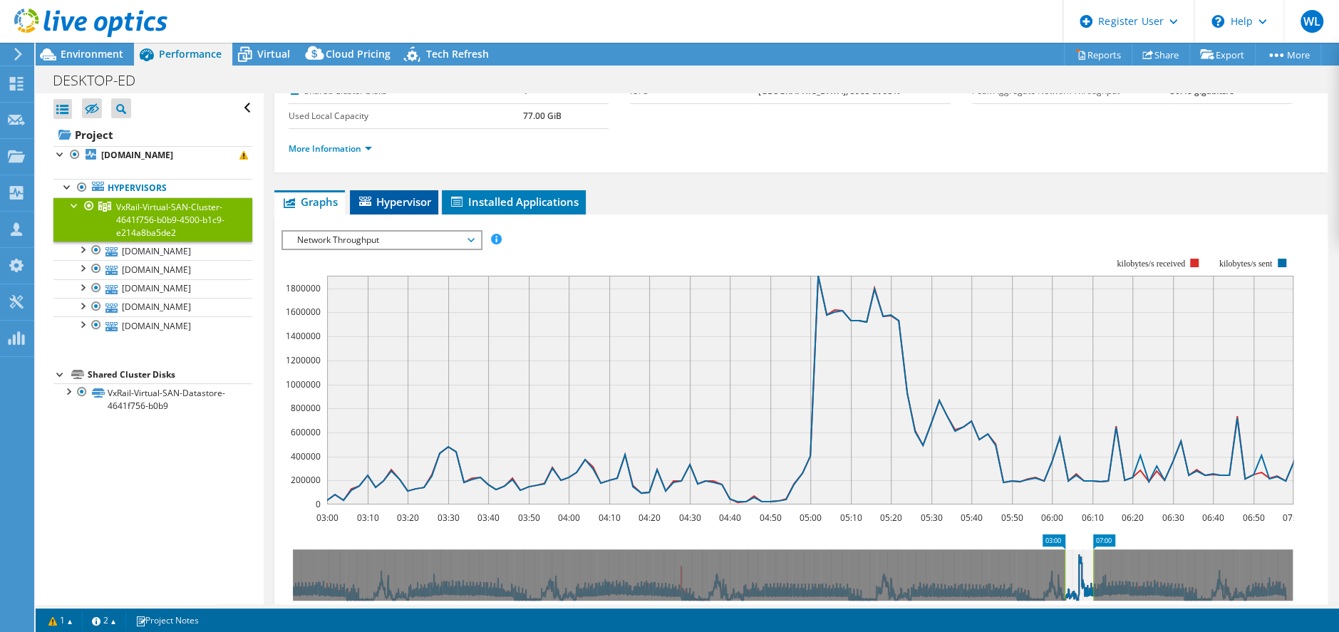
click at [428, 204] on span "Hypervisor" at bounding box center [394, 202] width 74 height 14
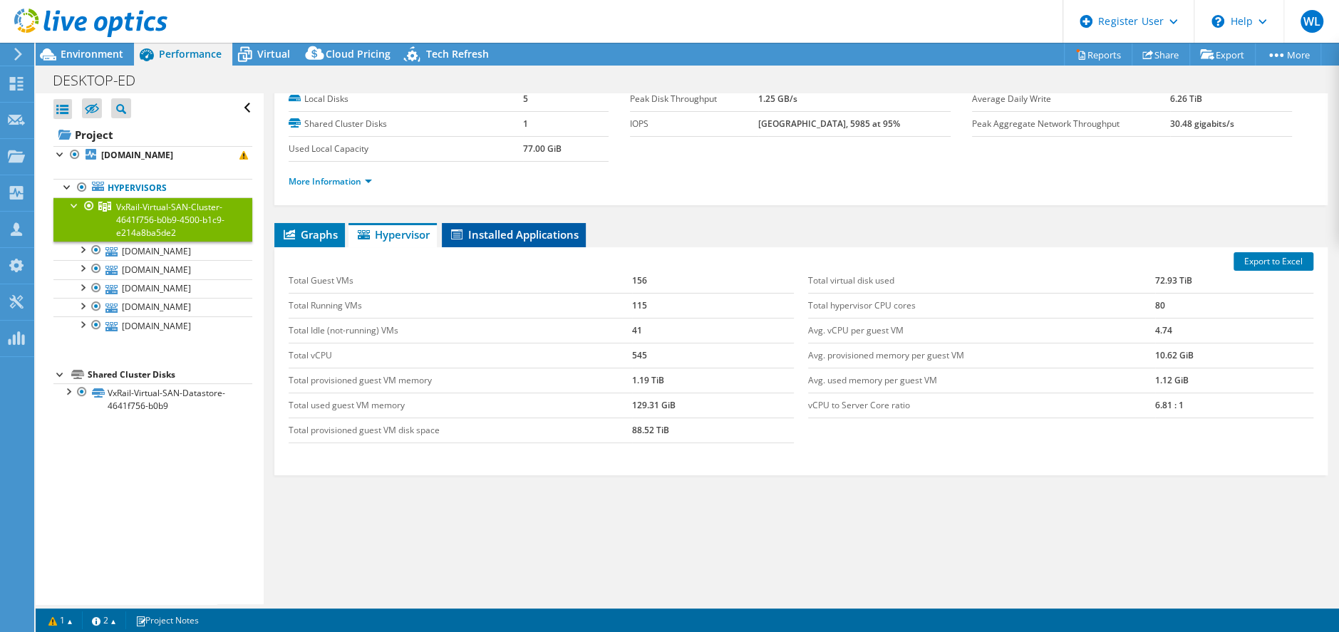
scroll to position [73, 0]
click at [543, 234] on span "Installed Applications" at bounding box center [514, 235] width 130 height 14
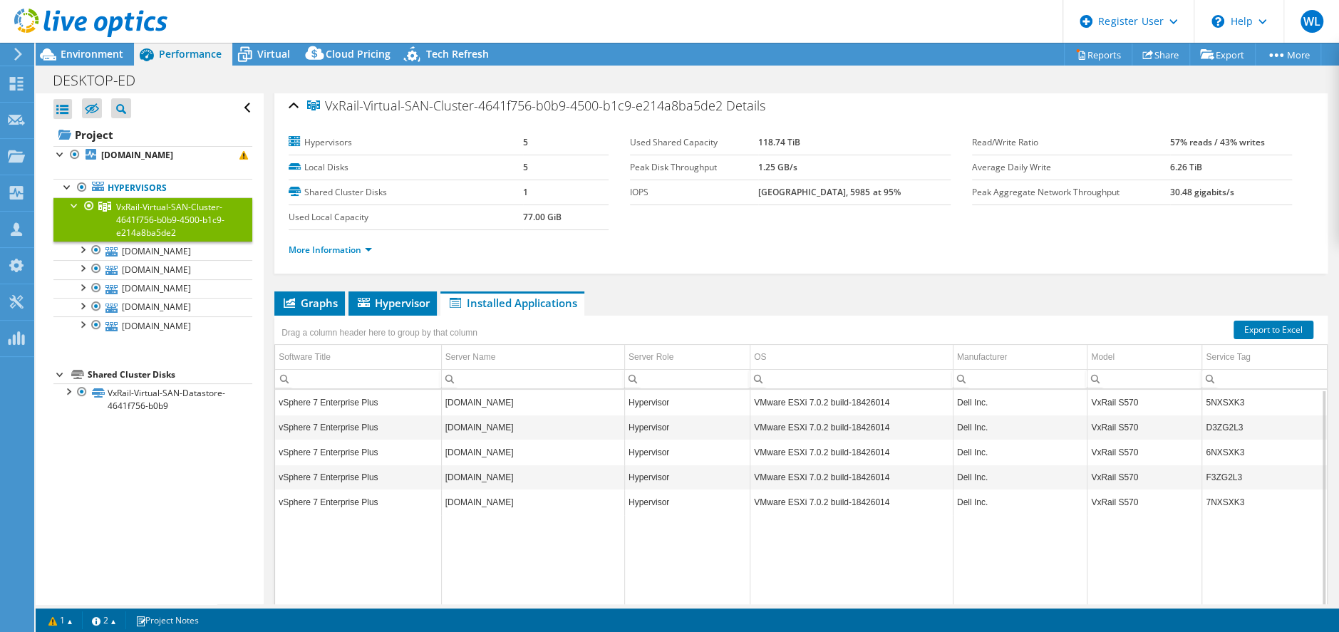
scroll to position [0, 0]
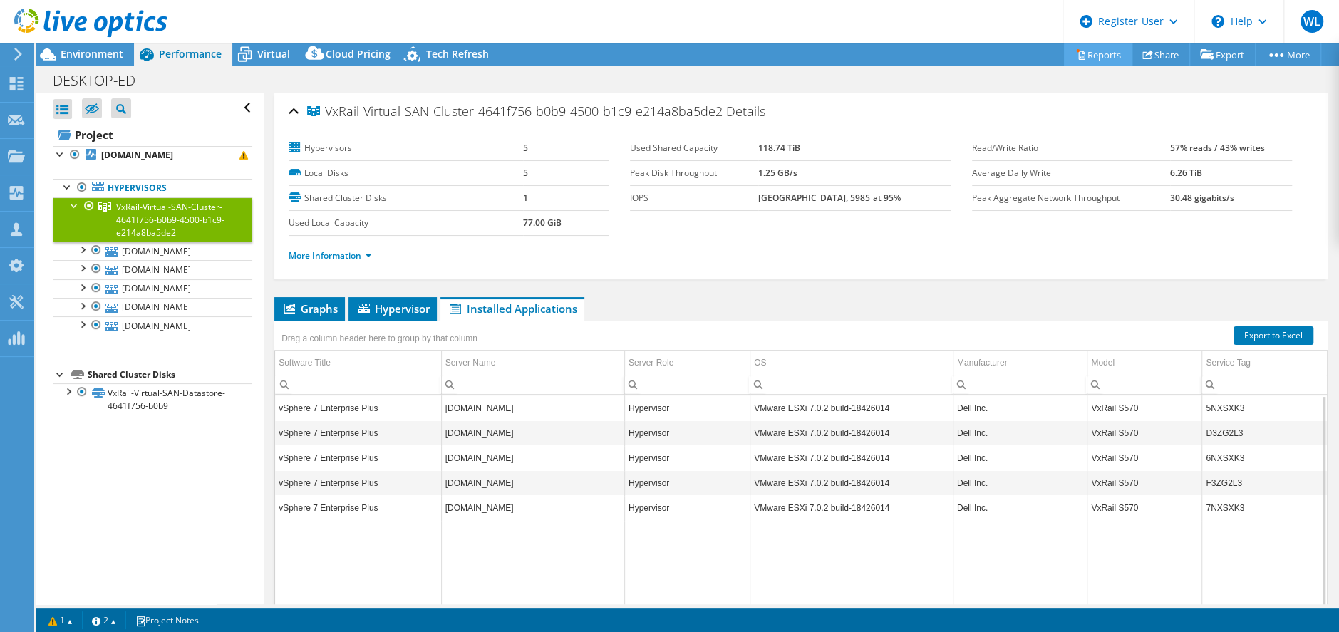
click at [1091, 55] on link "Reports" at bounding box center [1098, 54] width 68 height 22
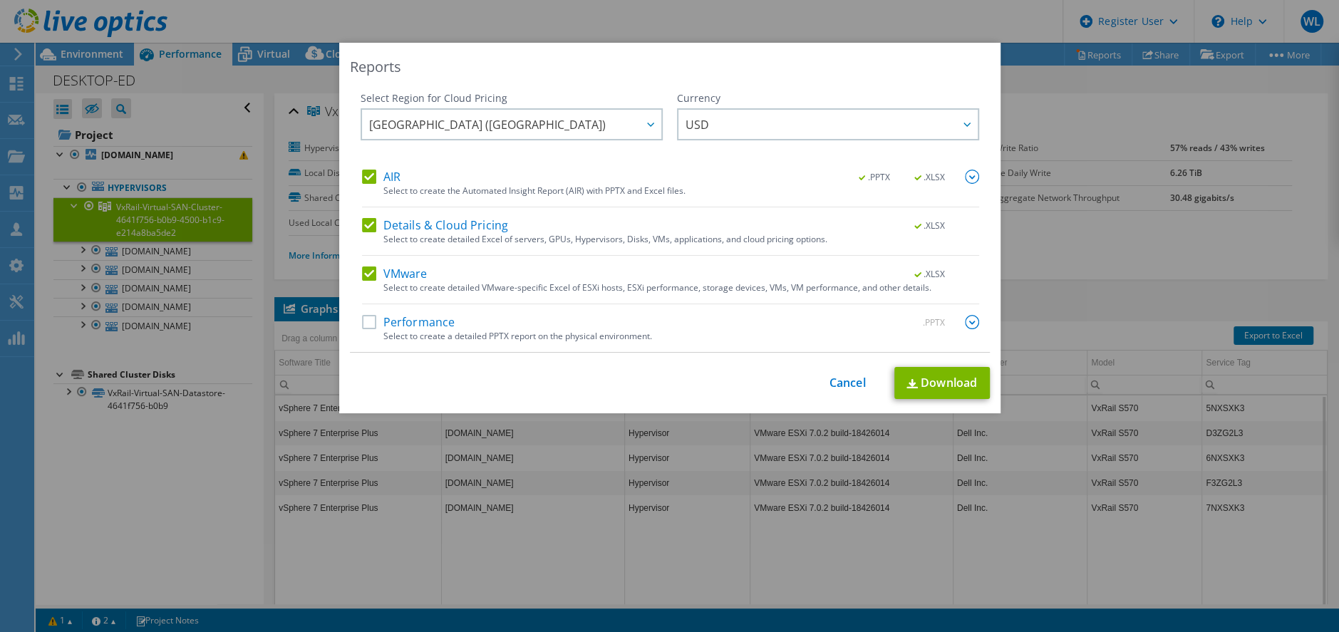
click at [362, 326] on label "Performance" at bounding box center [408, 322] width 93 height 14
click at [0, 0] on input "Performance" at bounding box center [0, 0] width 0 height 0
click at [927, 386] on link "Download" at bounding box center [941, 383] width 95 height 32
click at [843, 386] on link "Cancel" at bounding box center [847, 383] width 36 height 14
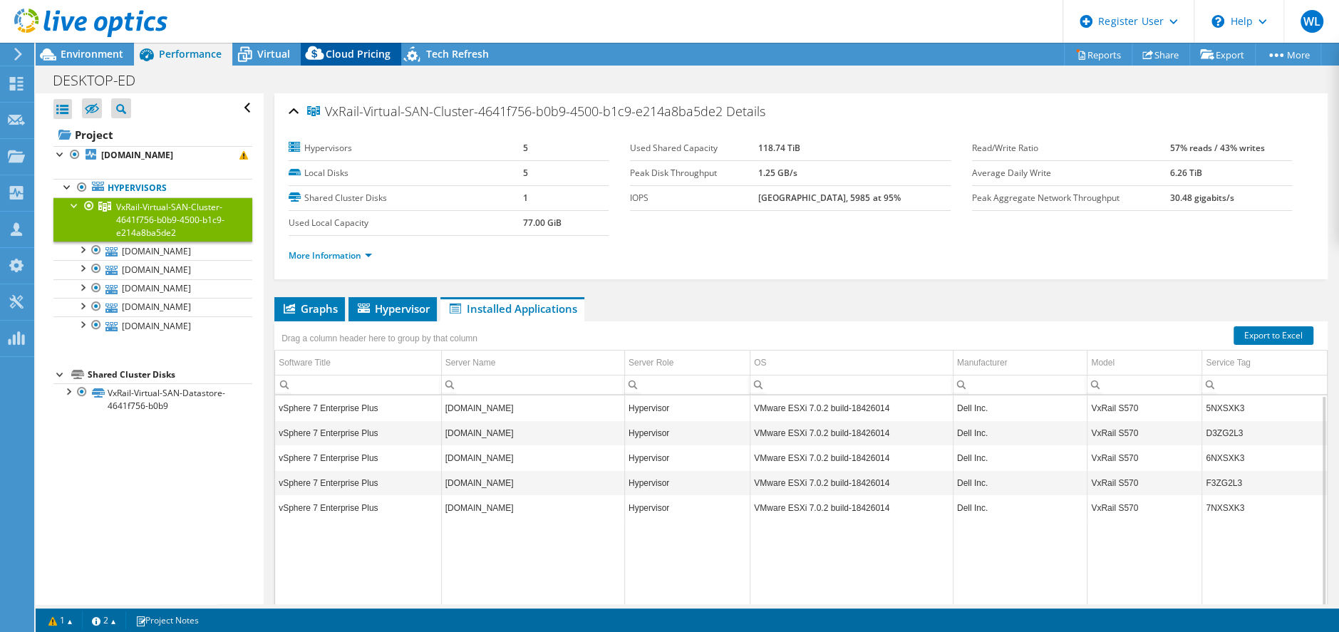
click at [348, 60] on div "Cloud Pricing" at bounding box center [351, 54] width 100 height 23
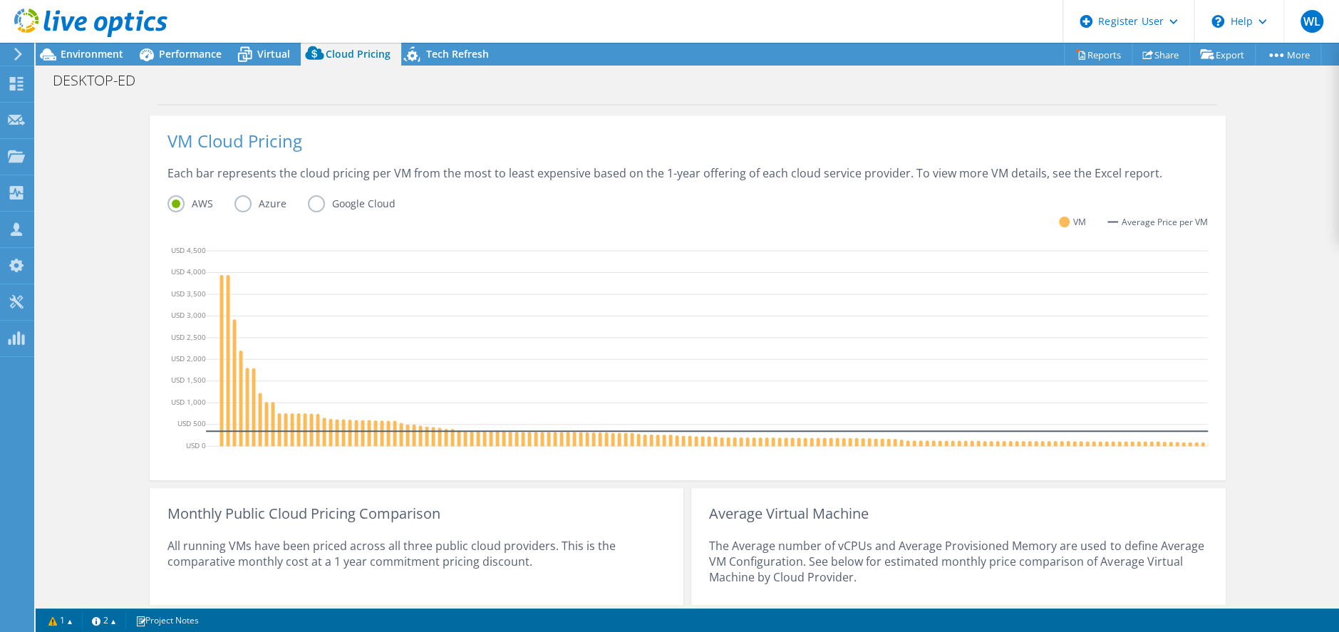
scroll to position [321, 0]
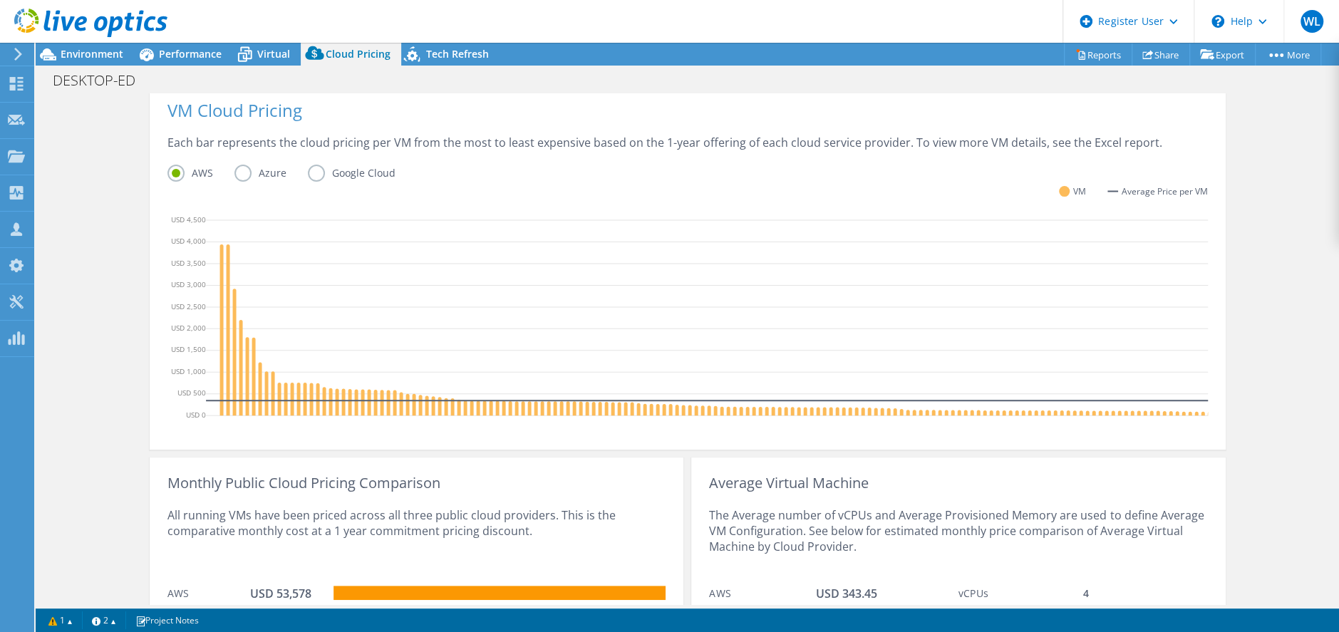
click at [235, 175] on label "Azure" at bounding box center [270, 173] width 73 height 17
click at [0, 0] on input "Azure" at bounding box center [0, 0] width 0 height 0
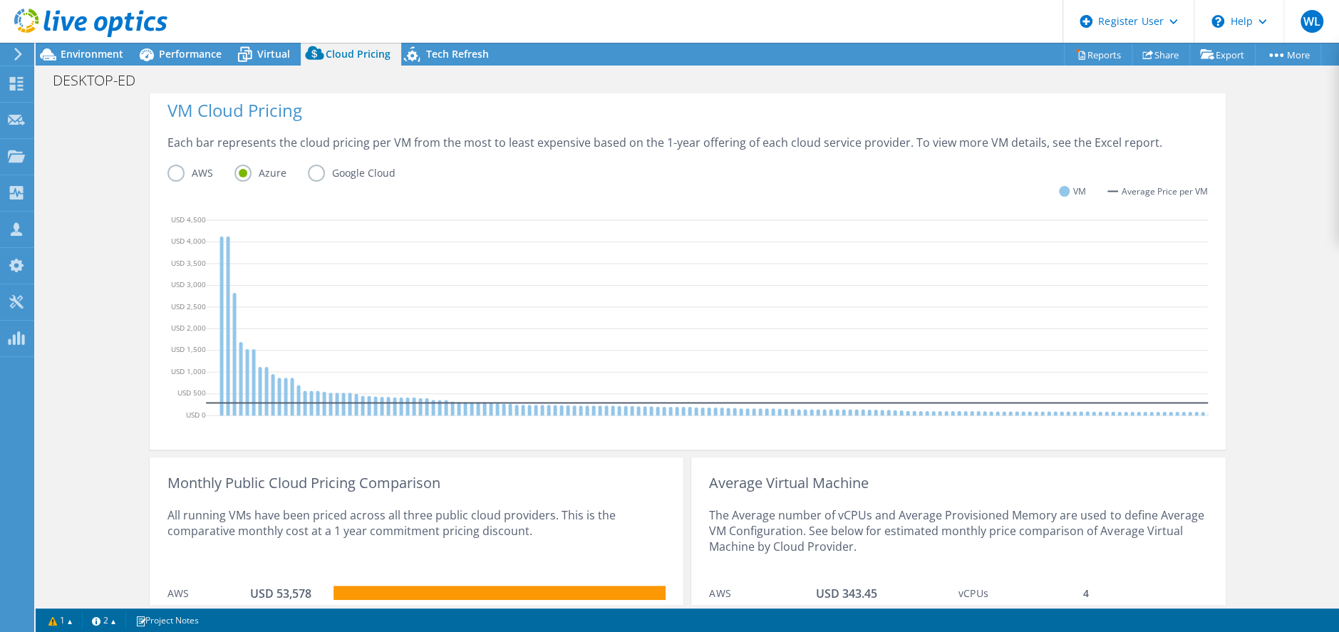
click at [308, 177] on label "Google Cloud" at bounding box center [362, 173] width 109 height 17
click at [0, 0] on input "Google Cloud" at bounding box center [0, 0] width 0 height 0
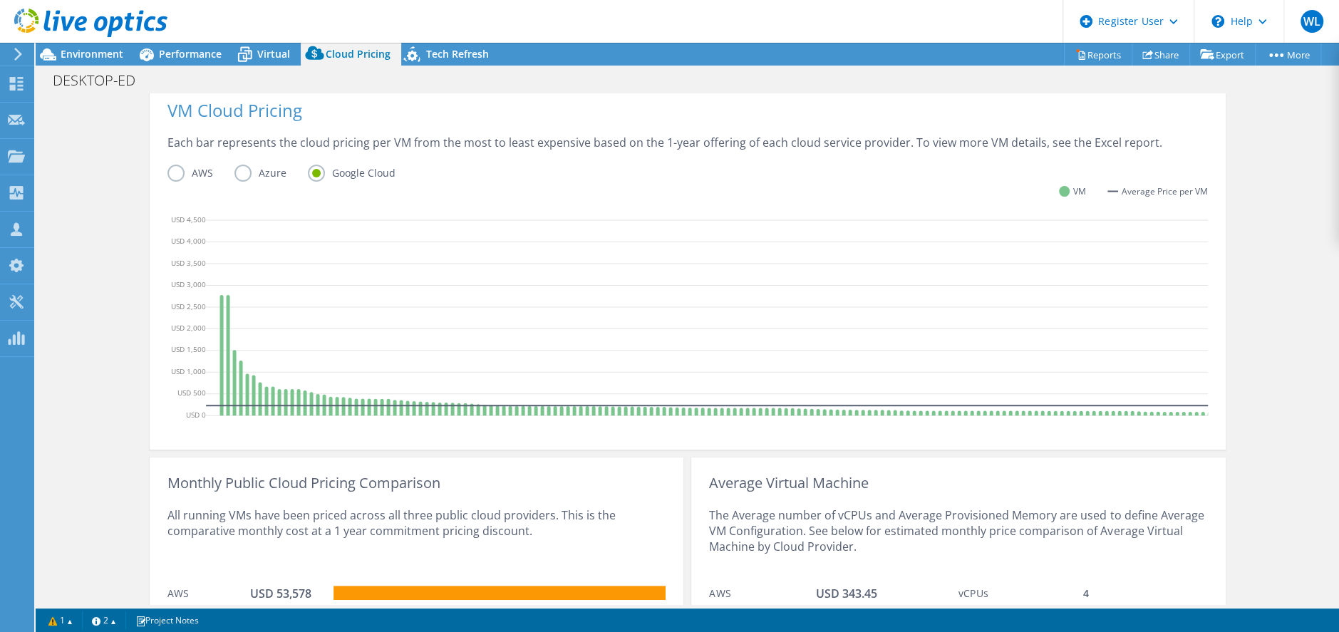
click at [576, 162] on div "Each bar represents the cloud pricing per VM from the most to least expensive b…" at bounding box center [687, 150] width 1040 height 30
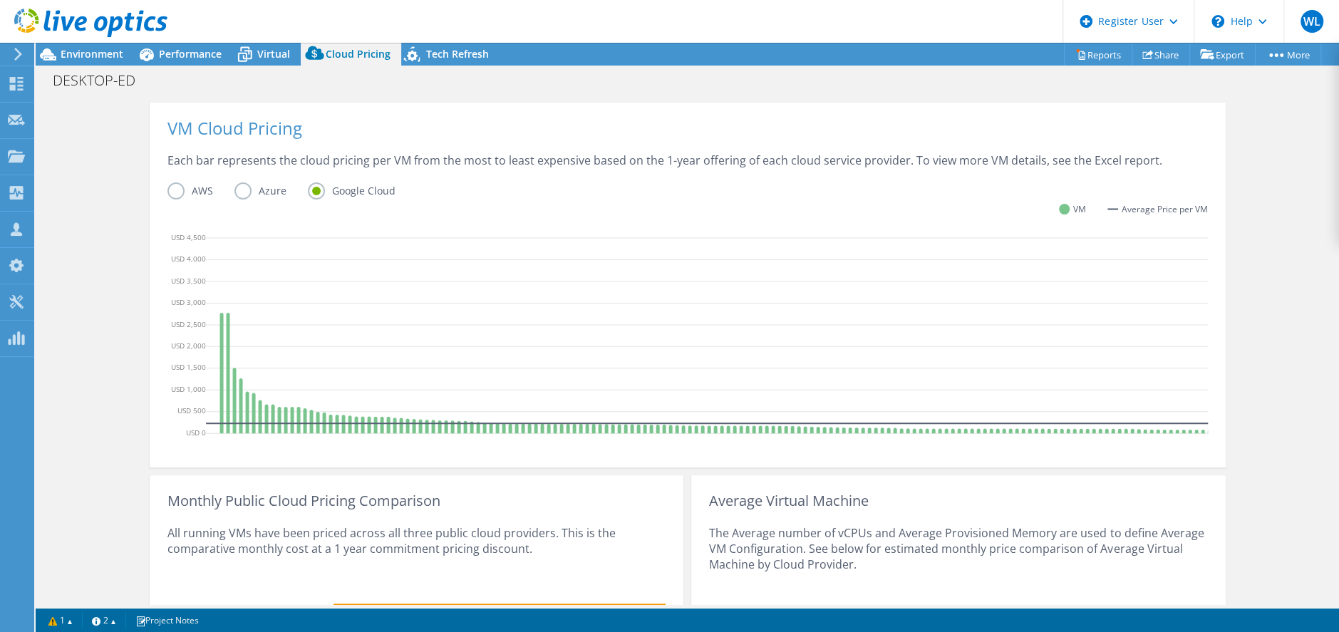
scroll to position [242, 0]
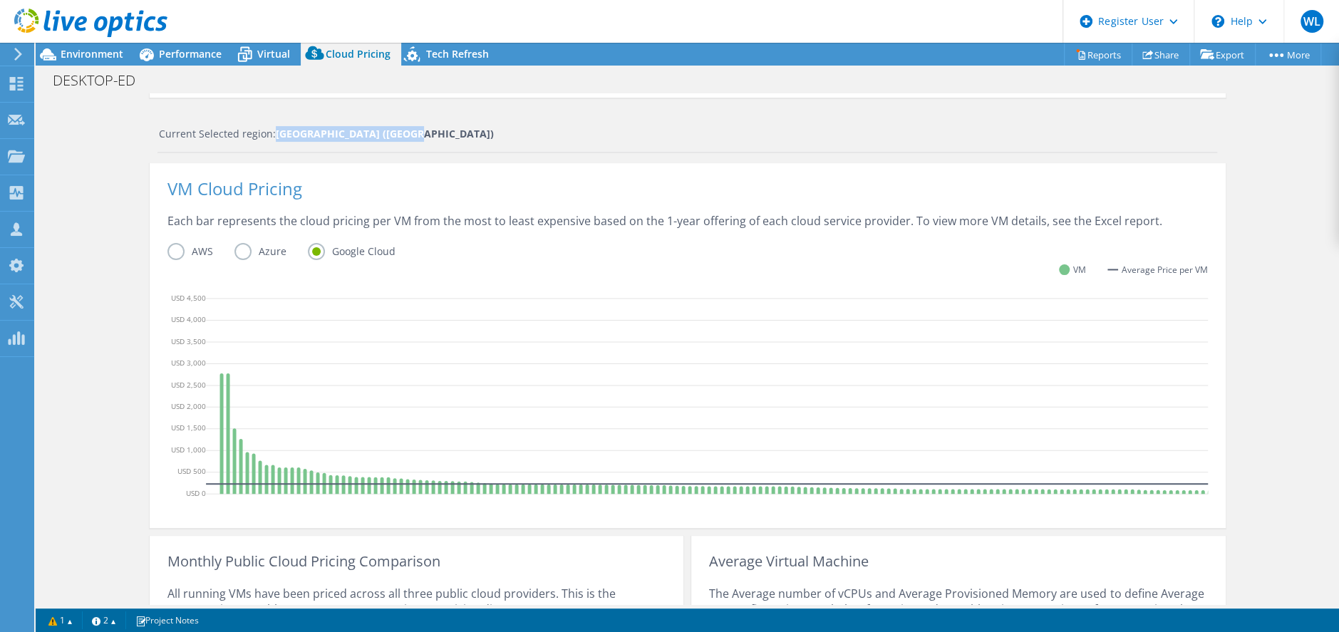
drag, startPoint x: 267, startPoint y: 135, endPoint x: 398, endPoint y: 138, distance: 131.1
click at [398, 138] on div "Current Selected region: [GEOGRAPHIC_DATA] ([GEOGRAPHIC_DATA])" at bounding box center [688, 134] width 1058 height 16
drag, startPoint x: 398, startPoint y: 138, endPoint x: 725, endPoint y: 200, distance: 333.6
click at [725, 200] on div "VM Cloud Pricing" at bounding box center [687, 197] width 1040 height 32
click at [82, 49] on span "Environment" at bounding box center [92, 54] width 63 height 14
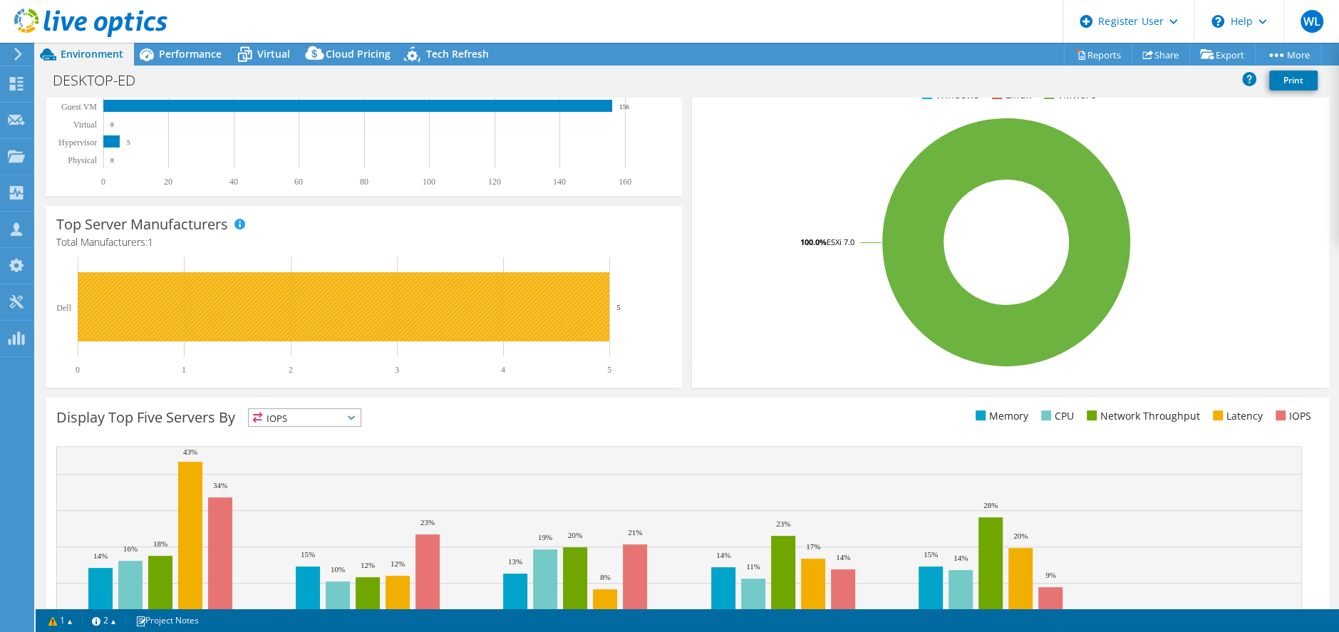
scroll to position [0, 0]
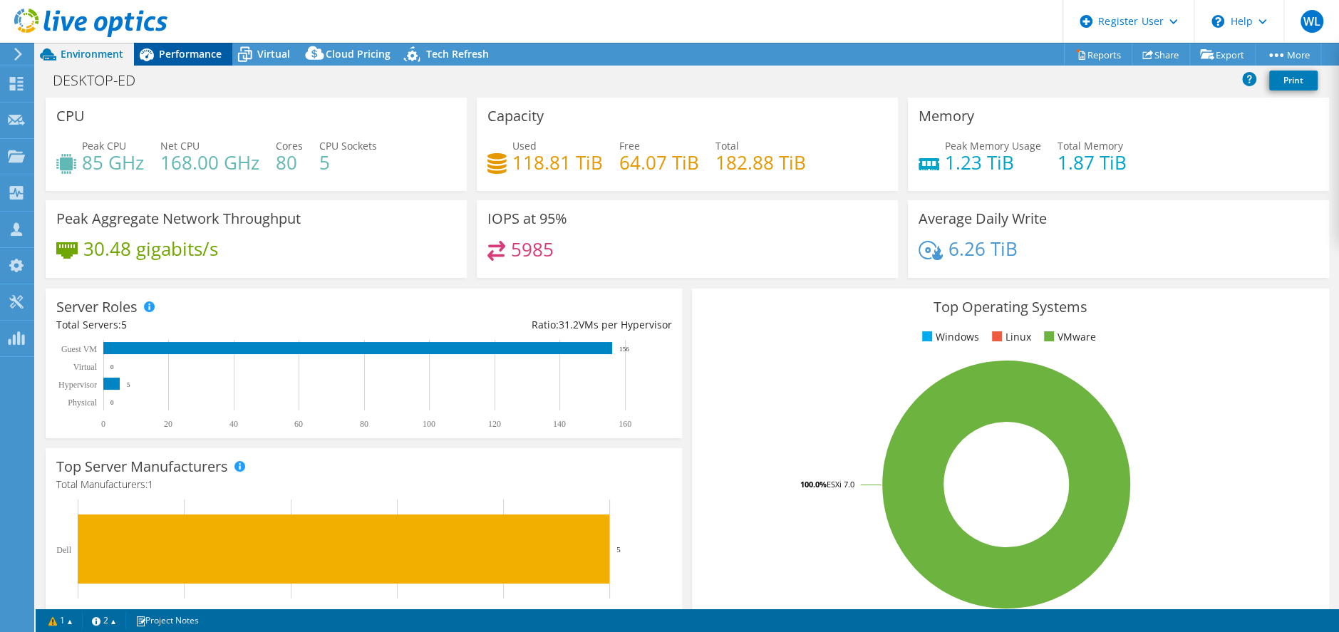
click at [202, 48] on span "Performance" at bounding box center [190, 54] width 63 height 14
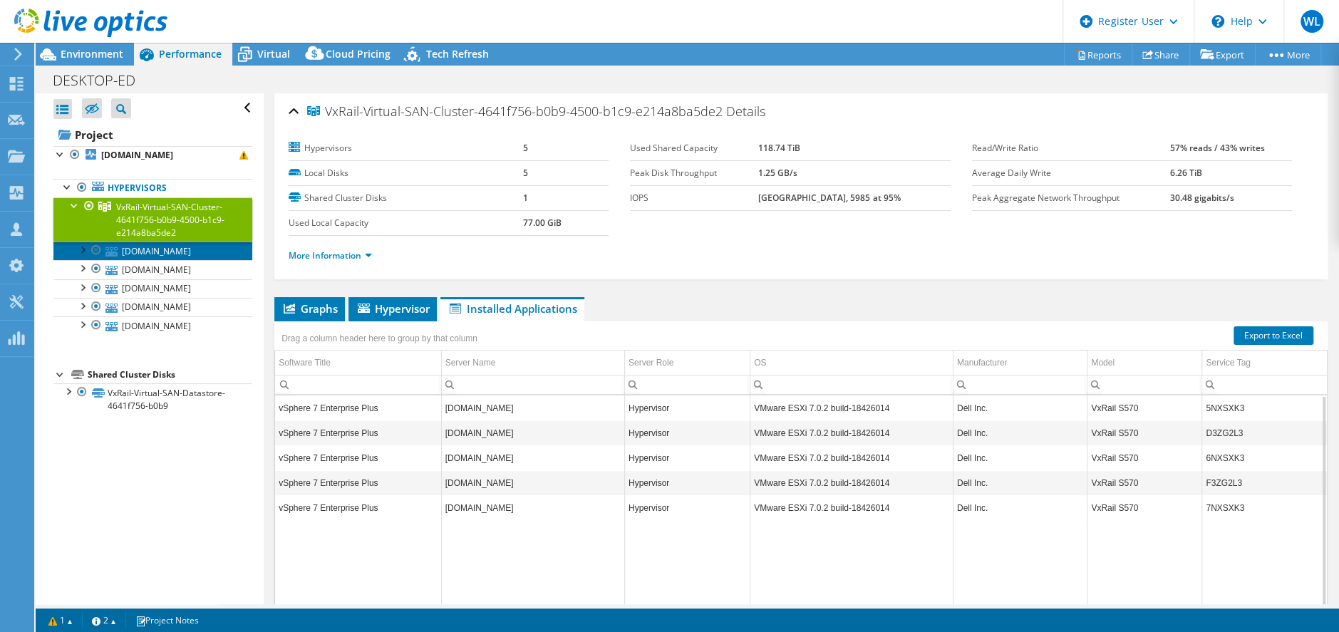
drag, startPoint x: 151, startPoint y: 284, endPoint x: 496, endPoint y: 300, distance: 345.3
click at [151, 260] on link "[DOMAIN_NAME]" at bounding box center [152, 251] width 199 height 19
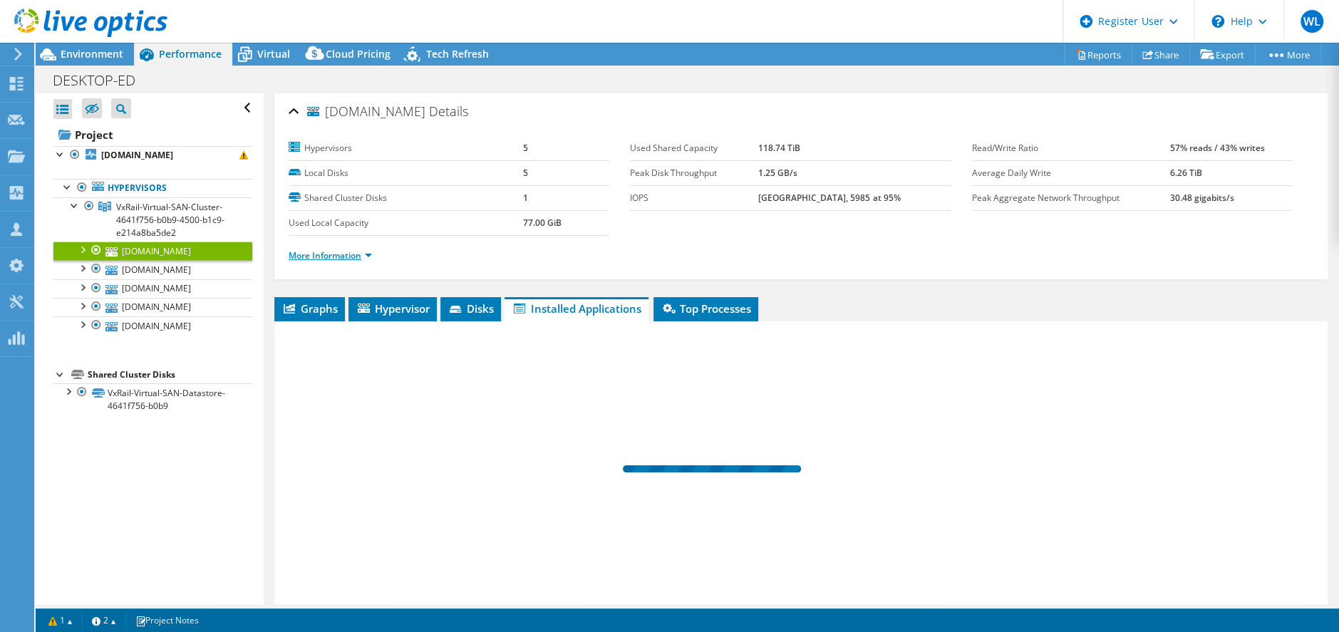
click at [363, 254] on link "More Information" at bounding box center [330, 255] width 83 height 12
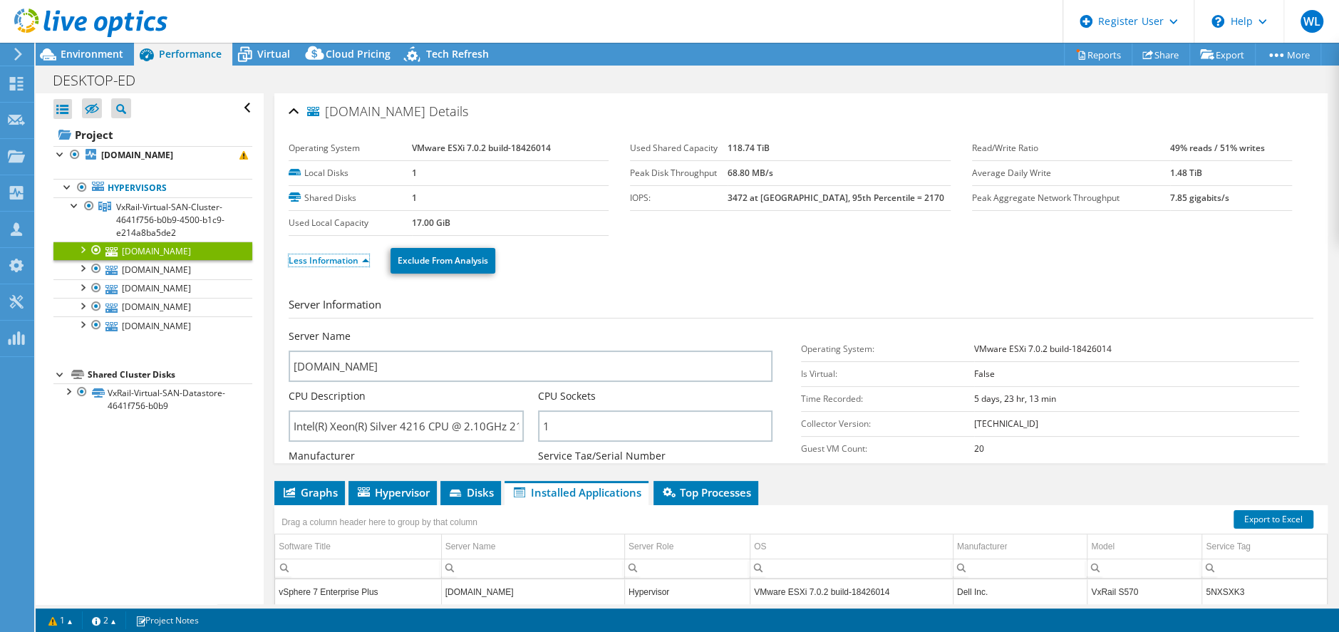
click at [361, 257] on link "Less Information" at bounding box center [329, 260] width 81 height 12
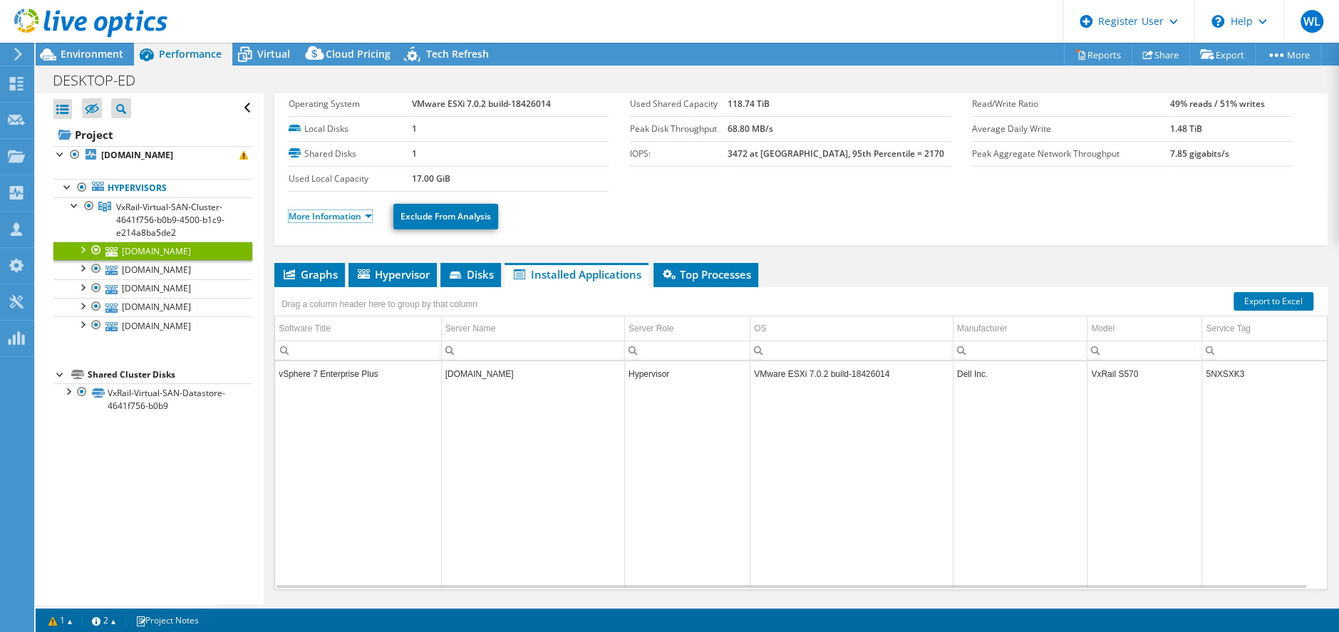
scroll to position [84, 0]
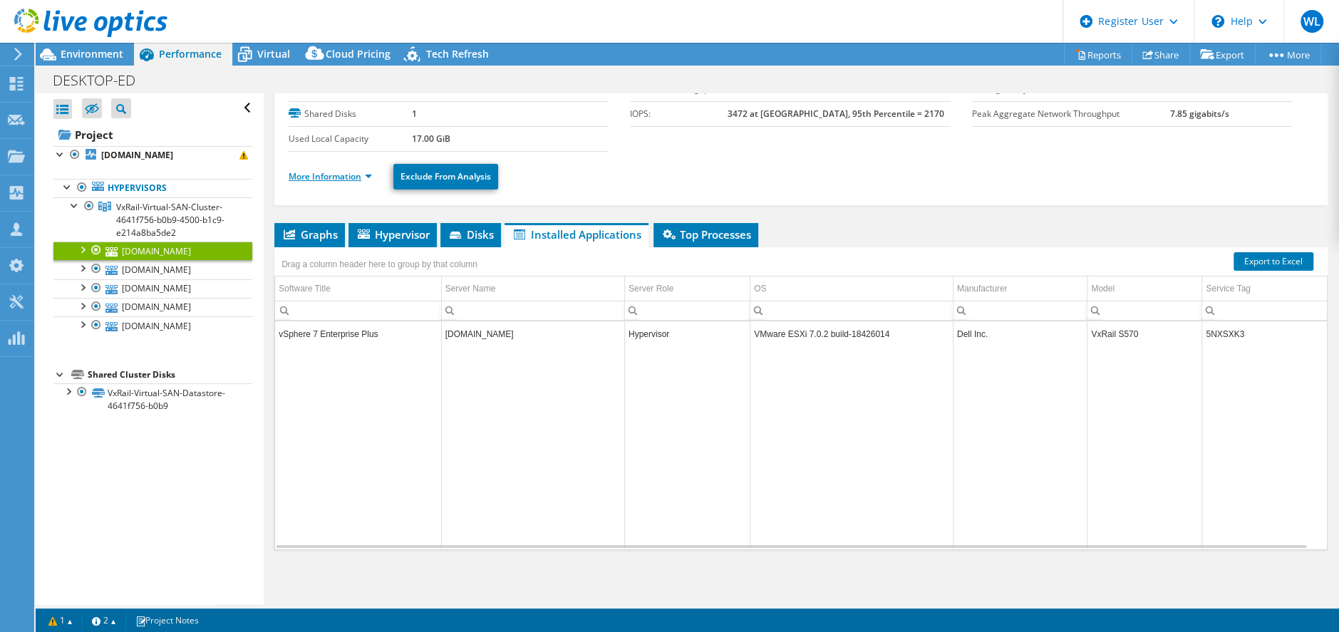
click at [337, 175] on link "More Information" at bounding box center [330, 176] width 83 height 12
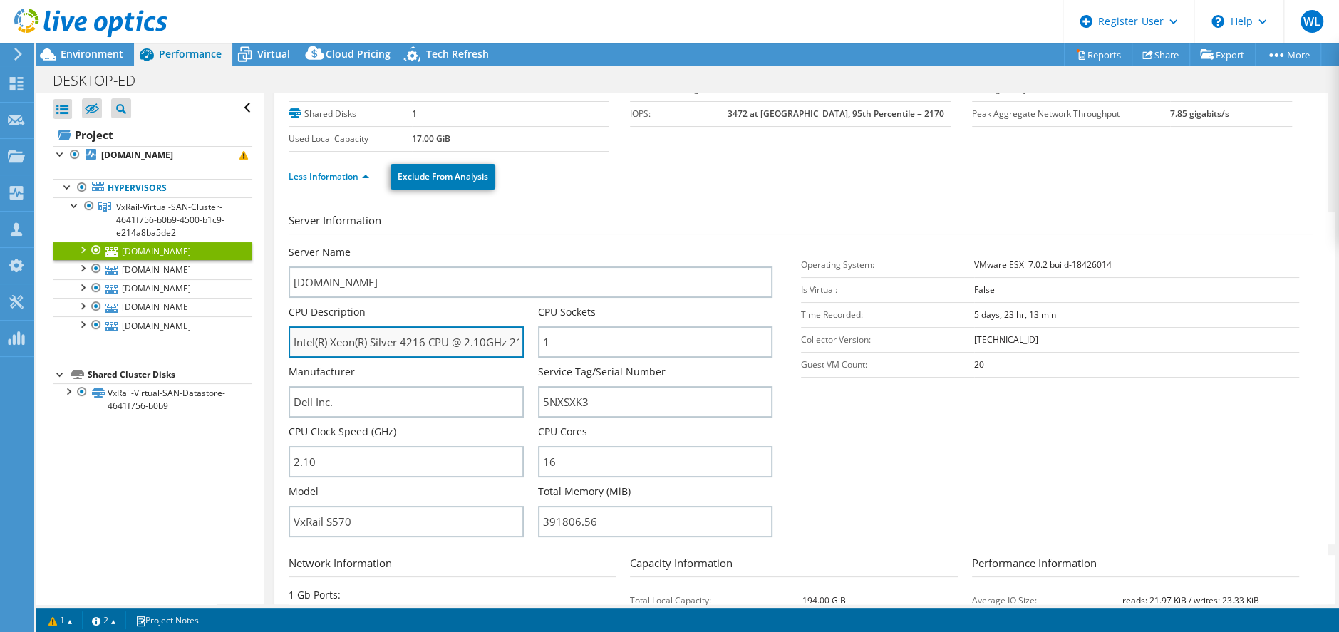
drag, startPoint x: 399, startPoint y: 343, endPoint x: 428, endPoint y: 342, distance: 29.2
click at [428, 342] on input "Intel(R) Xeon(R) Silver 4216 CPU @ 2.10GHz 210 GHz" at bounding box center [406, 341] width 234 height 31
click at [437, 336] on input "Intel(R) Xeon(R) Silver 4216 CPU @ 2.10GHz 210 GHz" at bounding box center [406, 341] width 234 height 31
drag, startPoint x: 406, startPoint y: 342, endPoint x: 511, endPoint y: 338, distance: 104.8
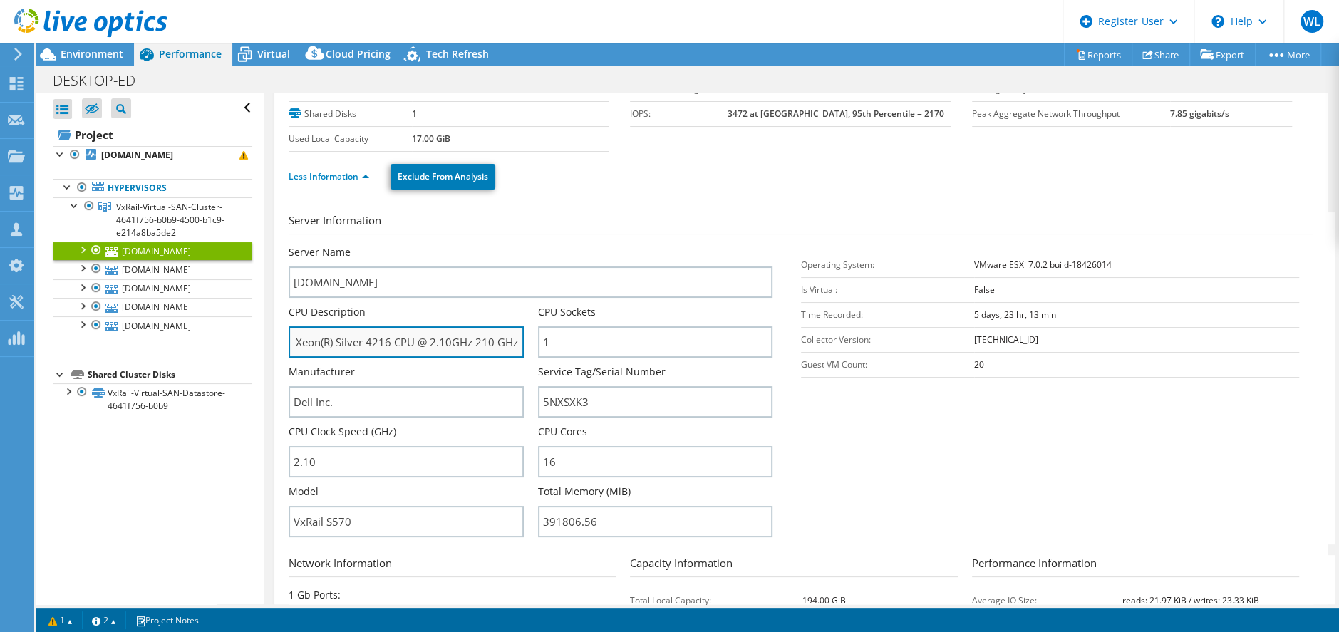
click at [522, 338] on div "CPU Description Intel(R) Xeon(R) Silver 4216 CPU @ 2.10GHz 210 GHz" at bounding box center [413, 331] width 249 height 53
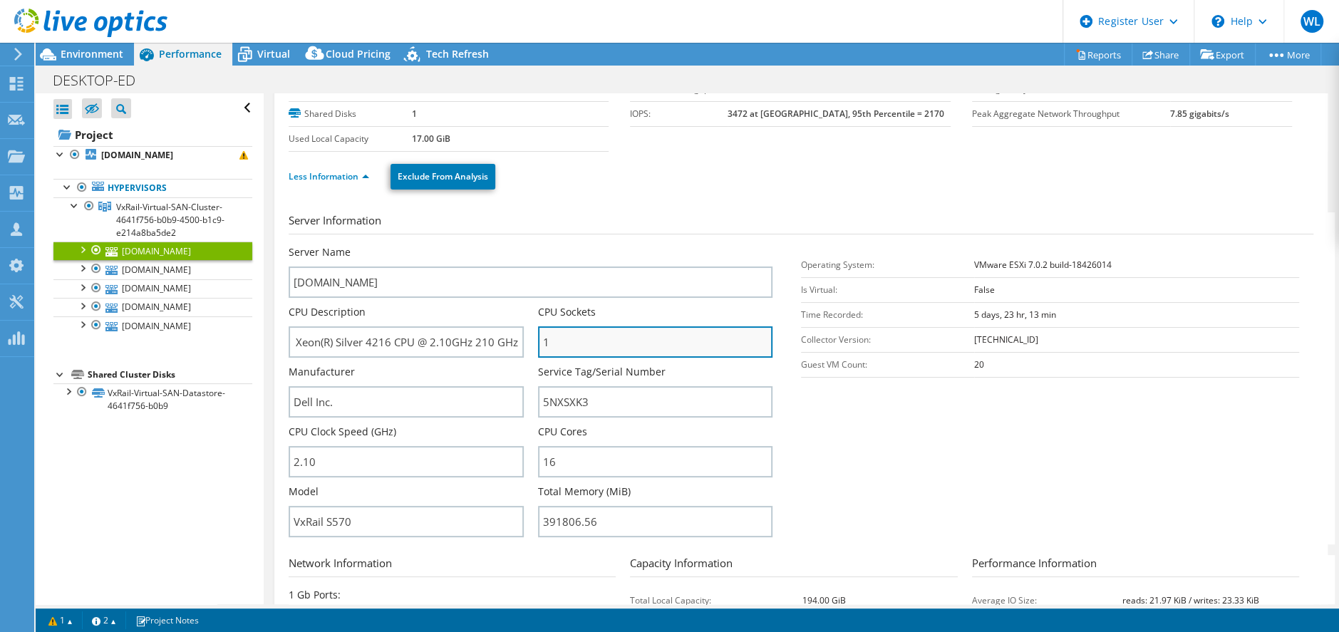
scroll to position [0, 0]
click at [591, 341] on input "1" at bounding box center [655, 341] width 234 height 31
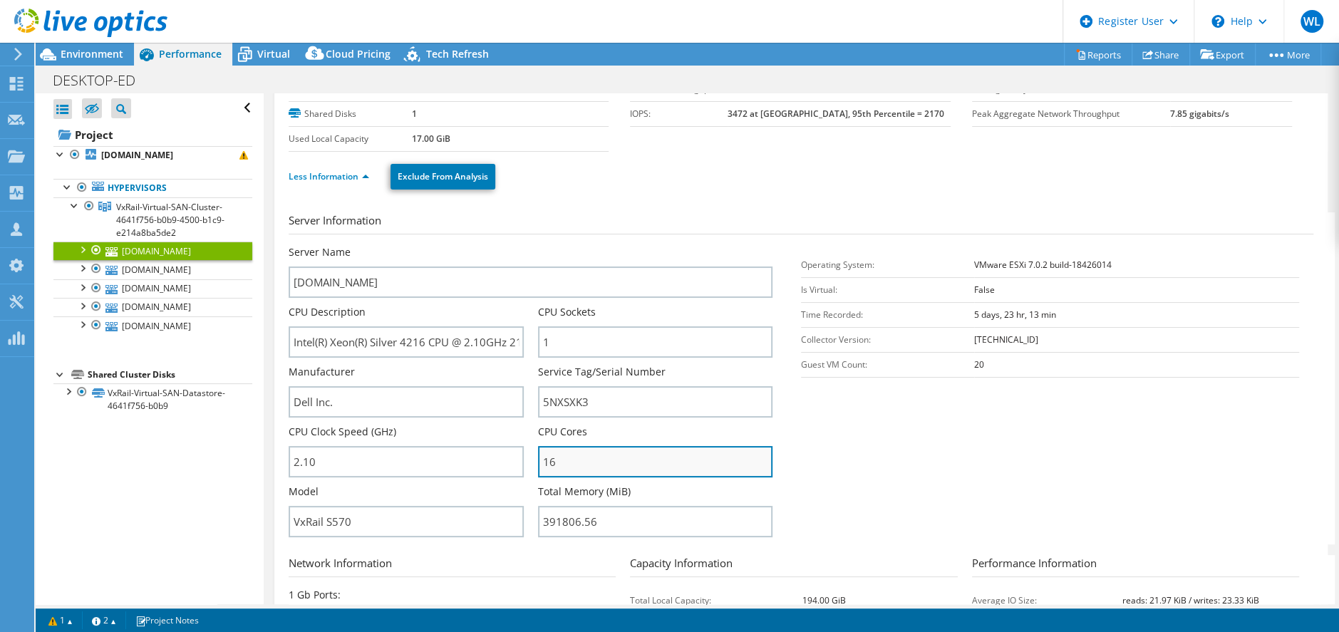
drag, startPoint x: 554, startPoint y: 462, endPoint x: 534, endPoint y: 464, distance: 20.8
click at [538, 464] on input "16" at bounding box center [655, 461] width 234 height 31
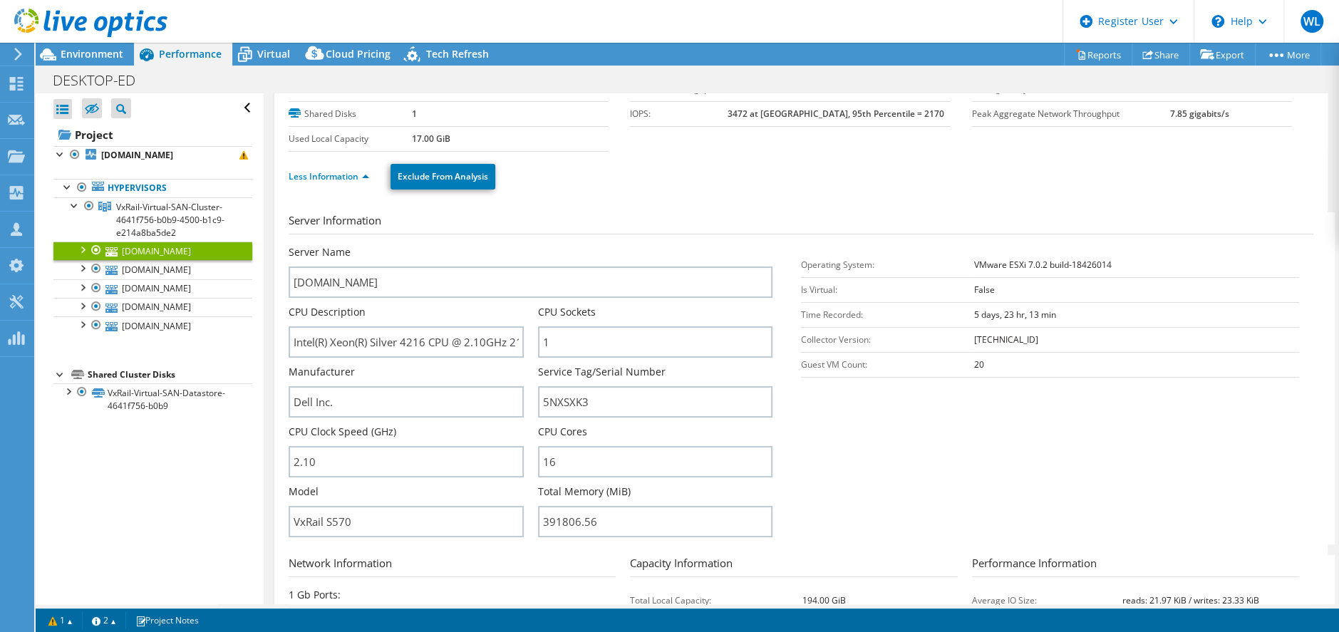
click at [951, 476] on section "Server Information Server Name [DOMAIN_NAME] CPU Description Intel(R) Xeon(R) S…" at bounding box center [805, 378] width 1032 height 332
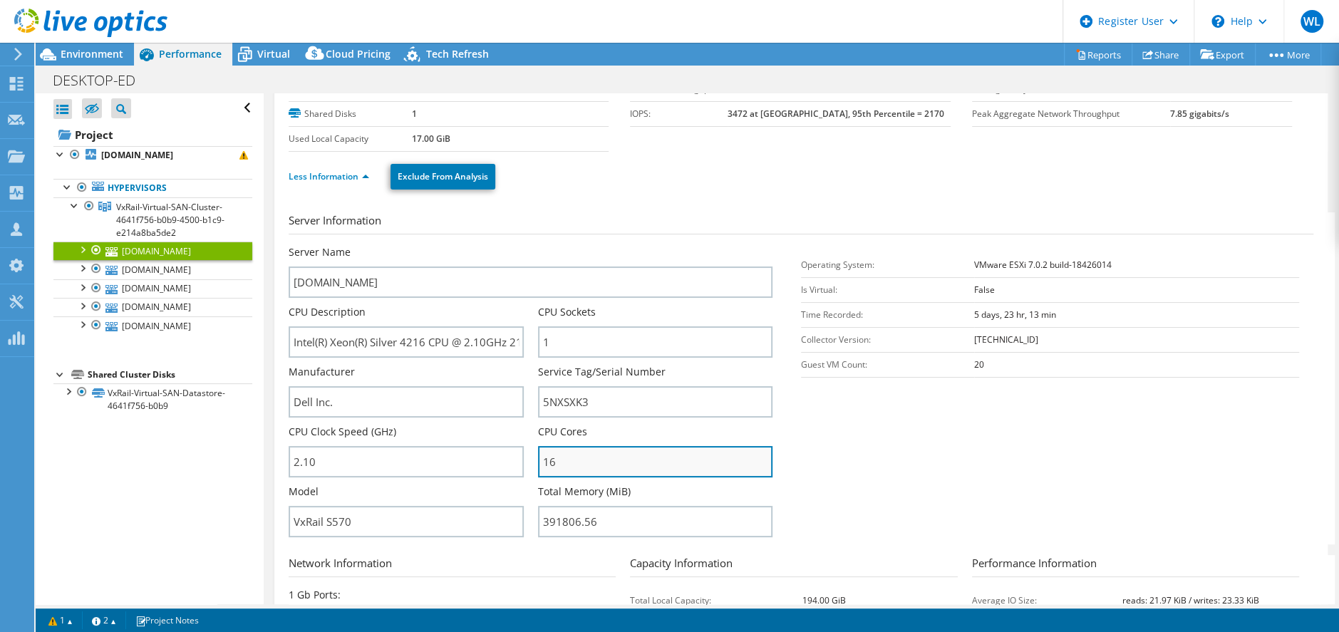
drag, startPoint x: 554, startPoint y: 465, endPoint x: 539, endPoint y: 466, distance: 15.0
click at [539, 466] on input "16" at bounding box center [655, 461] width 234 height 31
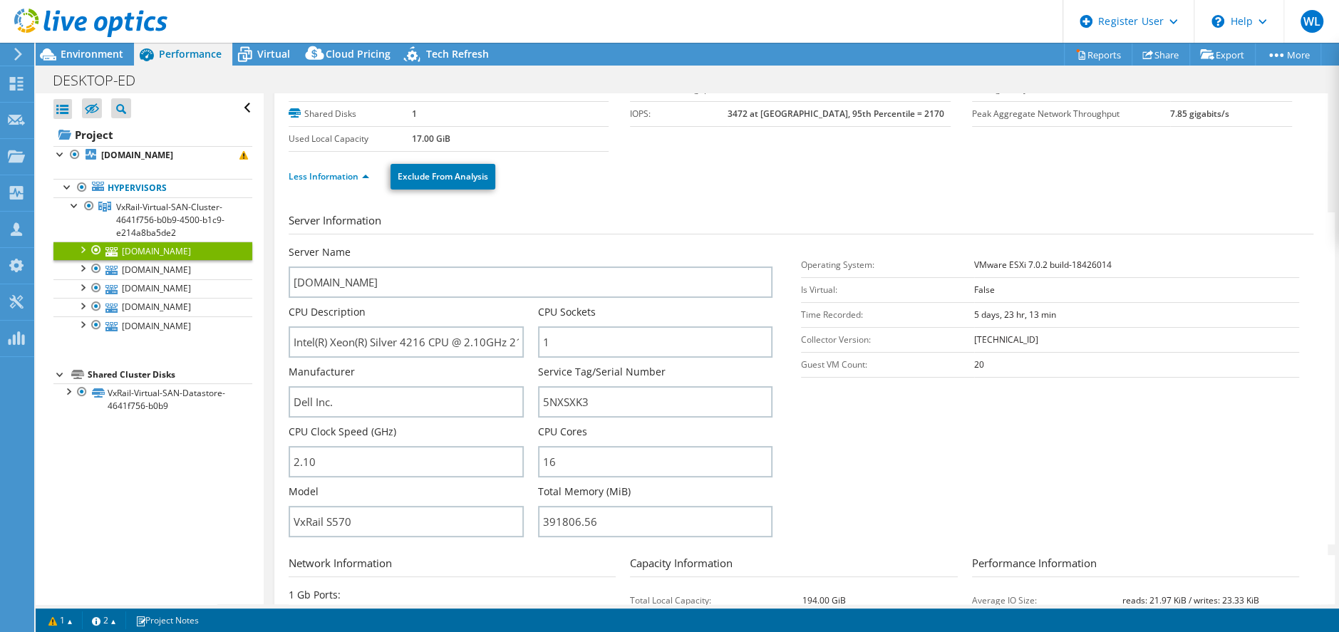
click at [895, 472] on section "Server Information Server Name [DOMAIN_NAME] CPU Description Intel(R) Xeon(R) S…" at bounding box center [805, 378] width 1032 height 332
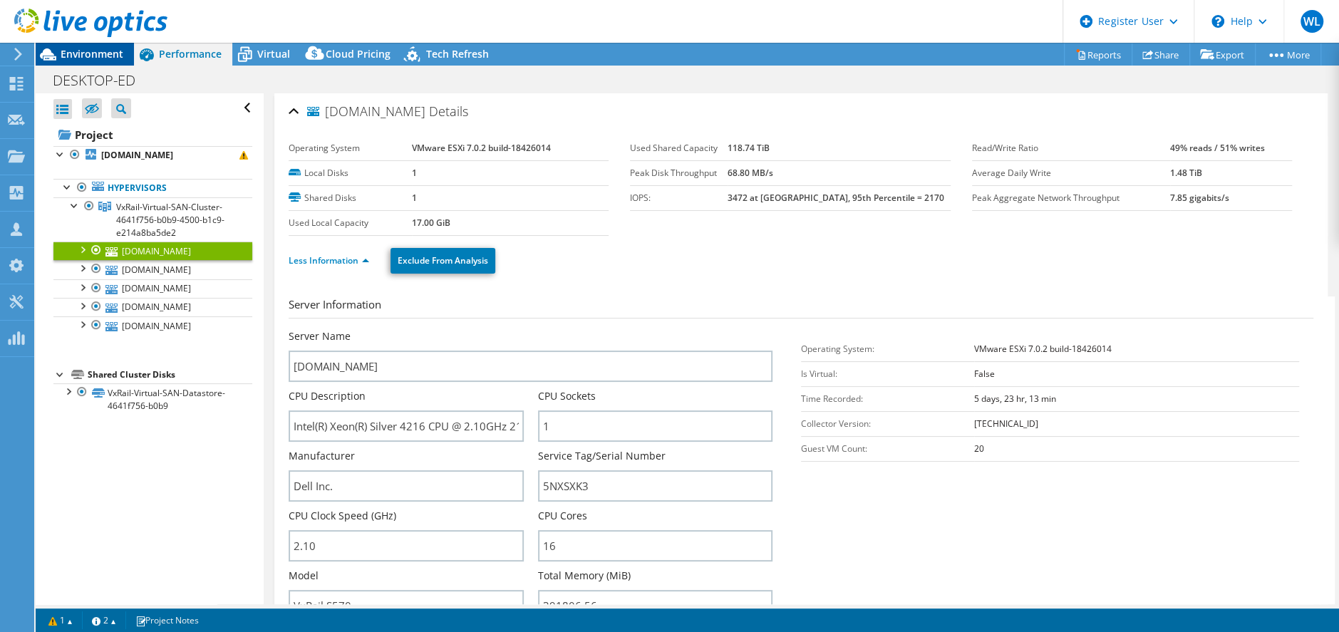
click at [87, 56] on span "Environment" at bounding box center [92, 54] width 63 height 14
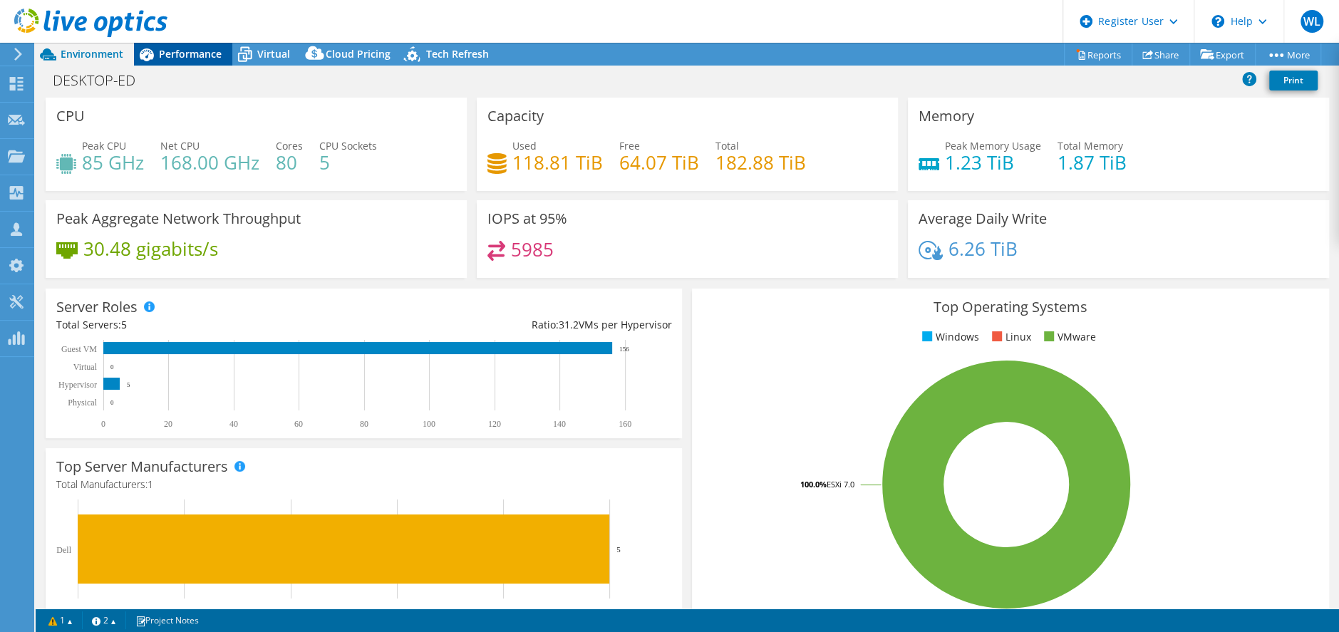
click at [217, 57] on span "Performance" at bounding box center [190, 54] width 63 height 14
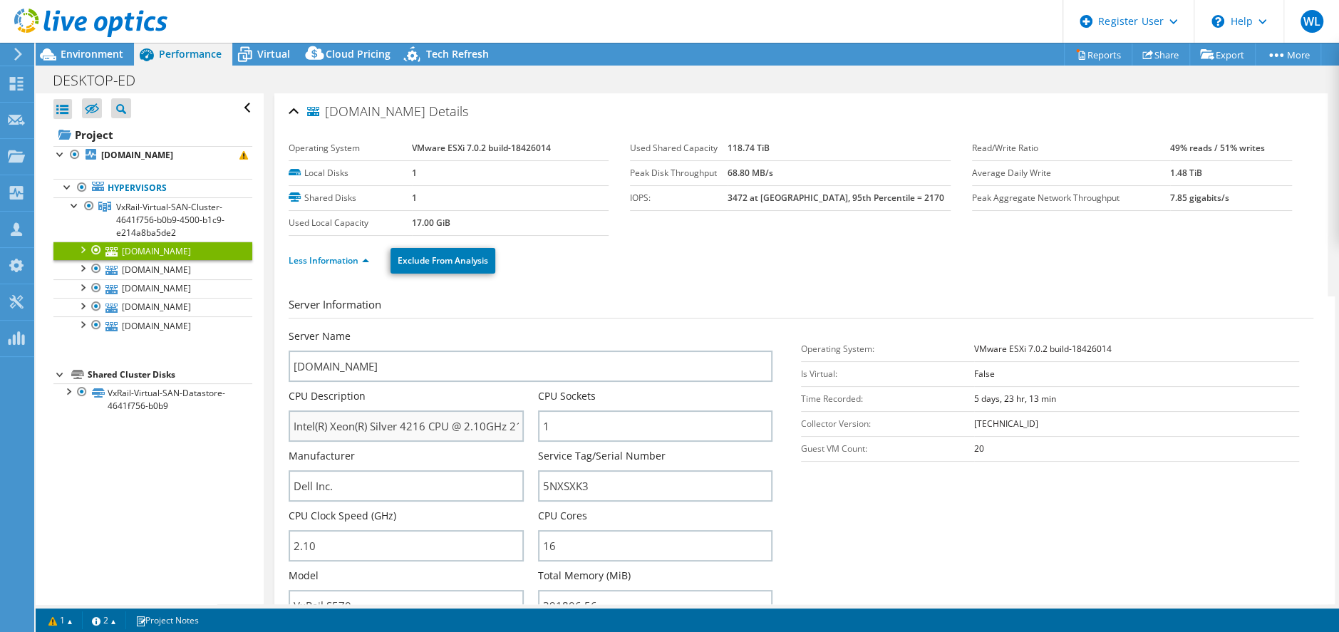
scroll to position [107, 0]
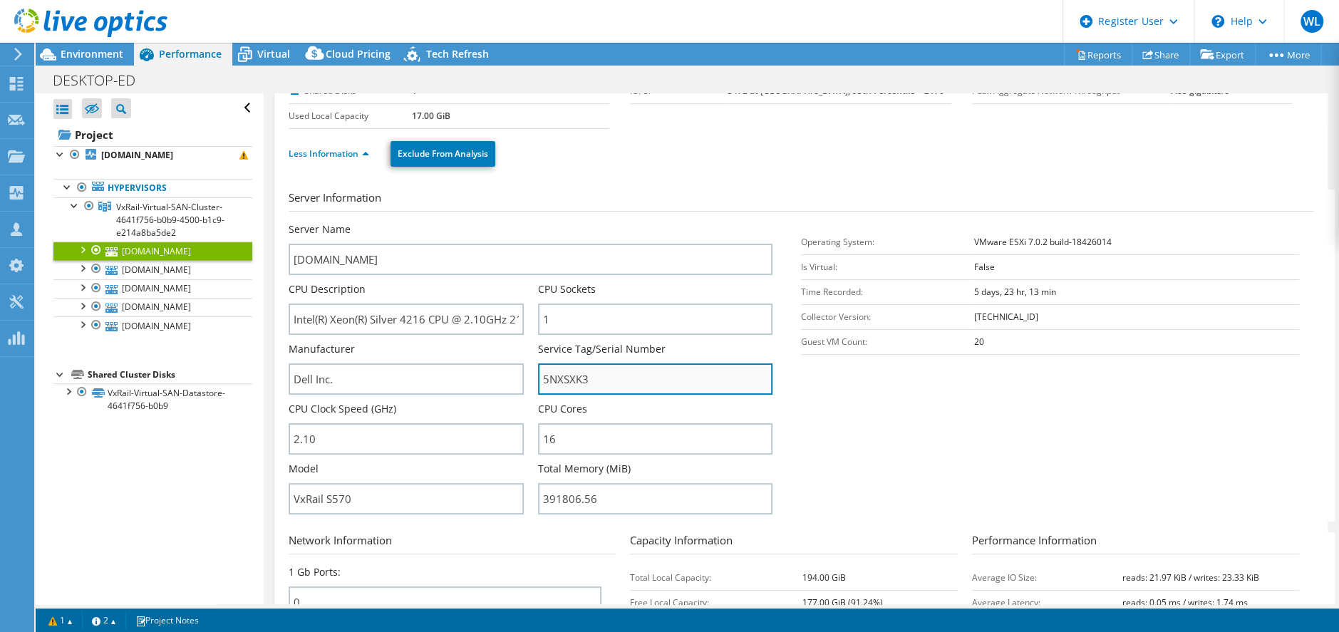
click at [557, 378] on input "5NXSXK3" at bounding box center [655, 378] width 234 height 31
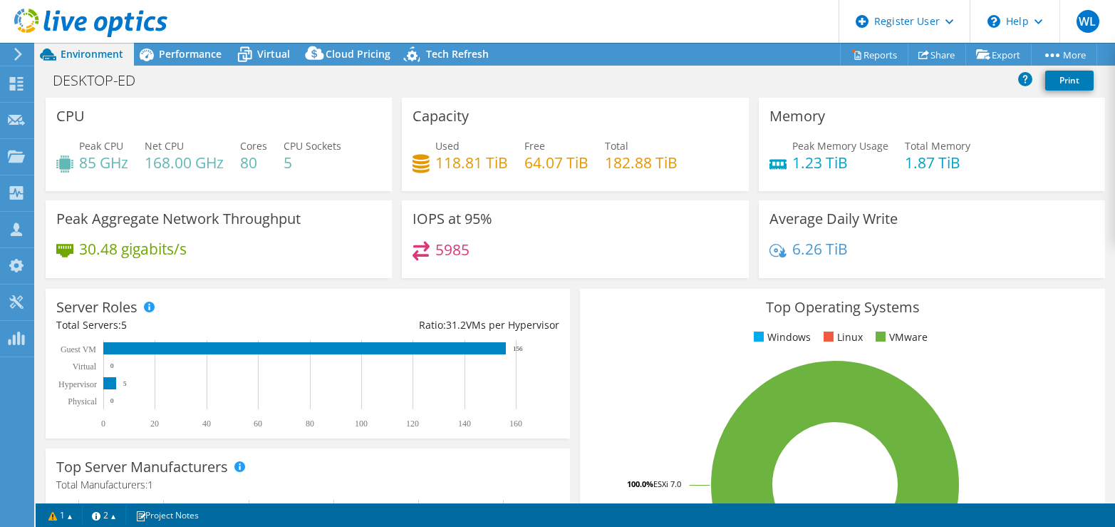
select select "SouthAmerica"
select select "USD"
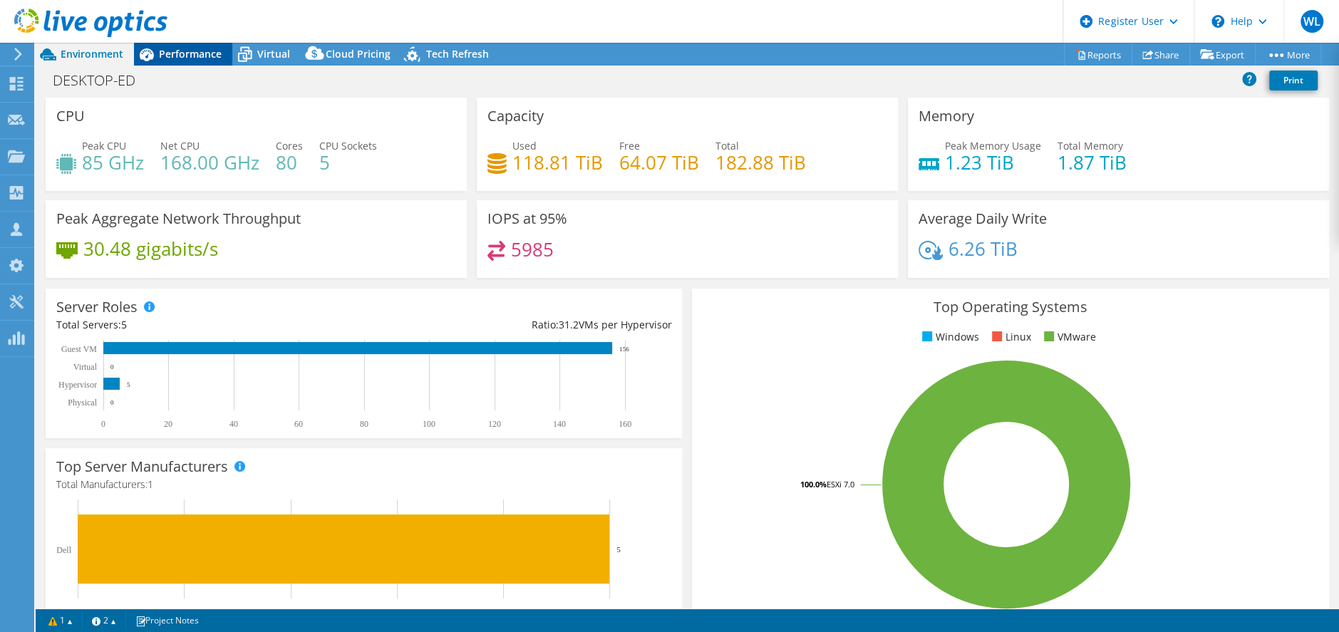
click at [177, 47] on span "Performance" at bounding box center [190, 54] width 63 height 14
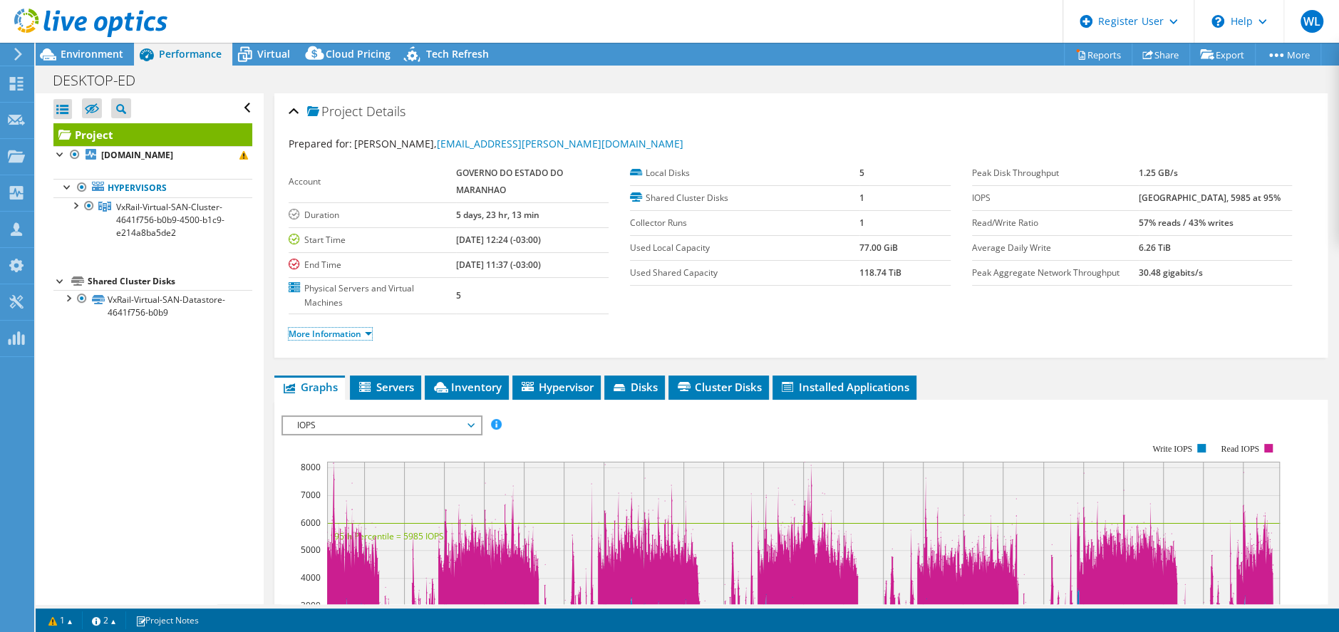
drag, startPoint x: 325, startPoint y: 337, endPoint x: 325, endPoint y: 351, distance: 14.3
click at [325, 337] on link "More Information" at bounding box center [330, 334] width 83 height 12
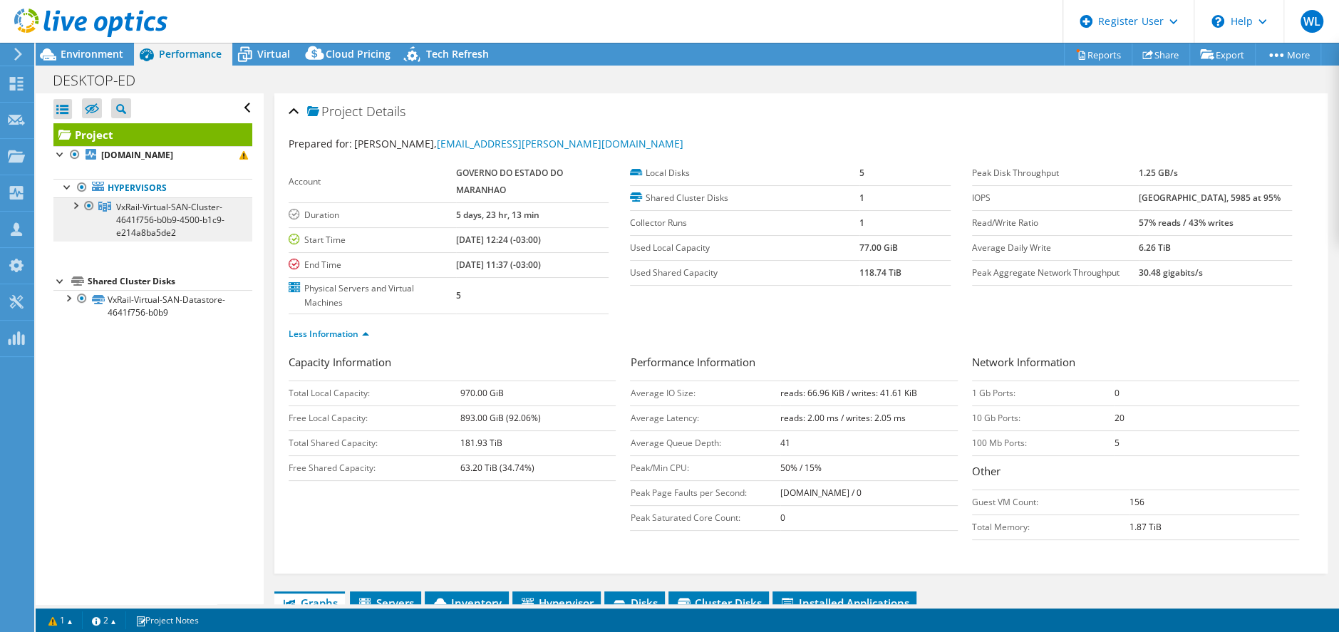
click at [128, 227] on span "VxRail-Virtual-SAN-Cluster-4641f756-b0b9-4500-b1c9-e214a8ba5de2" at bounding box center [170, 220] width 108 height 38
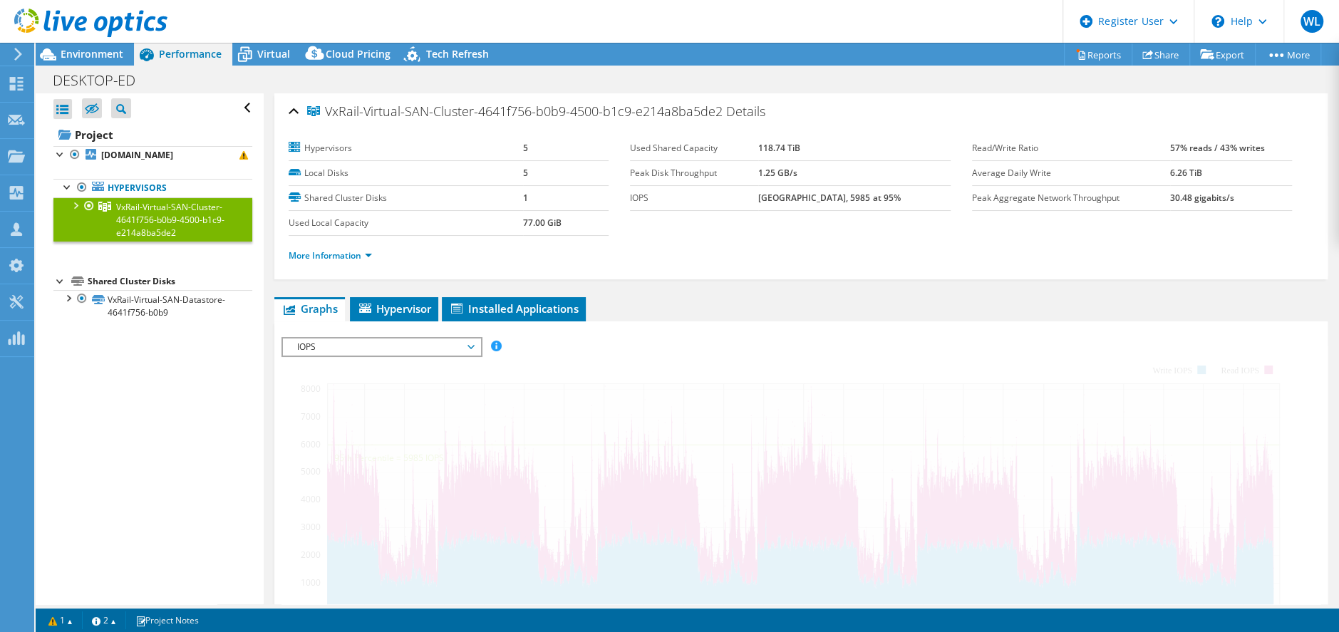
click at [75, 212] on div at bounding box center [75, 204] width 14 height 14
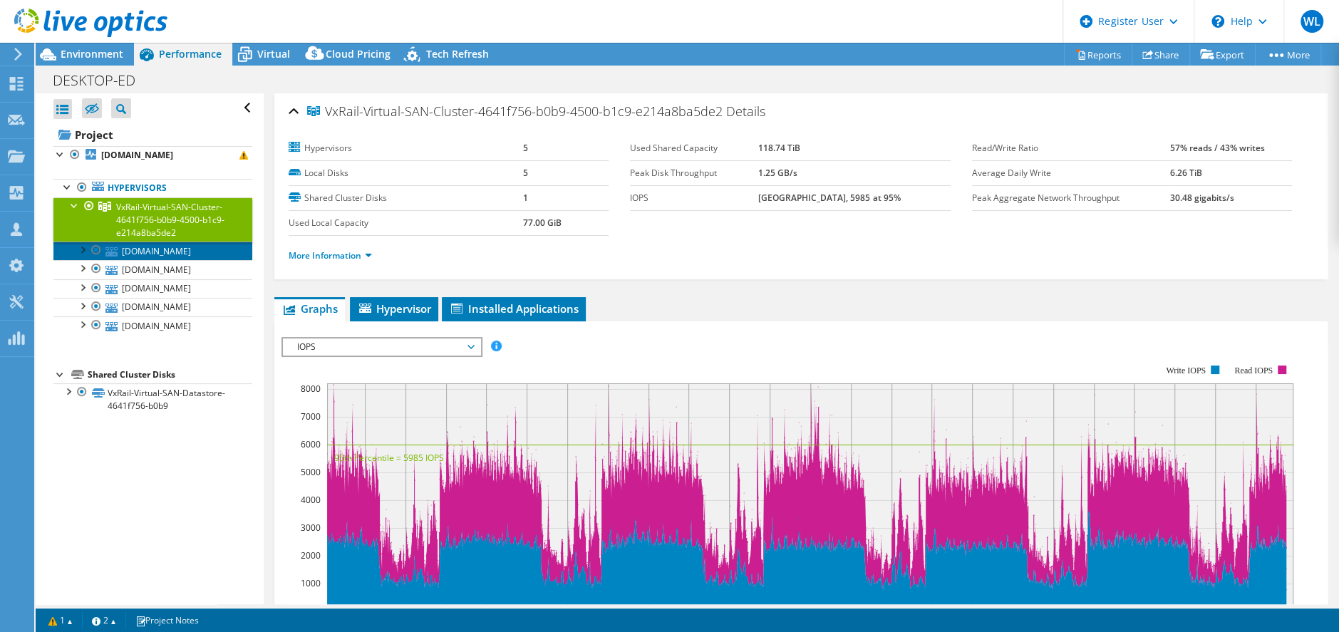
click at [147, 260] on link "[DOMAIN_NAME]" at bounding box center [152, 251] width 199 height 19
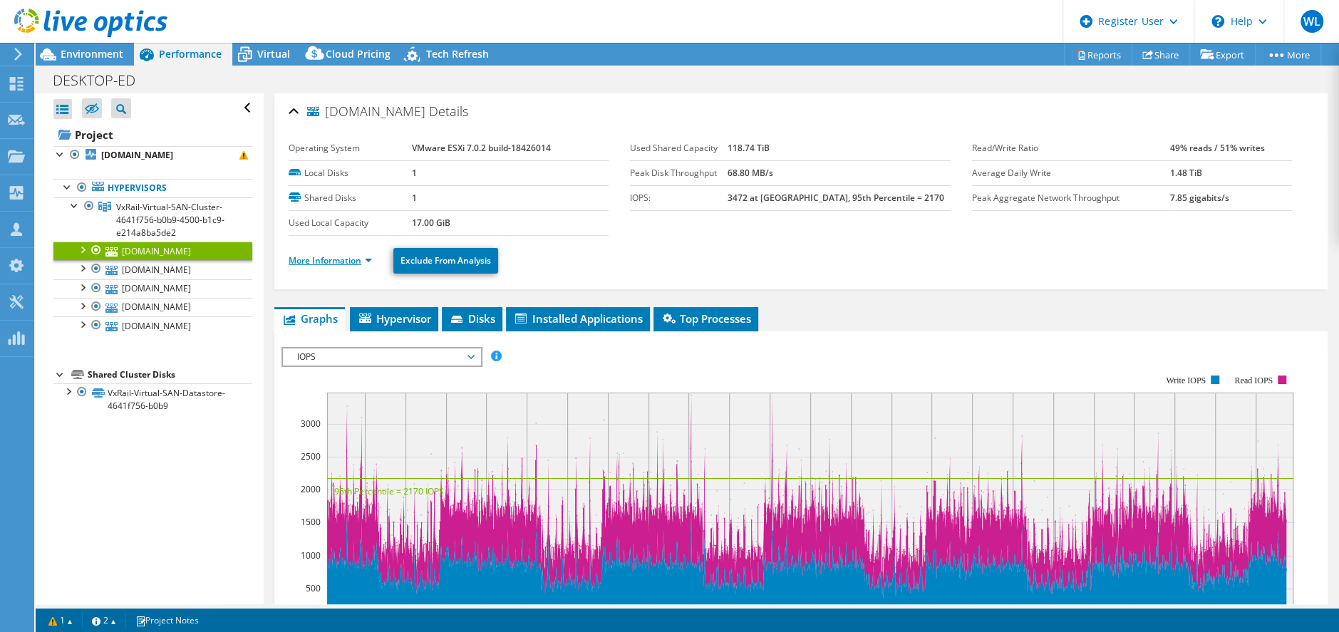
click at [351, 259] on link "More Information" at bounding box center [330, 260] width 83 height 12
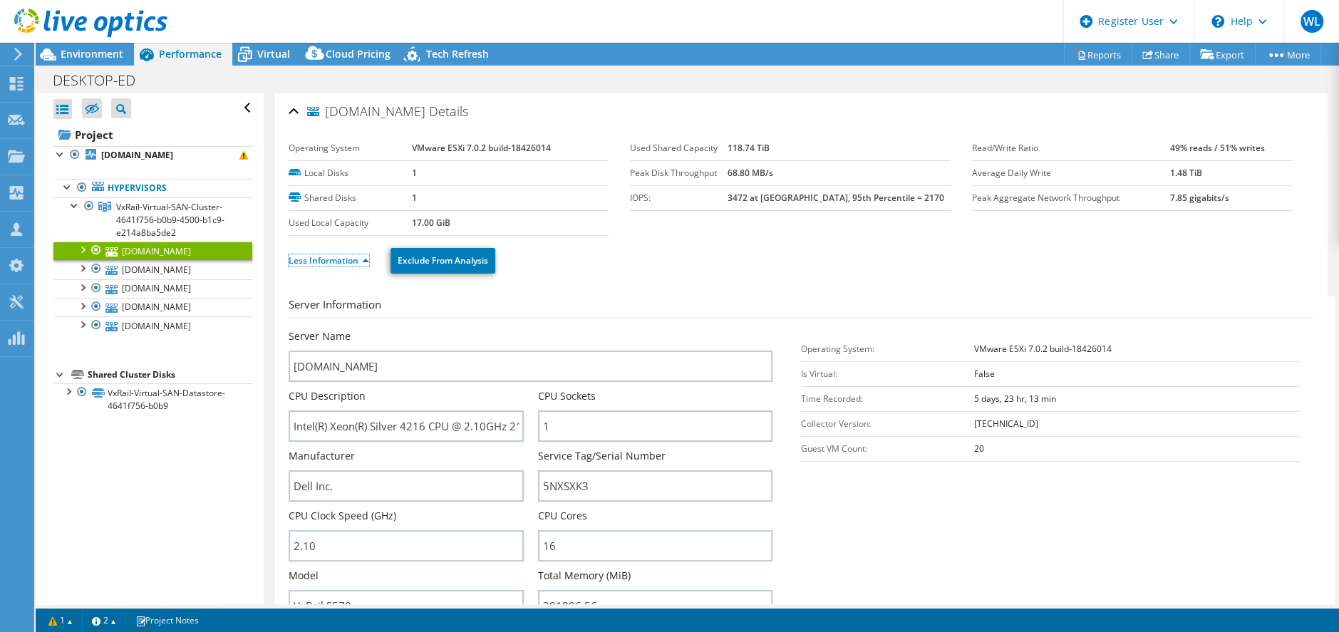
scroll to position [107, 0]
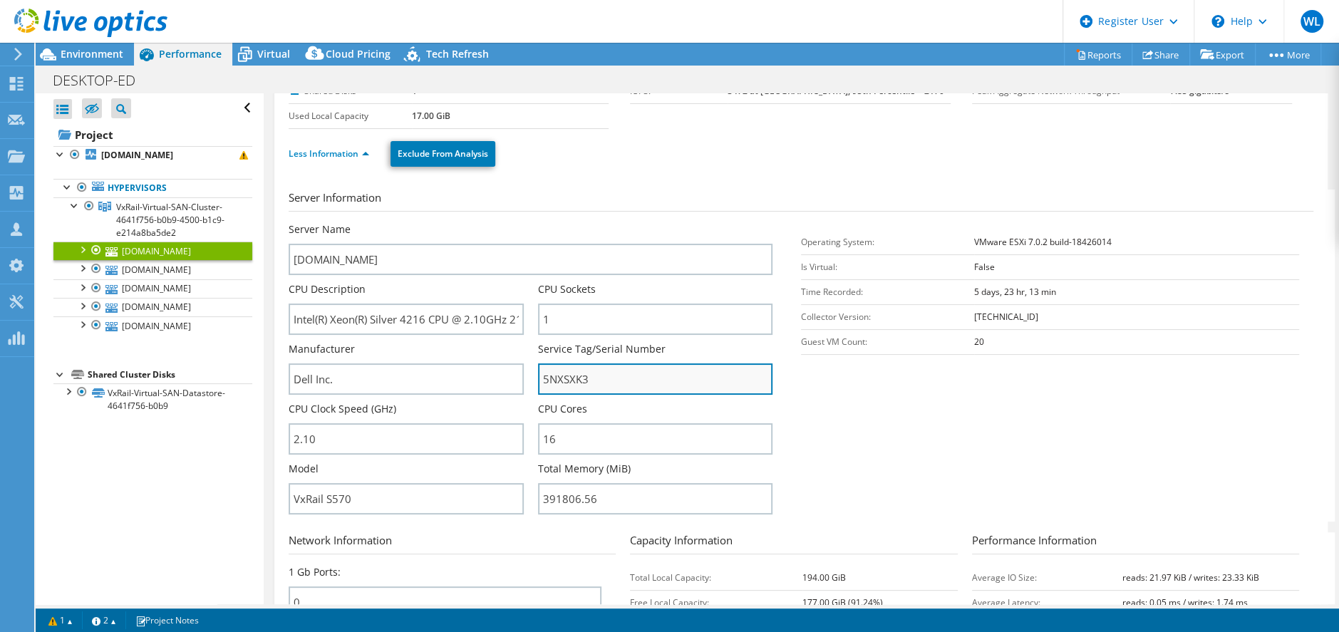
drag, startPoint x: 598, startPoint y: 379, endPoint x: 536, endPoint y: 379, distance: 62.0
click at [538, 379] on input "5NXSXK3" at bounding box center [655, 378] width 234 height 31
